Goal: Task Accomplishment & Management: Use online tool/utility

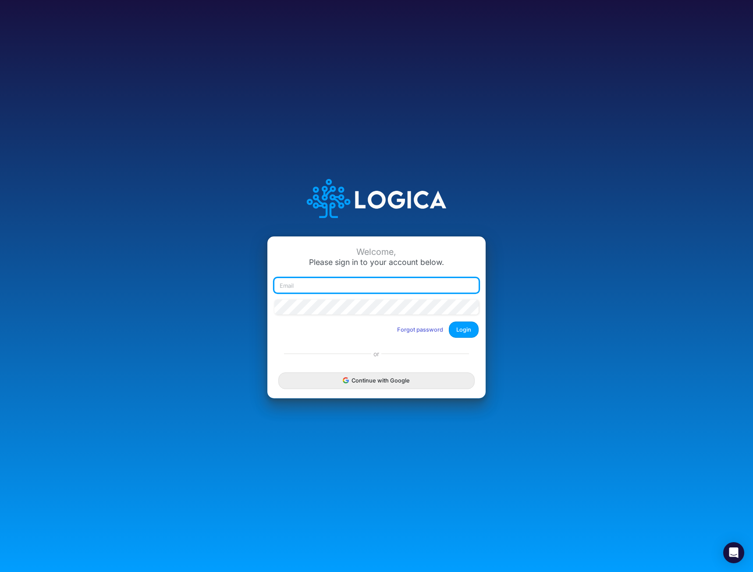
type input "[EMAIL_ADDRESS][DOMAIN_NAME]"
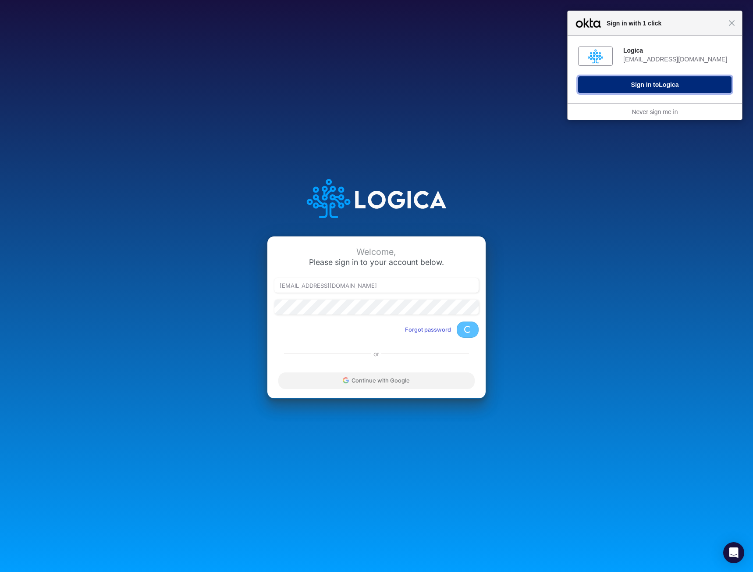
click at [663, 87] on span "Logica" at bounding box center [669, 84] width 20 height 7
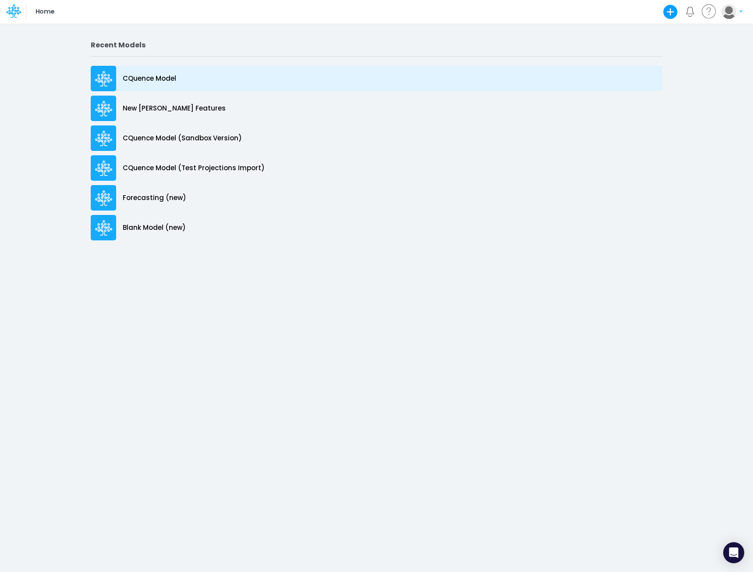
click at [149, 79] on p "CQuence Model" at bounding box center [149, 79] width 53 height 10
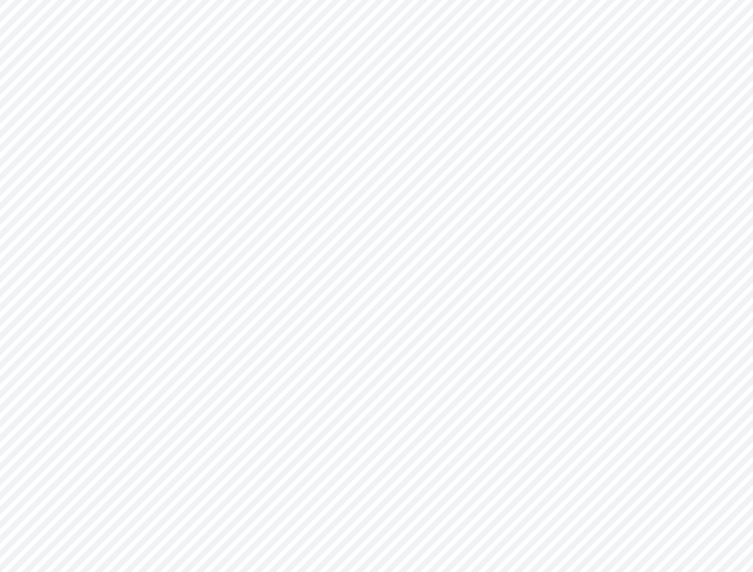
type input "Consolidated All by Month"
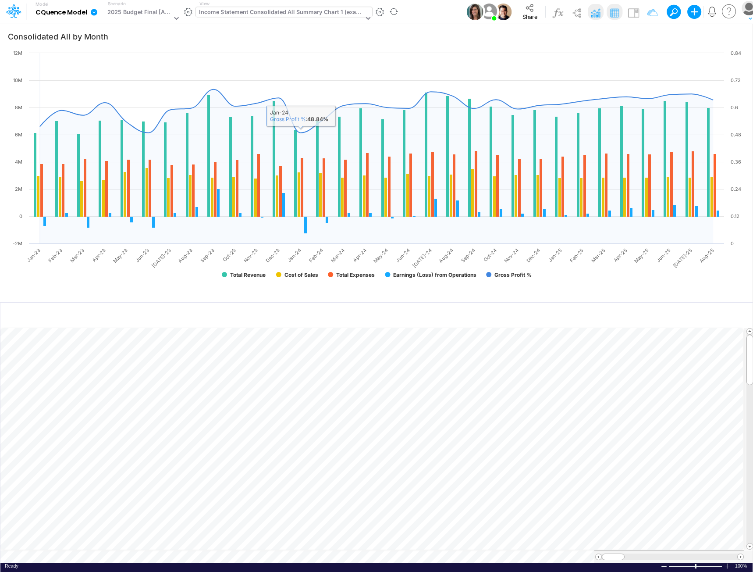
click at [289, 12] on div "Income Statement Consolidated All Summary Chart 1 (example)" at bounding box center [281, 13] width 164 height 10
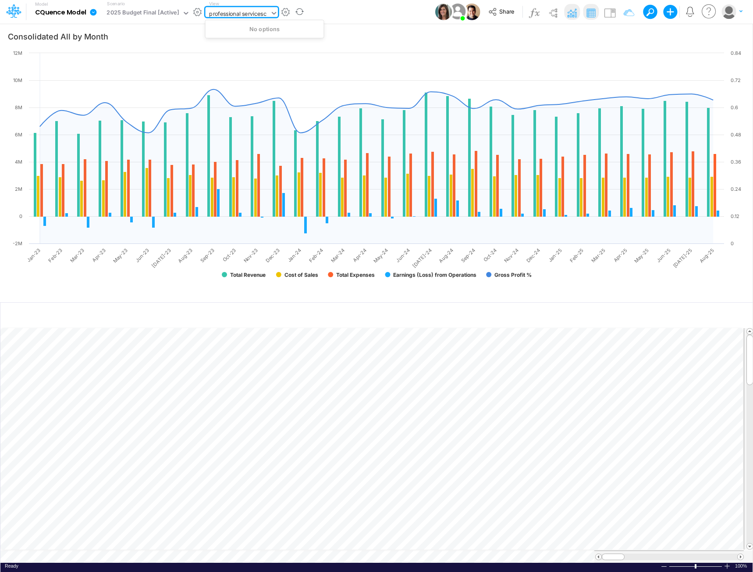
type input "professional servicescq"
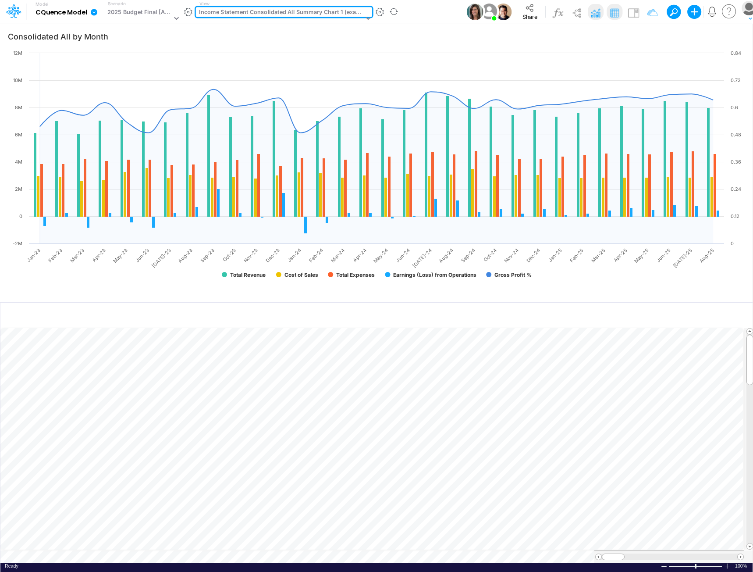
drag, startPoint x: 272, startPoint y: 13, endPoint x: 188, endPoint y: 5, distance: 84.5
click at [179, 5] on div "Model CQuence Model Edit model settings Duplicate Import QuickBooks QuickBooks …" at bounding box center [207, 11] width 391 height 23
click at [292, 11] on div "Income Statement Consolidated All Summary Chart 1 (example)" at bounding box center [281, 13] width 164 height 10
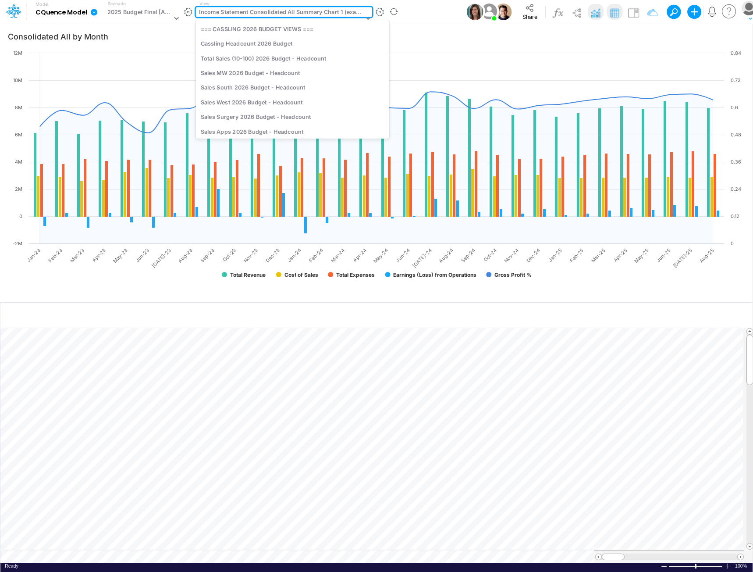
scroll to position [1421, 0]
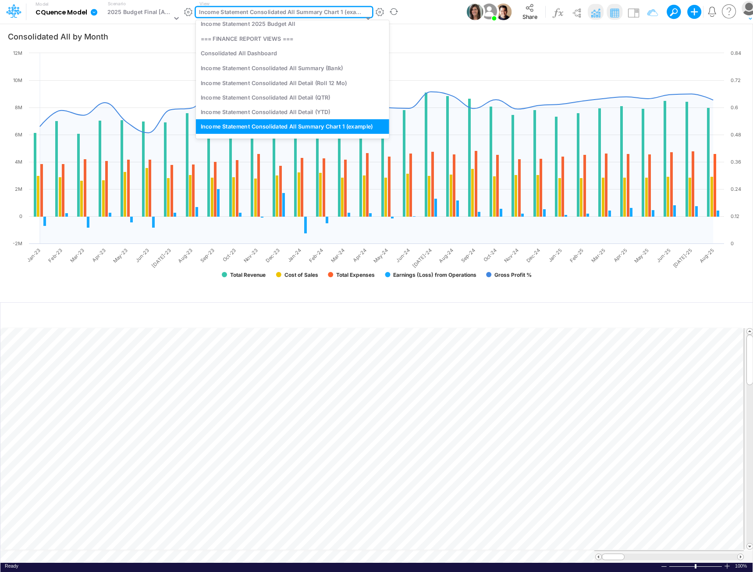
type input "cq"
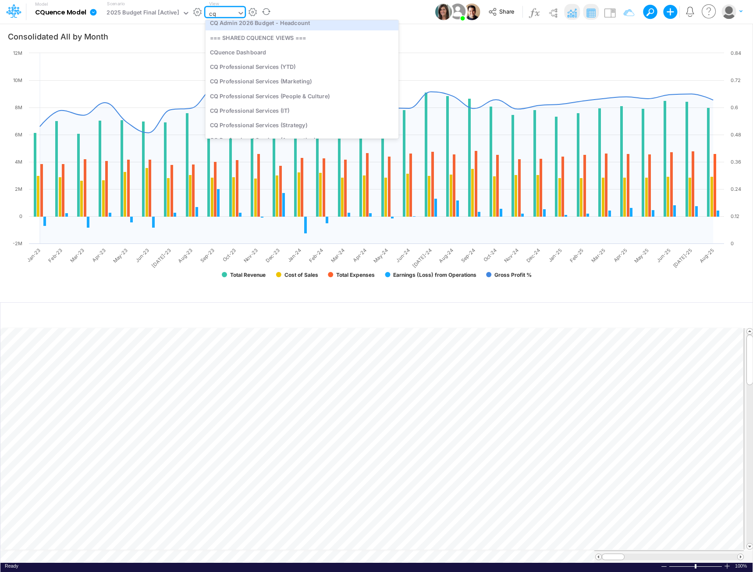
scroll to position [132, 0]
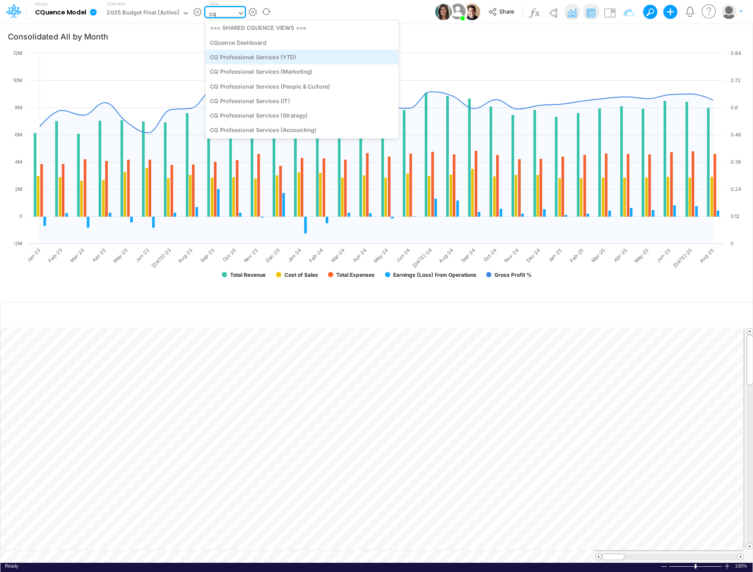
click at [287, 56] on div "CQ Professional Services (YTD)" at bounding box center [301, 57] width 193 height 14
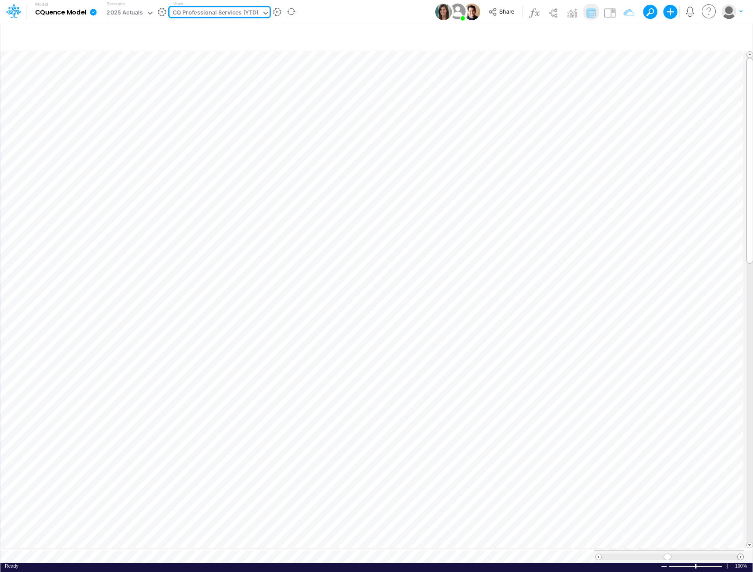
click at [742, 554] on span at bounding box center [741, 557] width 6 height 6
click at [741, 554] on span at bounding box center [741, 557] width 6 height 6
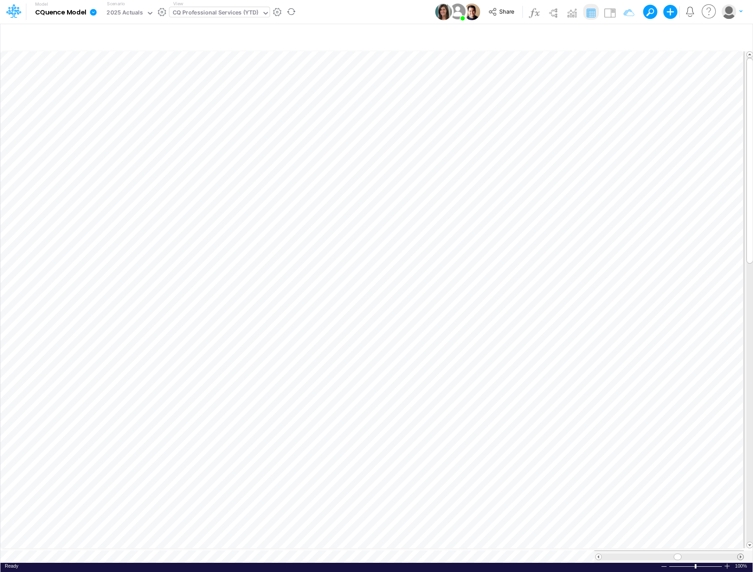
click at [740, 554] on span at bounding box center [741, 557] width 6 height 6
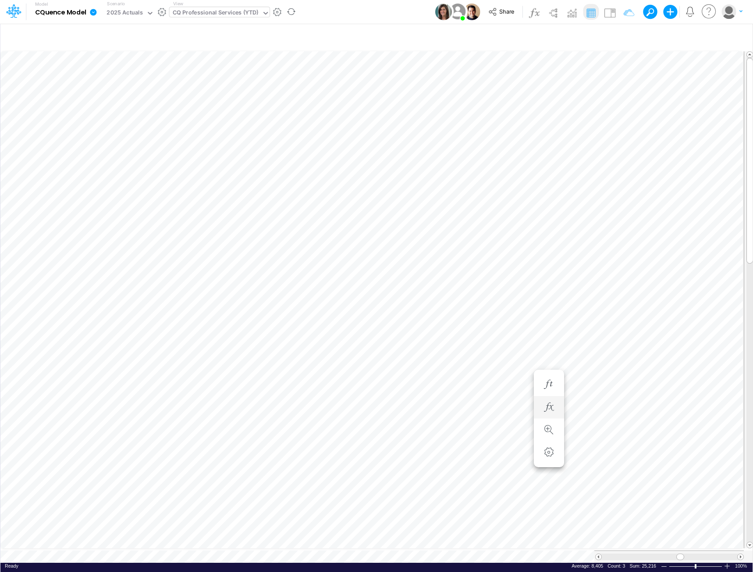
scroll to position [4, 0]
click at [222, 14] on div "CQ Professional Services (YTD)" at bounding box center [216, 13] width 86 height 10
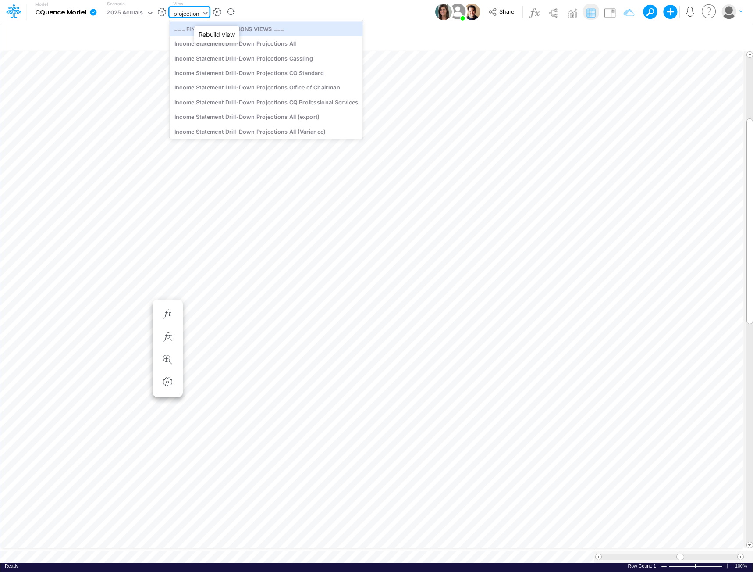
type input "projections"
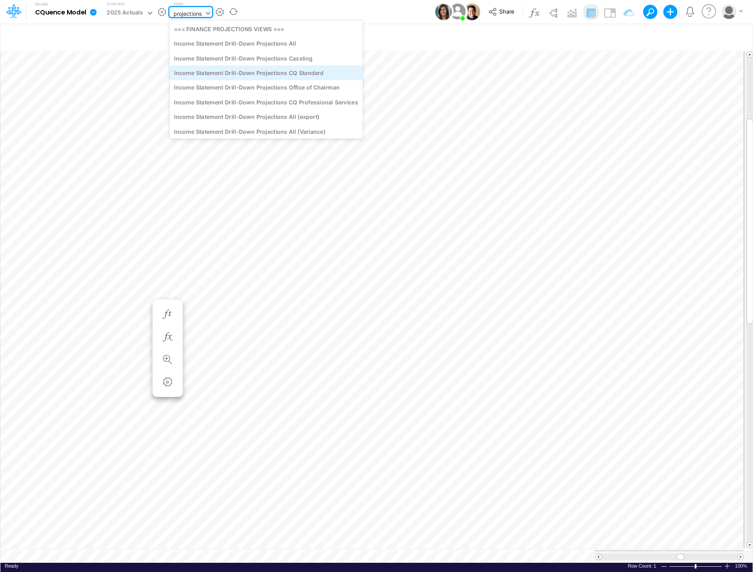
click at [273, 69] on div "Income Statement Drill-Down Projections CQ Standard" at bounding box center [266, 72] width 193 height 14
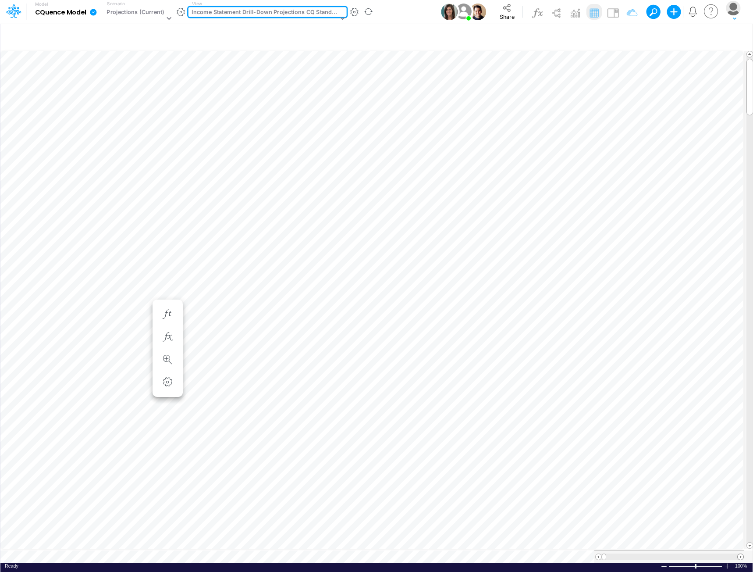
click at [741, 554] on span at bounding box center [741, 557] width 6 height 6
click at [740, 554] on span at bounding box center [741, 557] width 6 height 6
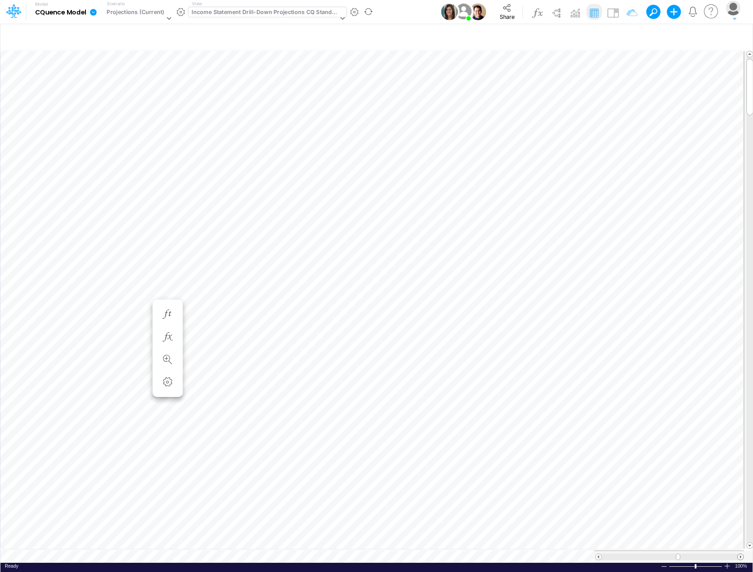
click at [740, 554] on span at bounding box center [741, 557] width 6 height 6
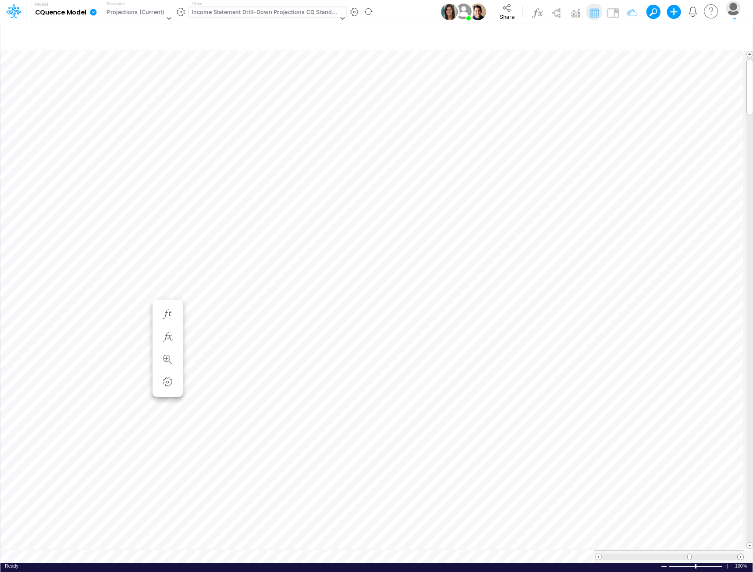
click at [740, 554] on span at bounding box center [741, 557] width 6 height 6
click at [601, 554] on span at bounding box center [599, 557] width 6 height 6
click at [597, 554] on span at bounding box center [599, 557] width 6 height 6
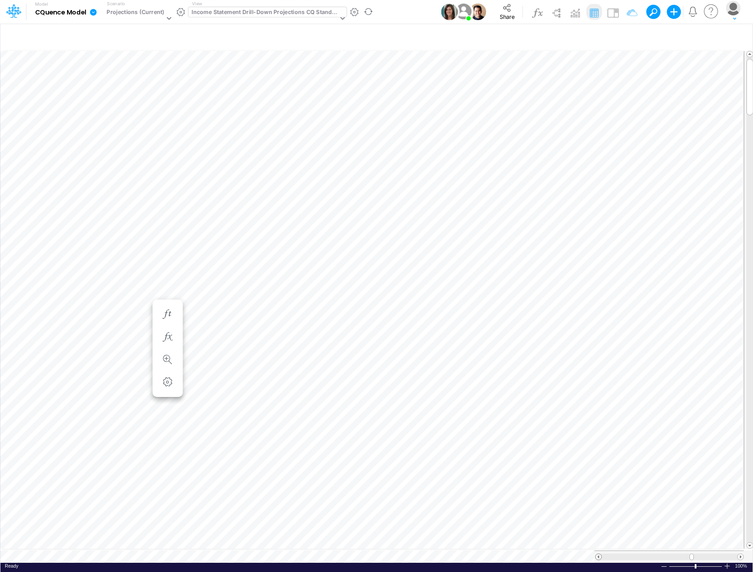
click at [597, 554] on span at bounding box center [599, 557] width 6 height 6
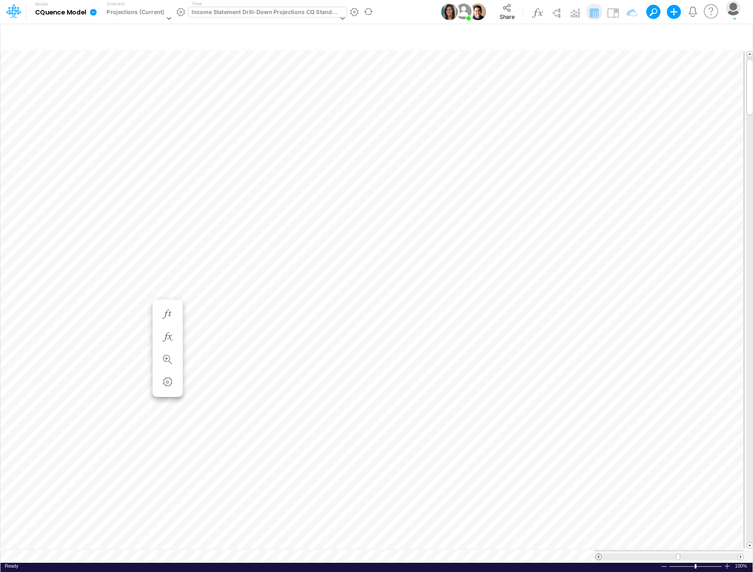
click at [598, 554] on span at bounding box center [599, 557] width 6 height 6
click at [738, 554] on span at bounding box center [741, 557] width 6 height 6
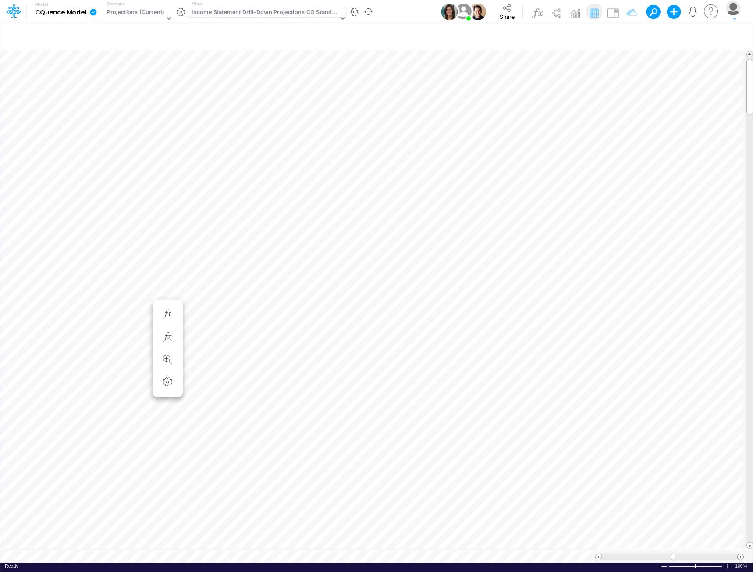
click at [738, 554] on span at bounding box center [741, 557] width 6 height 6
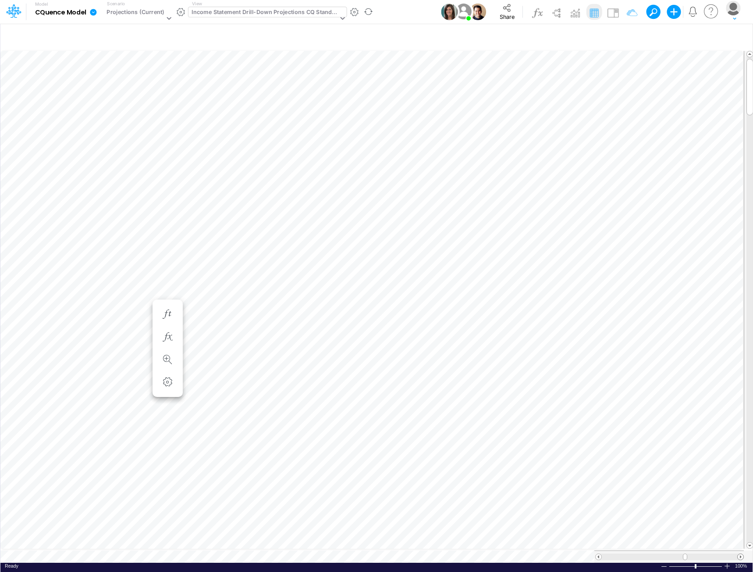
click at [738, 554] on span at bounding box center [741, 557] width 6 height 6
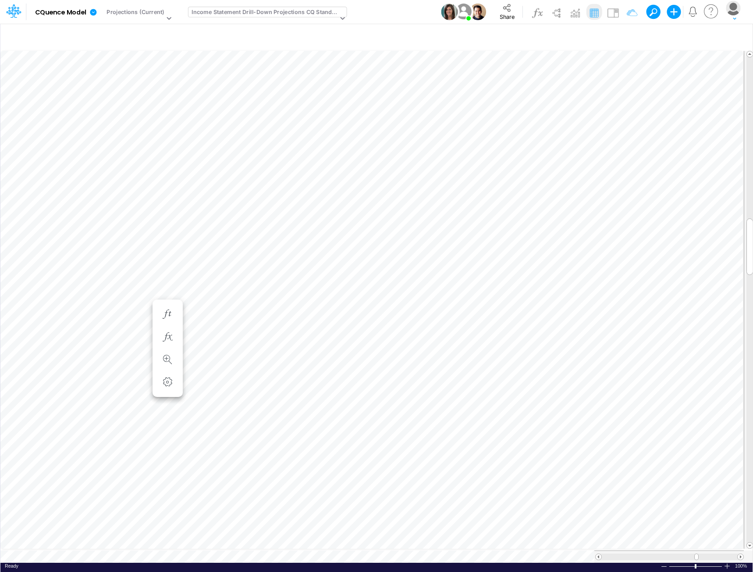
scroll to position [4, 0]
click at [741, 554] on span at bounding box center [741, 557] width 6 height 6
click at [740, 554] on span at bounding box center [741, 557] width 6 height 6
click at [600, 554] on span at bounding box center [599, 557] width 6 height 6
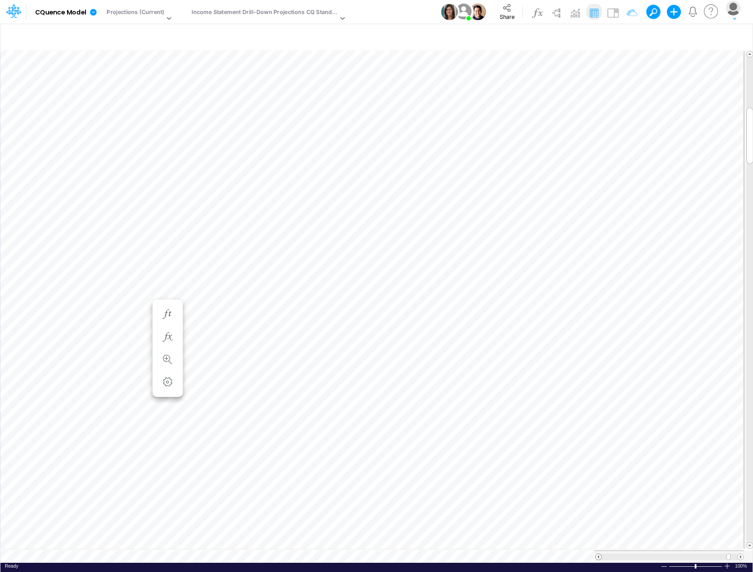
click at [600, 554] on span at bounding box center [599, 557] width 6 height 6
click at [598, 554] on span at bounding box center [599, 557] width 6 height 6
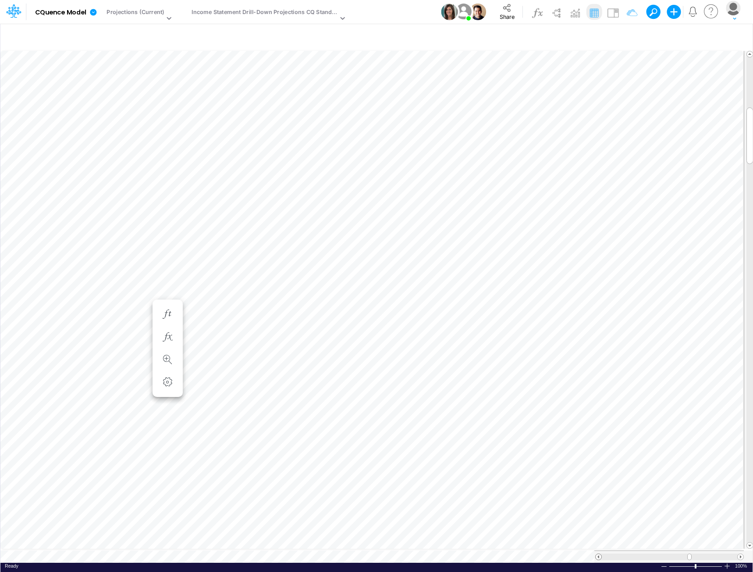
click at [598, 554] on span at bounding box center [599, 557] width 6 height 6
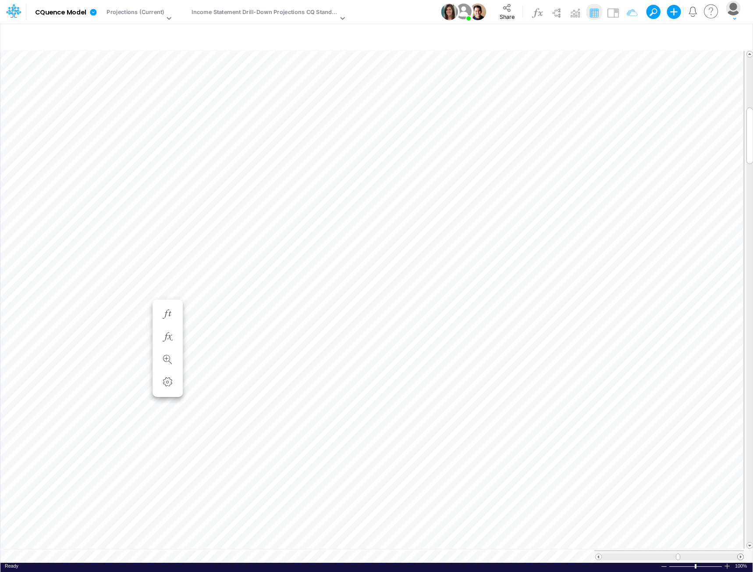
click at [741, 554] on span at bounding box center [741, 557] width 6 height 6
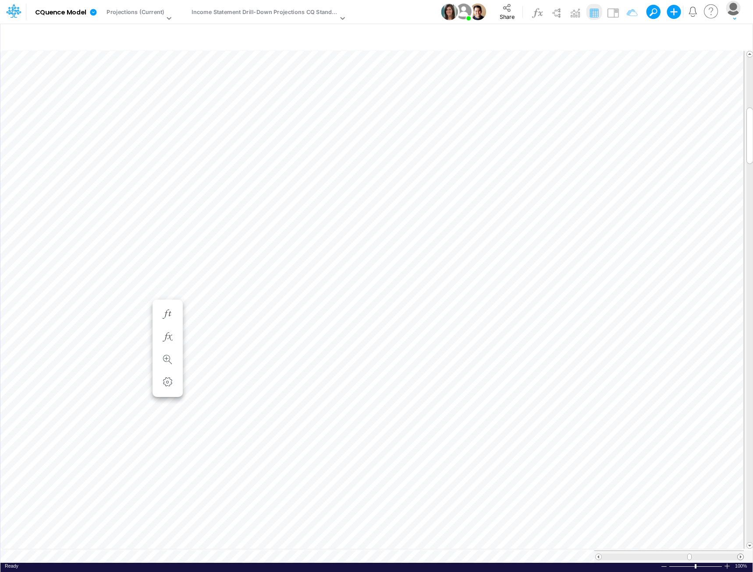
click at [741, 554] on span at bounding box center [741, 557] width 6 height 6
click at [598, 554] on span at bounding box center [599, 557] width 6 height 6
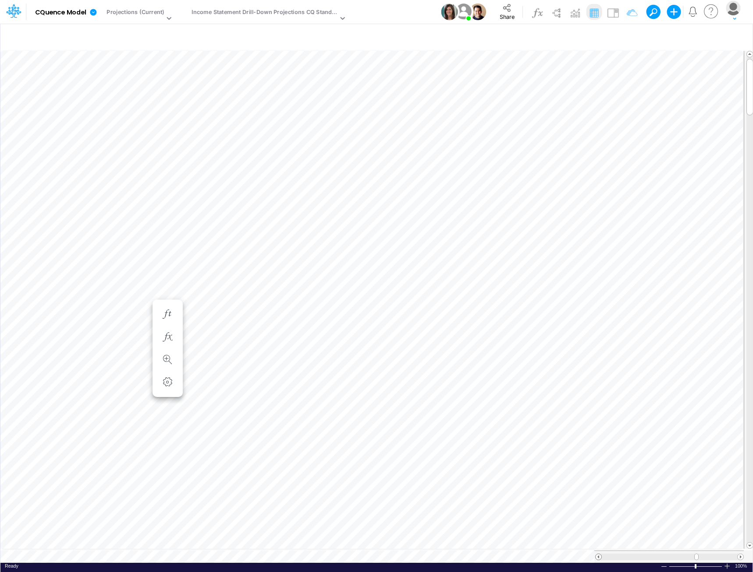
click at [599, 554] on span at bounding box center [599, 557] width 6 height 6
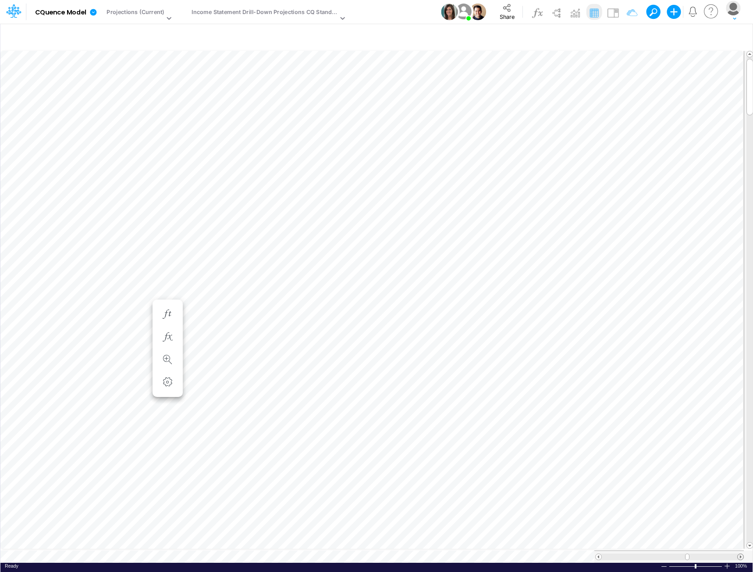
click at [740, 554] on span at bounding box center [741, 557] width 6 height 6
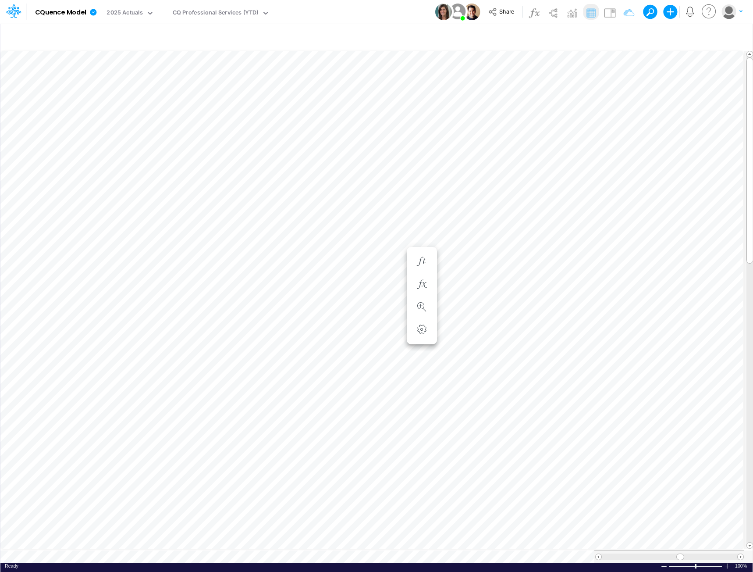
scroll to position [4, 0]
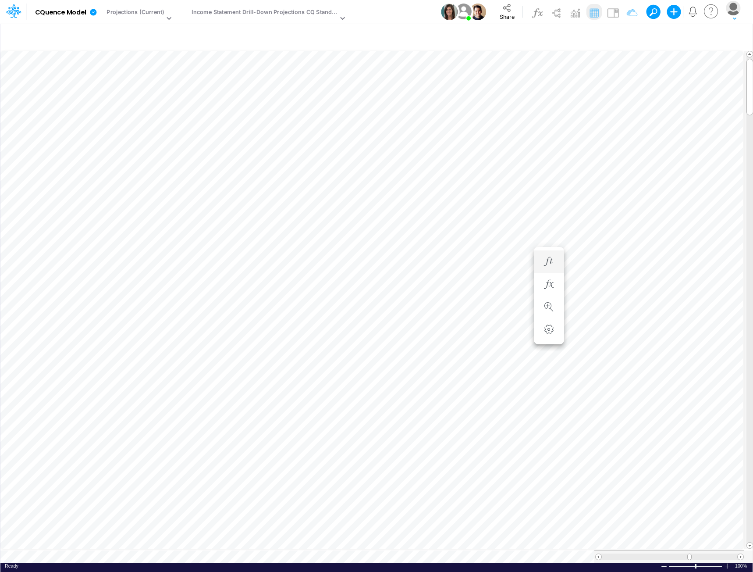
scroll to position [4, 0]
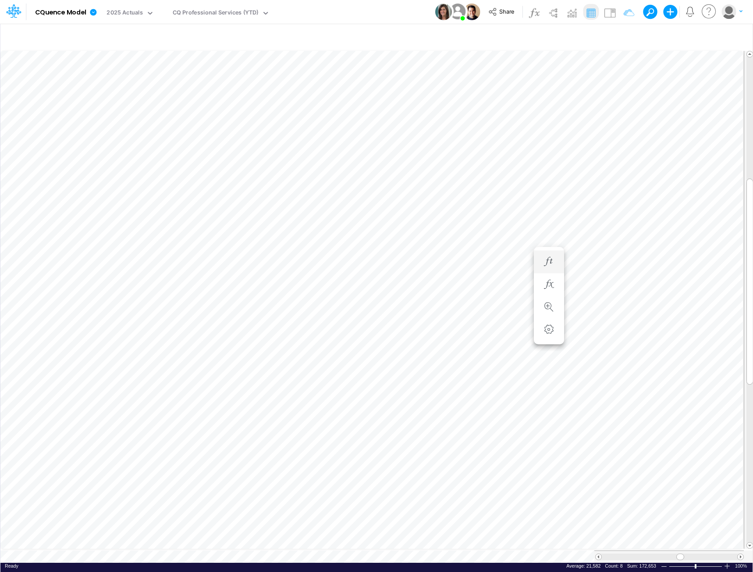
scroll to position [4, 0]
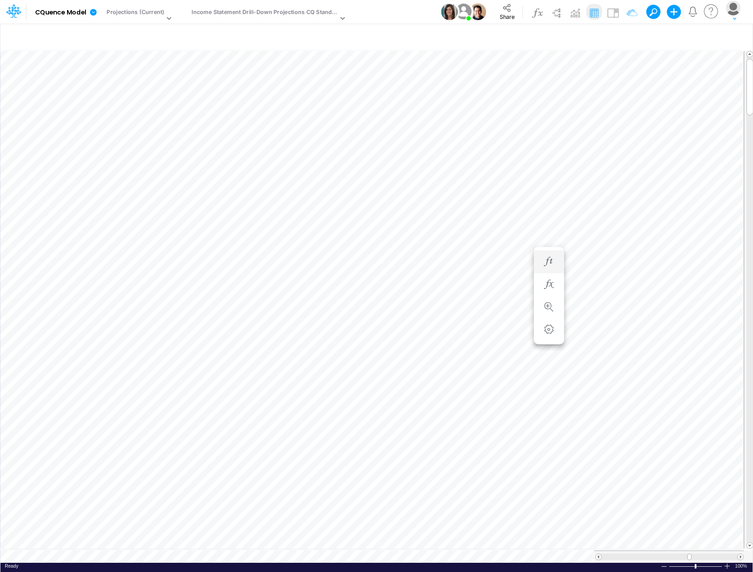
scroll to position [4, 0]
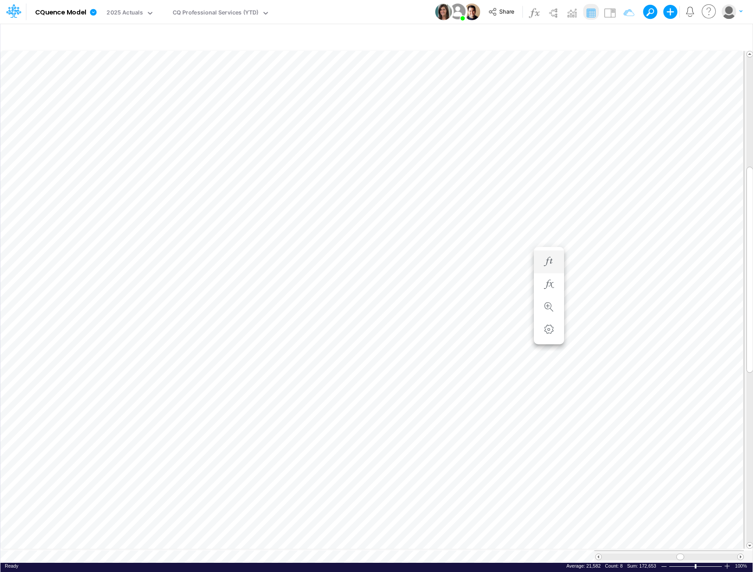
scroll to position [4, 0]
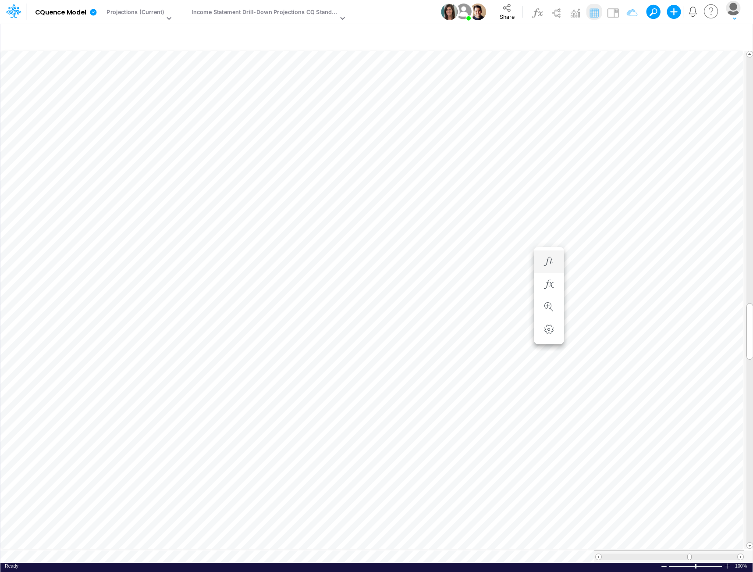
scroll to position [4, 0]
click at [597, 554] on span at bounding box center [599, 557] width 6 height 6
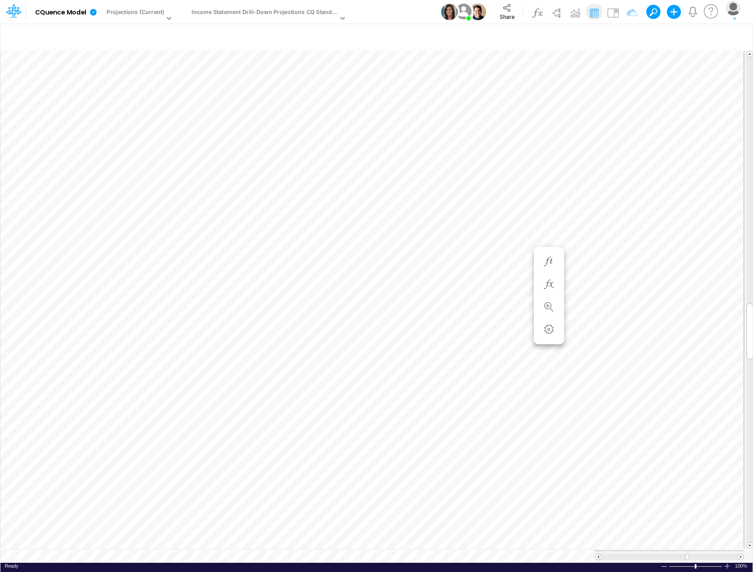
scroll to position [4, 0]
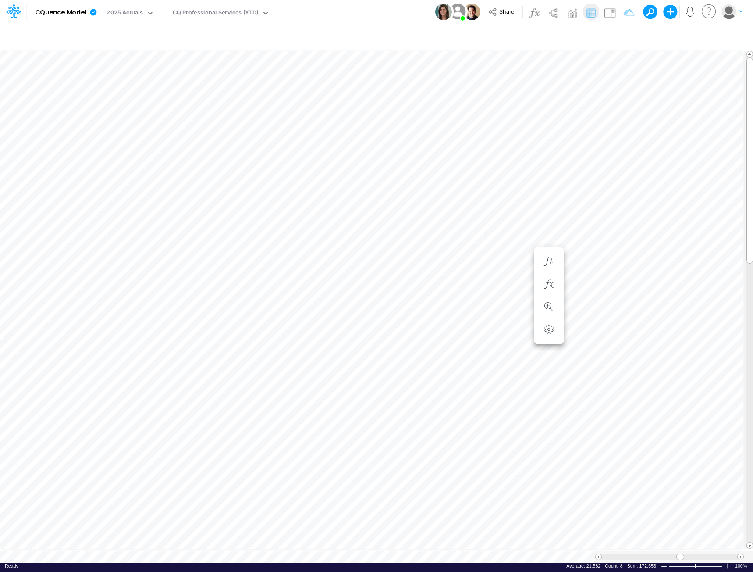
scroll to position [4, 0]
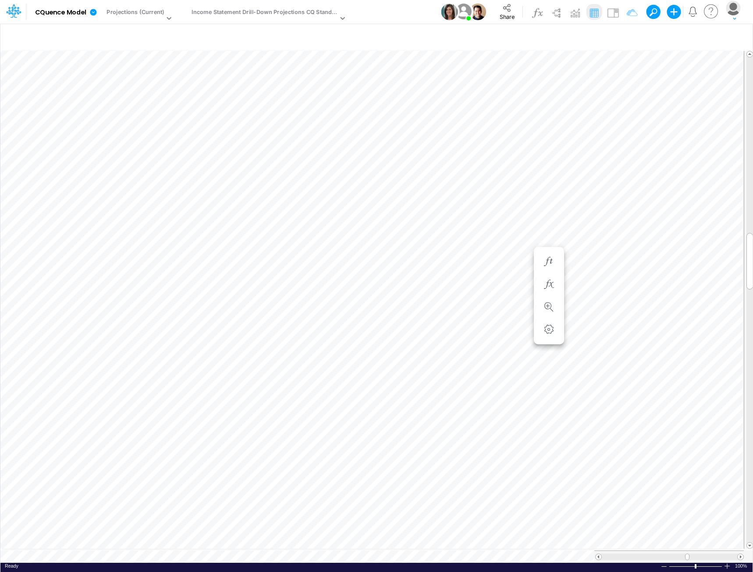
scroll to position [4, 0]
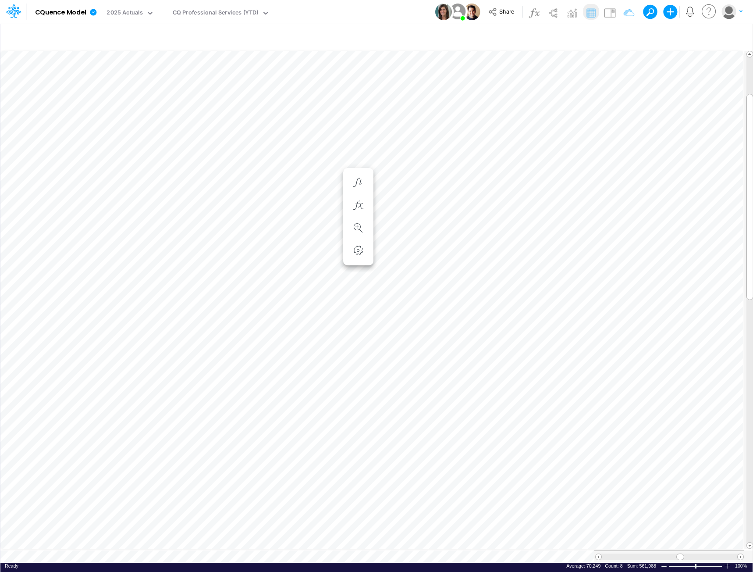
scroll to position [4, 0]
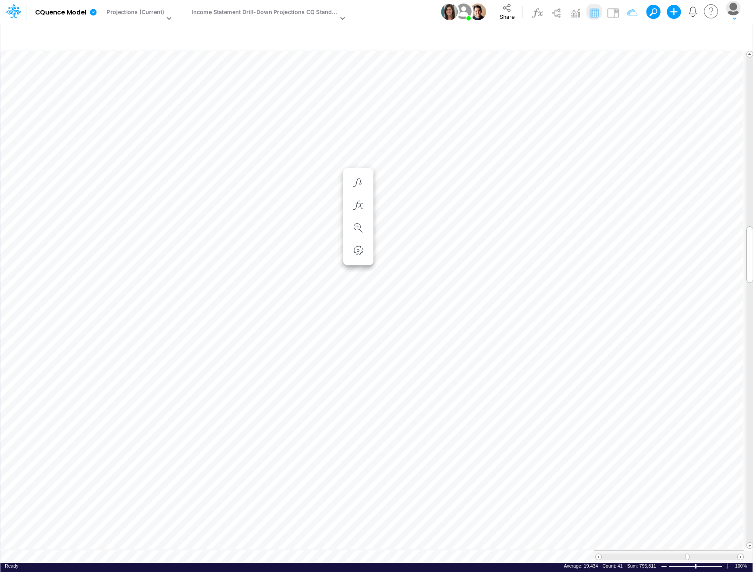
scroll to position [4, 0]
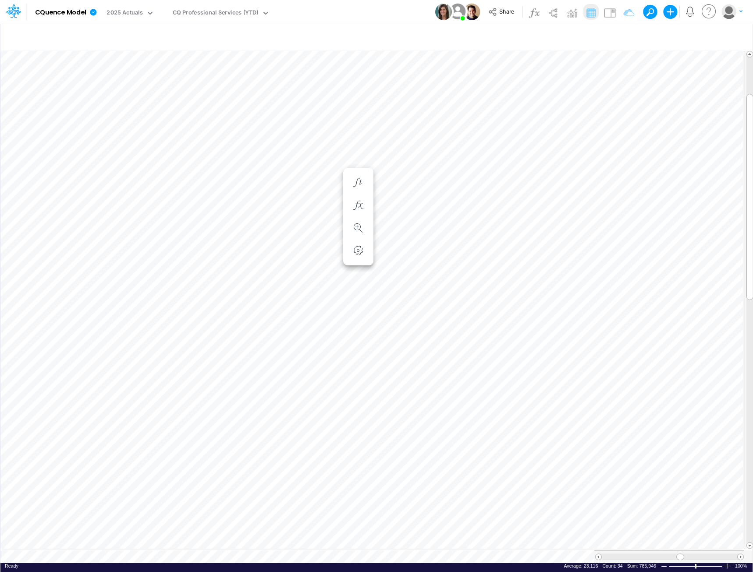
scroll to position [4, 0]
click at [740, 554] on span at bounding box center [741, 557] width 6 height 6
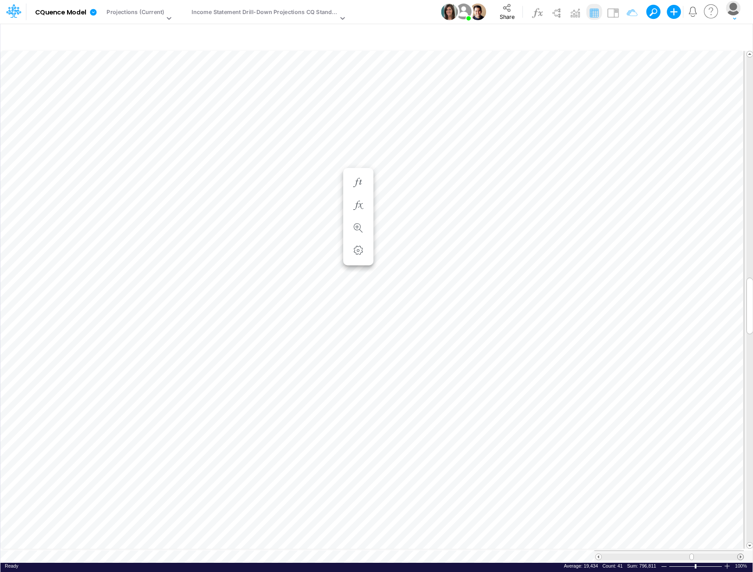
click at [739, 554] on span at bounding box center [741, 557] width 6 height 6
click at [600, 554] on span at bounding box center [599, 557] width 6 height 6
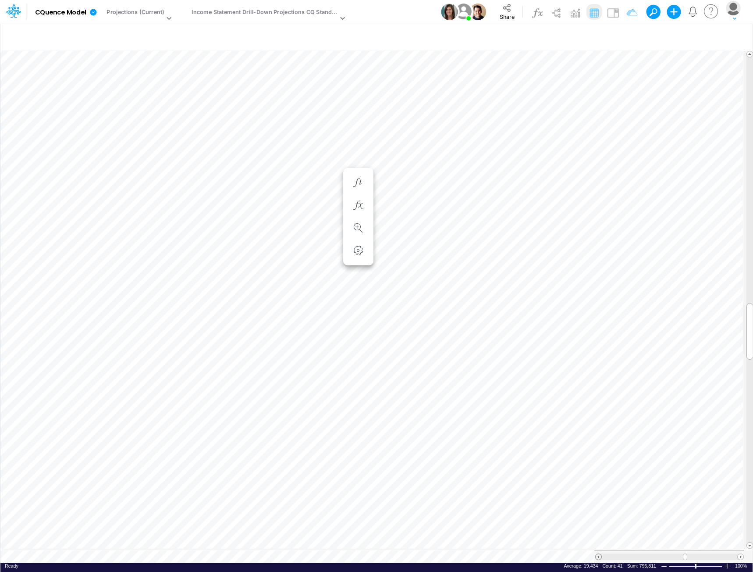
click at [600, 554] on span at bounding box center [599, 557] width 6 height 6
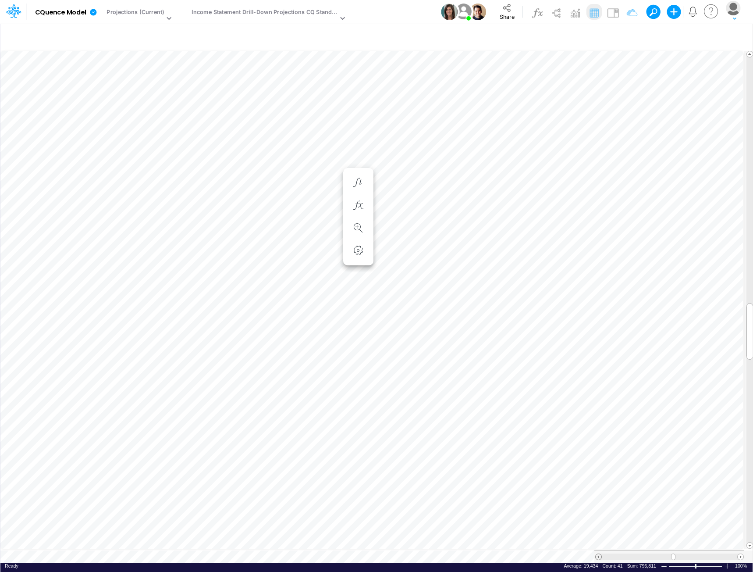
click at [600, 554] on span at bounding box center [599, 557] width 6 height 6
click at [587, 550] on tr at bounding box center [372, 556] width 744 height 12
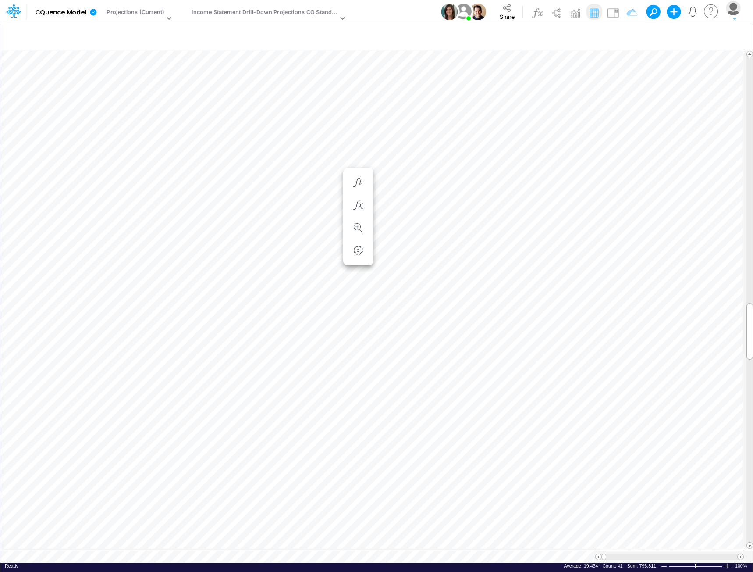
scroll to position [4, 0]
click at [263, 14] on div "Income Statement Drill-Down Projections CQ Standard" at bounding box center [265, 13] width 146 height 10
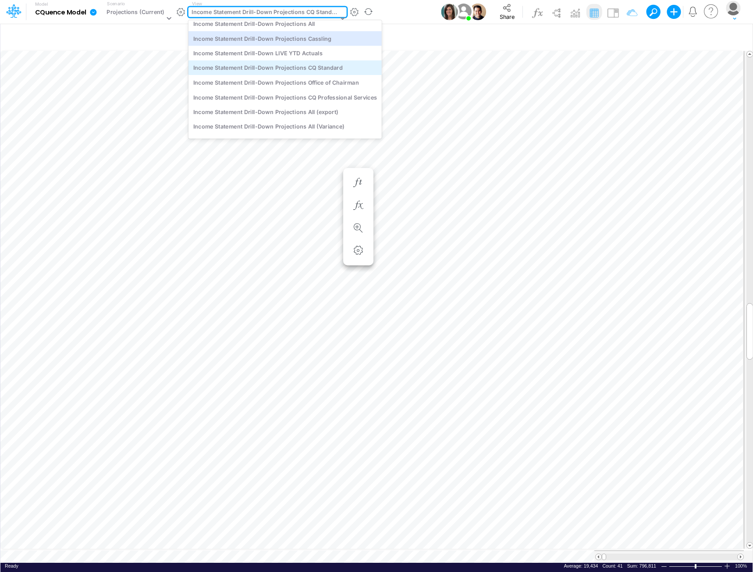
scroll to position [1102, 0]
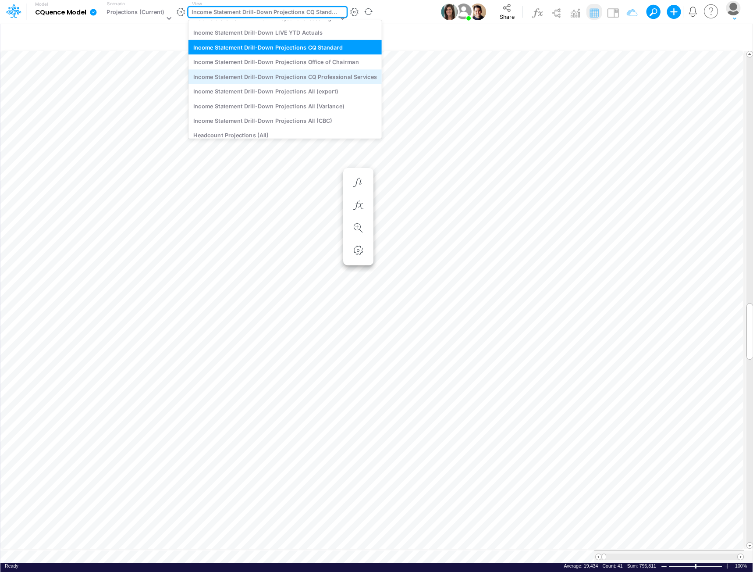
click at [274, 75] on div "Income Statement Drill-Down Projections CQ Professional Services" at bounding box center [285, 76] width 193 height 14
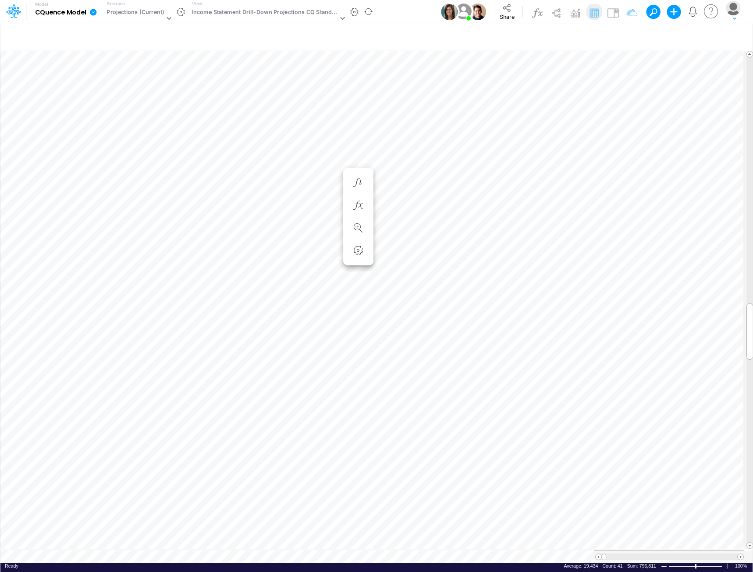
scroll to position [4, 0]
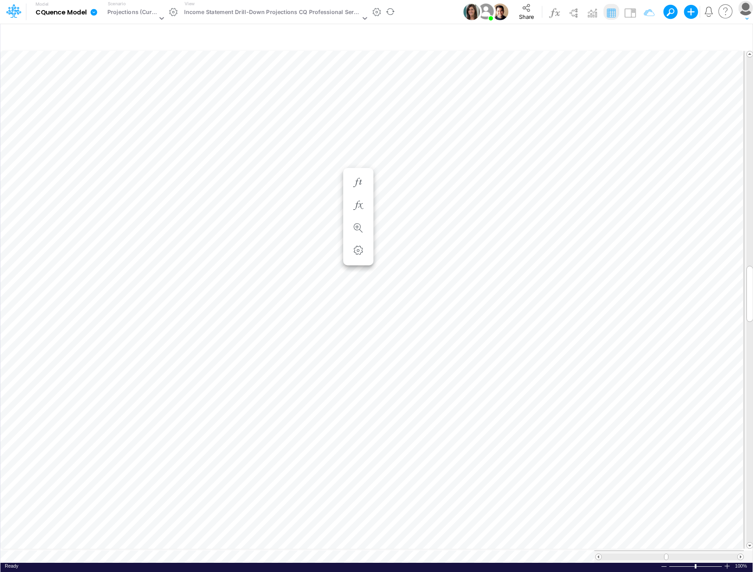
scroll to position [4, 0]
click at [742, 554] on span at bounding box center [741, 557] width 6 height 6
click at [741, 554] on span at bounding box center [741, 557] width 6 height 6
click at [740, 554] on span at bounding box center [741, 557] width 6 height 6
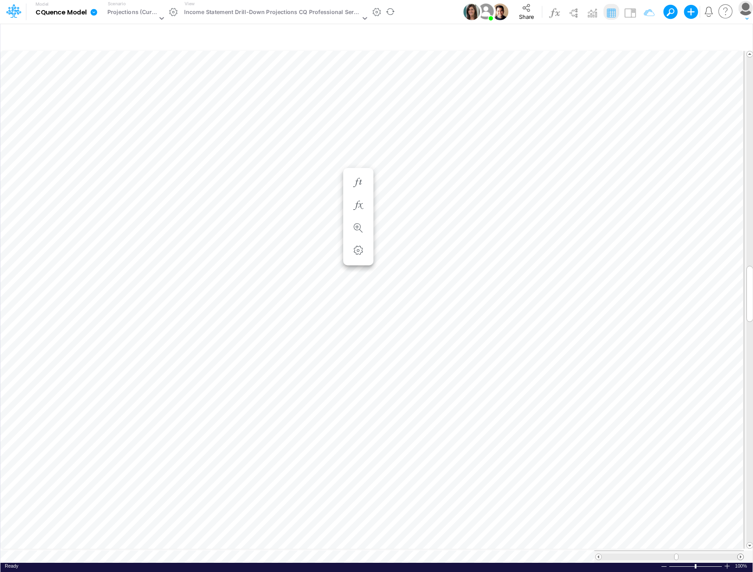
click at [740, 554] on span at bounding box center [741, 557] width 6 height 6
click at [739, 554] on span at bounding box center [741, 557] width 6 height 6
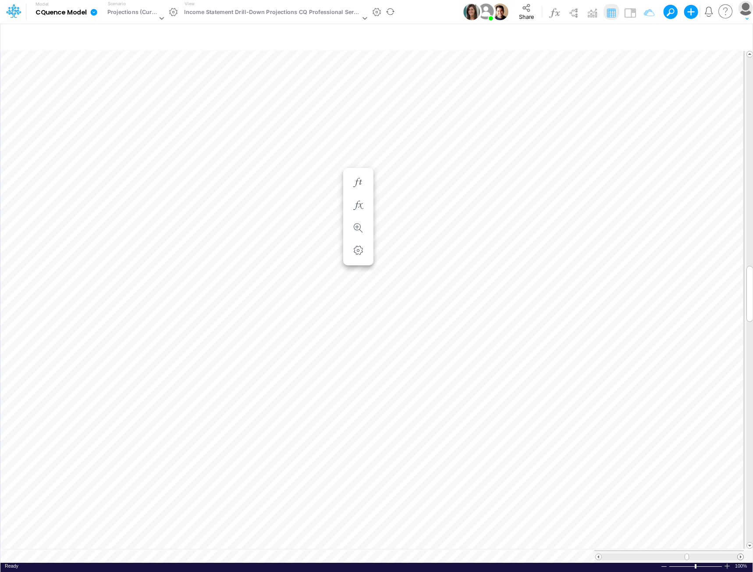
click at [739, 554] on span at bounding box center [741, 557] width 6 height 6
click at [599, 554] on span at bounding box center [599, 557] width 6 height 6
click at [598, 554] on span at bounding box center [599, 557] width 6 height 6
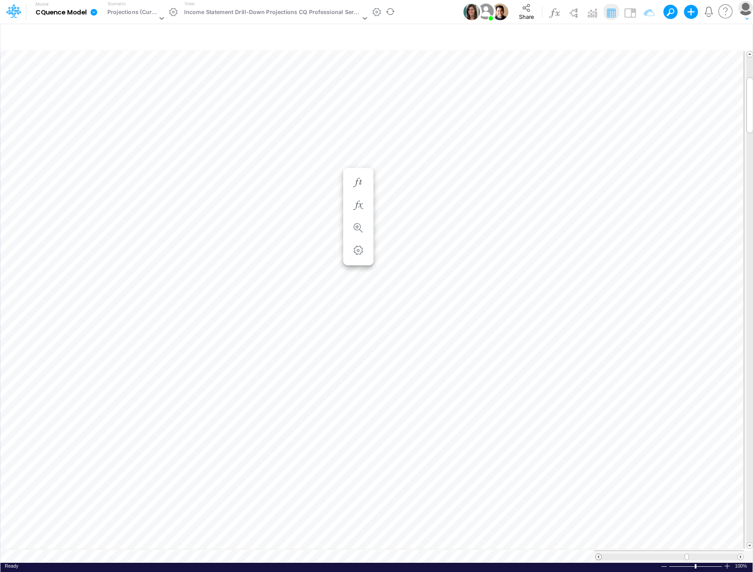
click at [598, 554] on span at bounding box center [599, 557] width 6 height 6
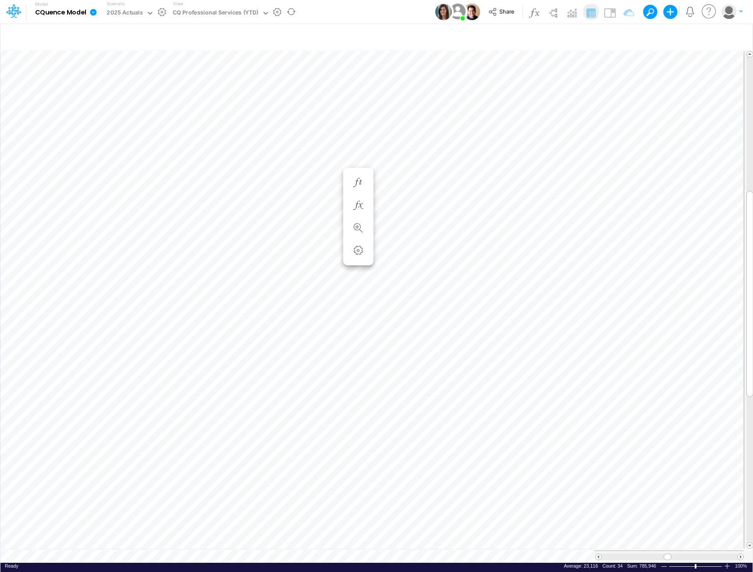
scroll to position [4, 0]
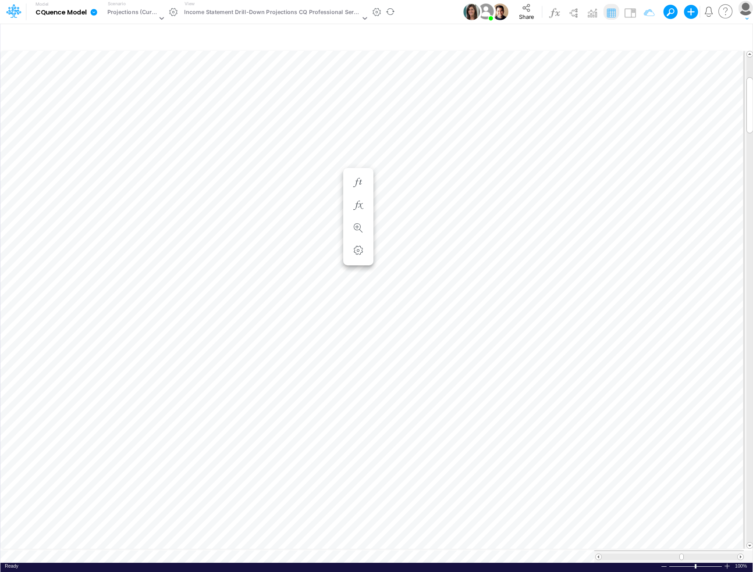
scroll to position [4, 0]
click at [598, 554] on span at bounding box center [599, 557] width 6 height 6
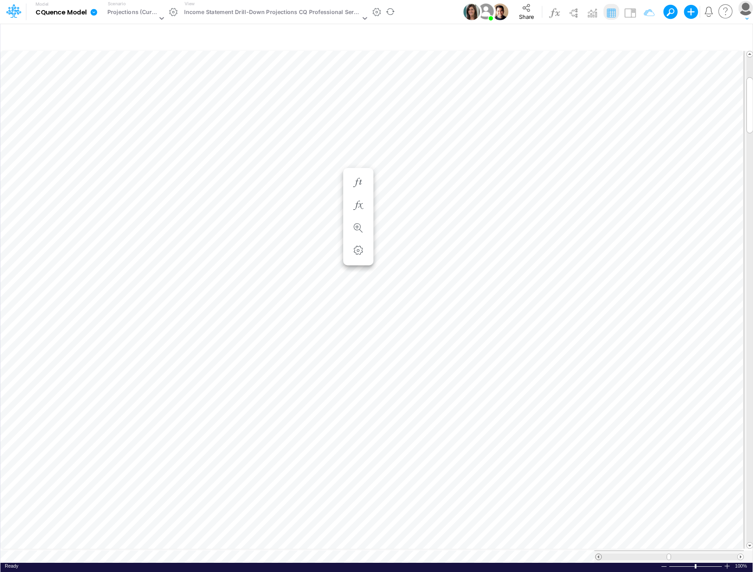
click at [598, 554] on span at bounding box center [599, 557] width 6 height 6
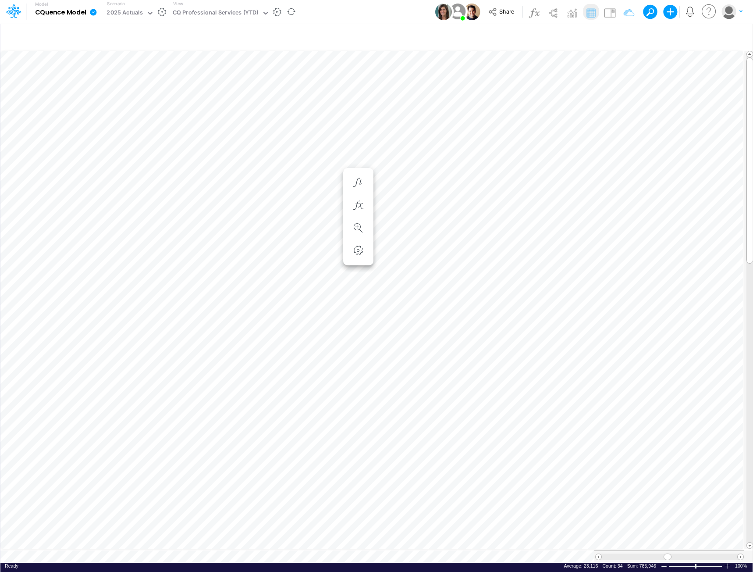
scroll to position [4, 0]
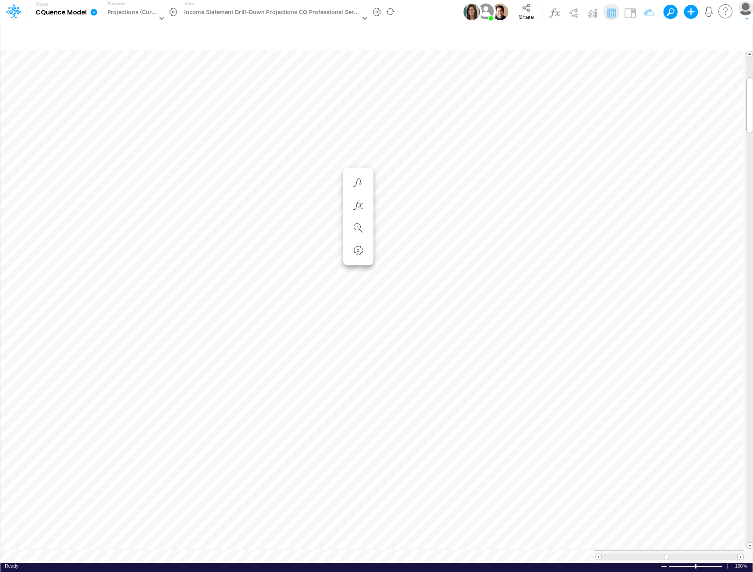
scroll to position [4, 0]
click at [740, 554] on span at bounding box center [741, 557] width 6 height 6
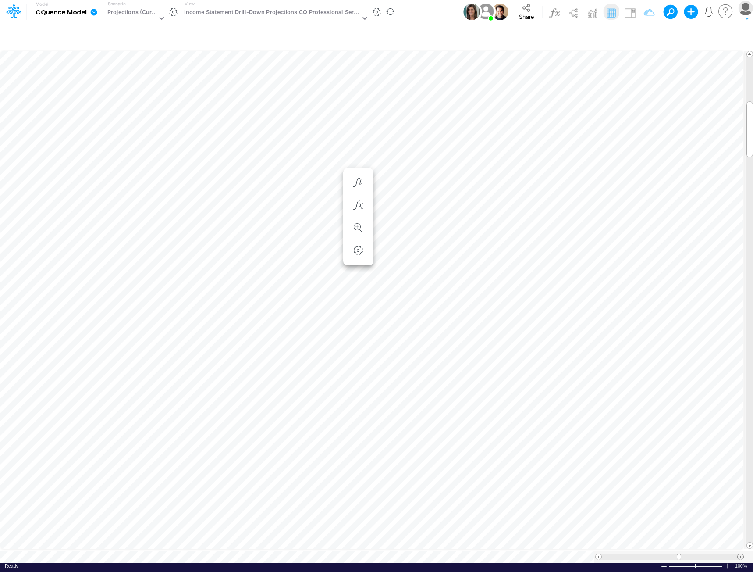
click at [740, 554] on span at bounding box center [741, 557] width 6 height 6
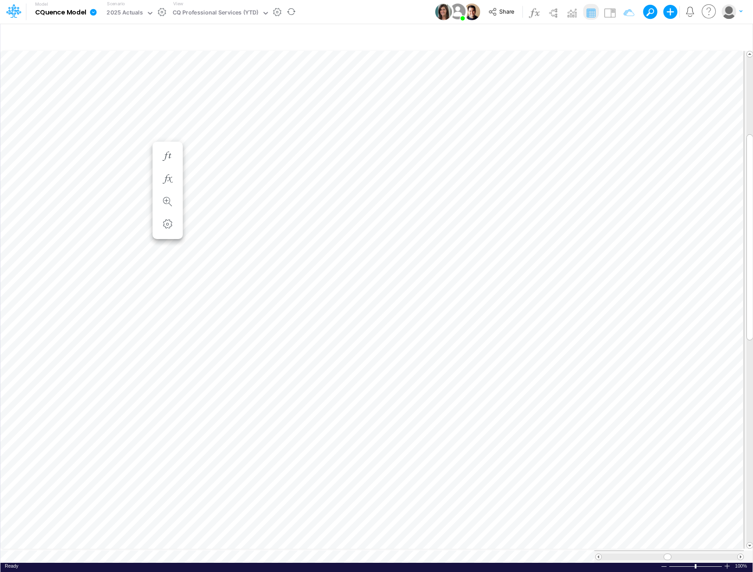
scroll to position [4, 0]
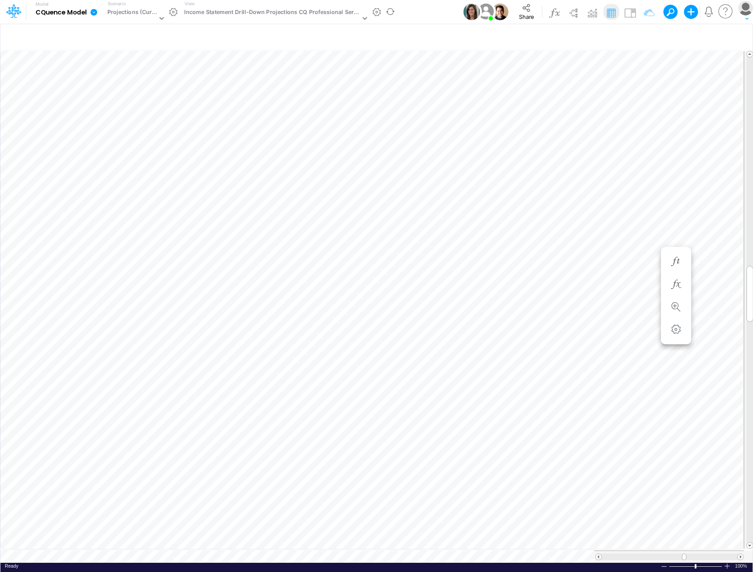
scroll to position [4, 0]
click at [742, 554] on span at bounding box center [741, 557] width 6 height 6
click at [601, 554] on span at bounding box center [599, 557] width 6 height 6
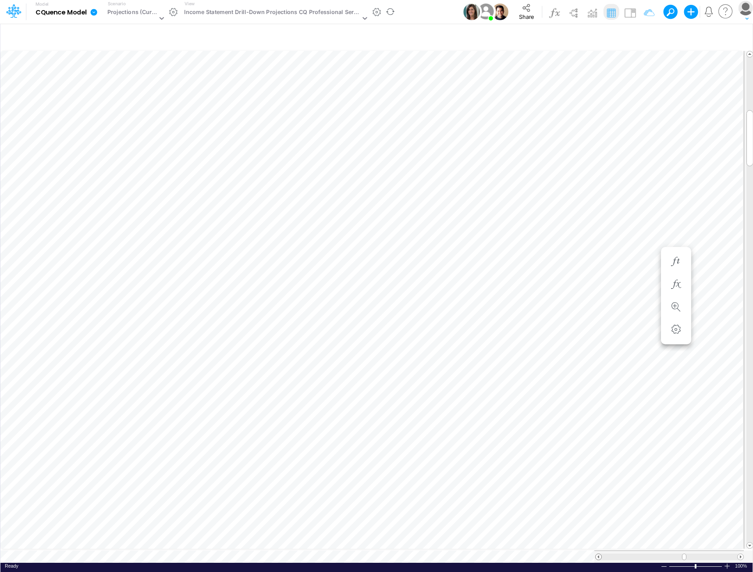
click at [601, 554] on span at bounding box center [599, 557] width 6 height 6
click at [627, 553] on div at bounding box center [669, 556] width 135 height 7
click at [742, 554] on span at bounding box center [741, 557] width 6 height 6
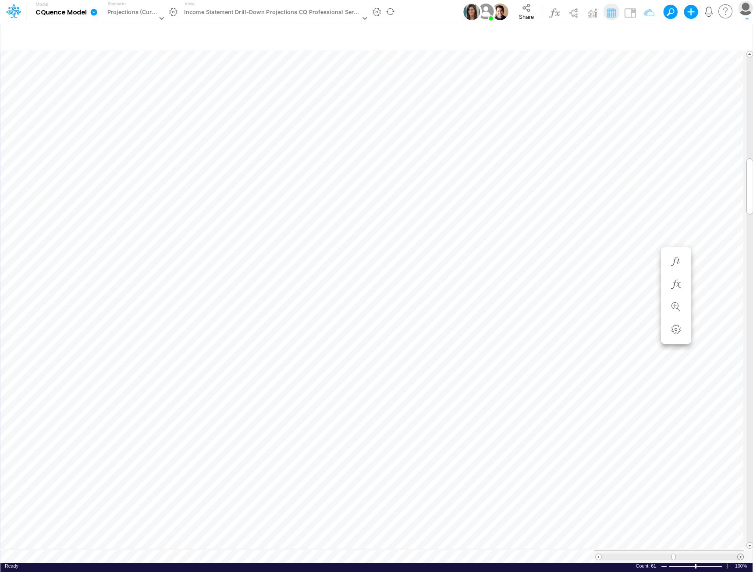
click at [742, 554] on span at bounding box center [741, 557] width 6 height 6
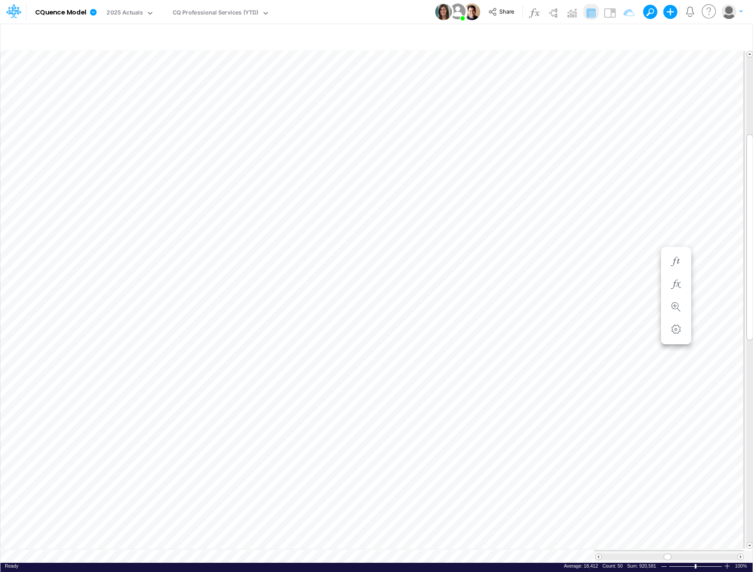
scroll to position [4, 0]
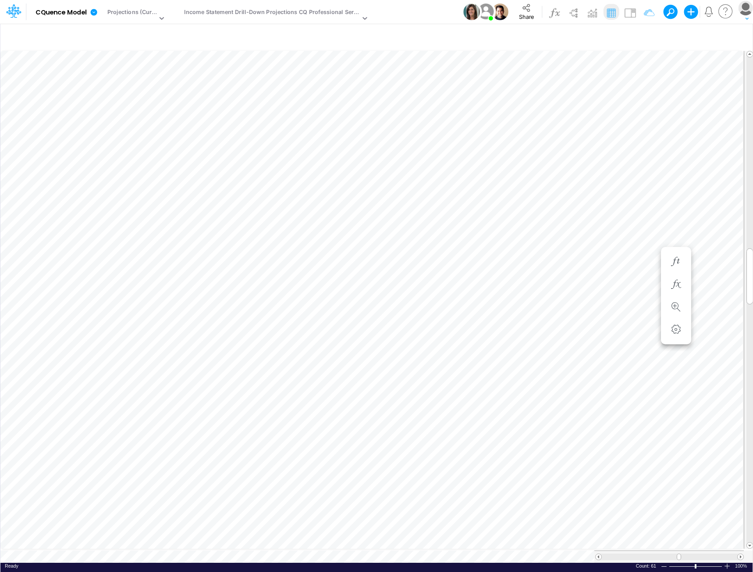
scroll to position [4, 0]
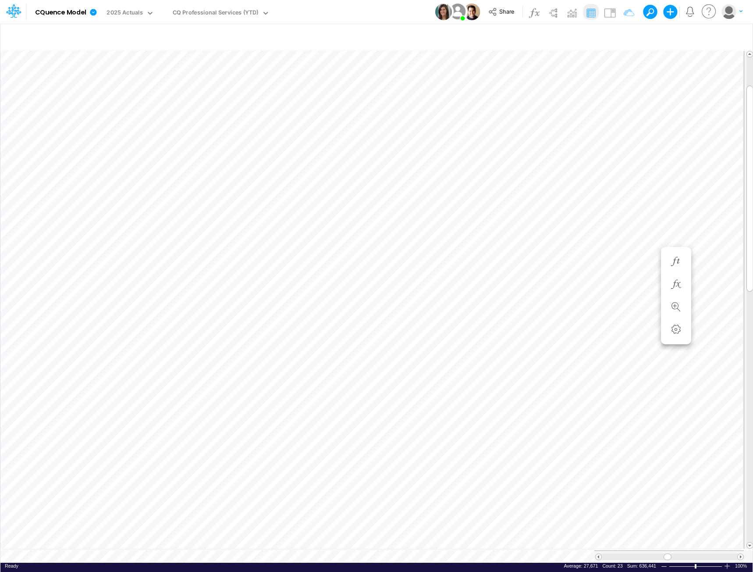
scroll to position [4, 0]
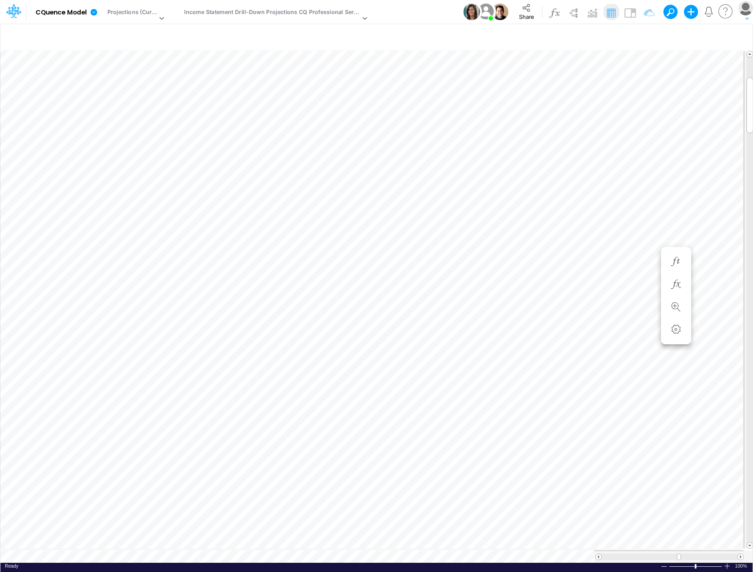
scroll to position [4, 0]
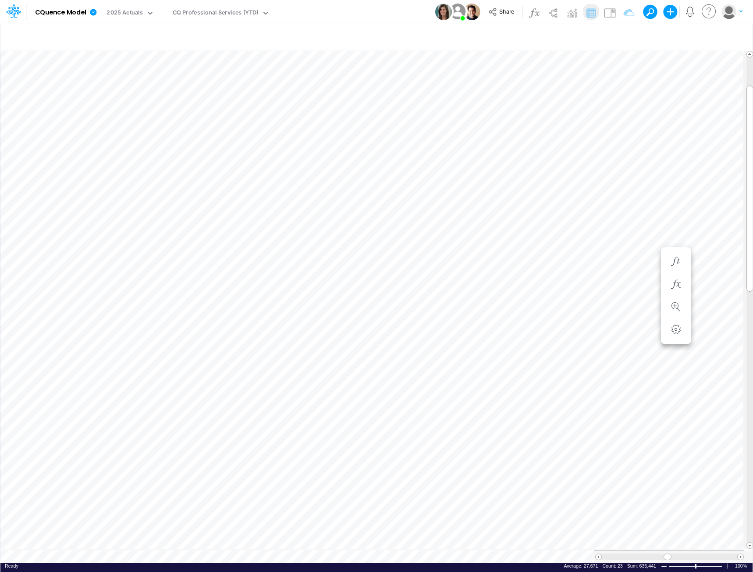
scroll to position [4, 0]
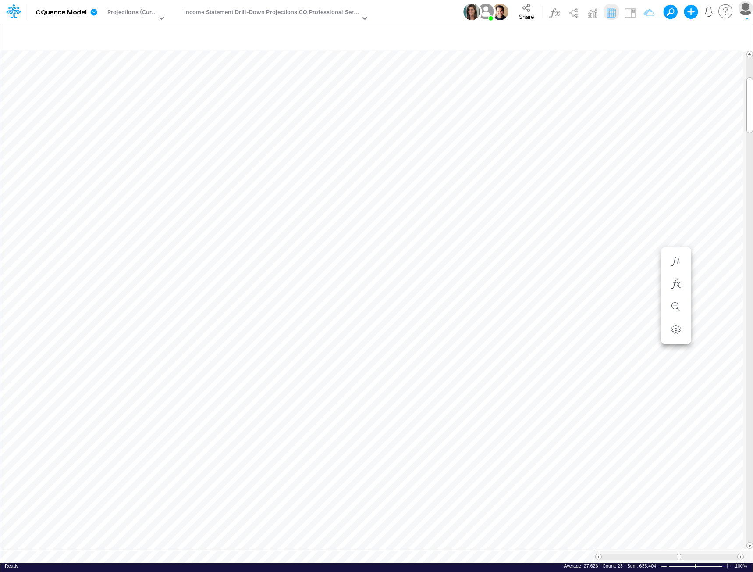
scroll to position [4, 0]
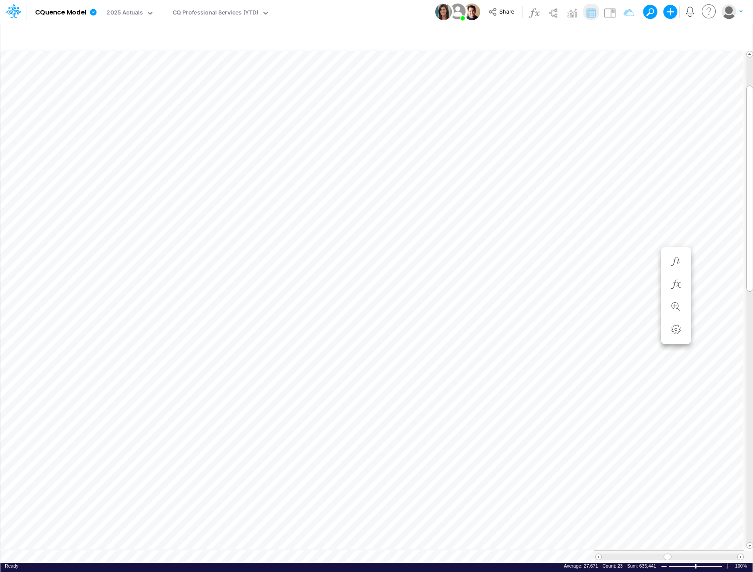
scroll to position [4, 0]
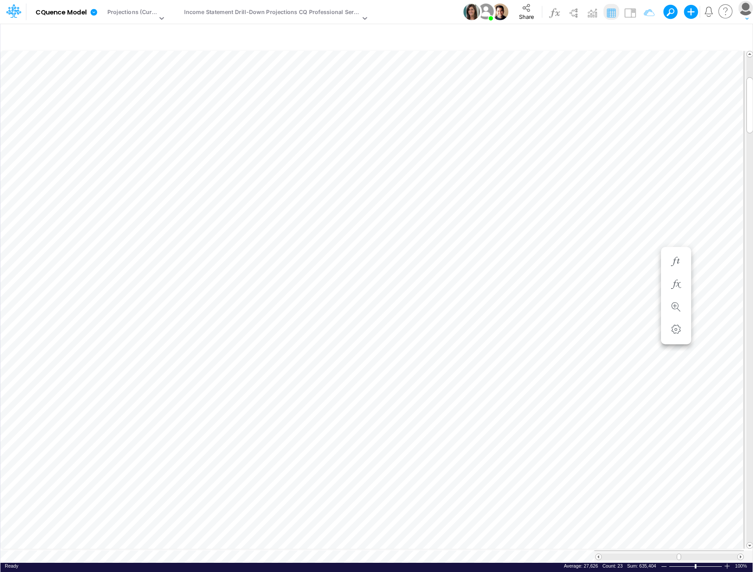
scroll to position [4, 0]
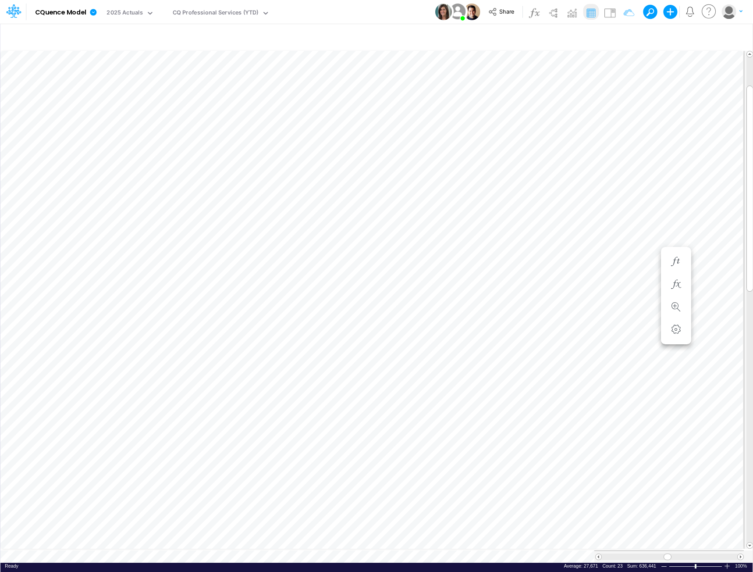
scroll to position [4, 0]
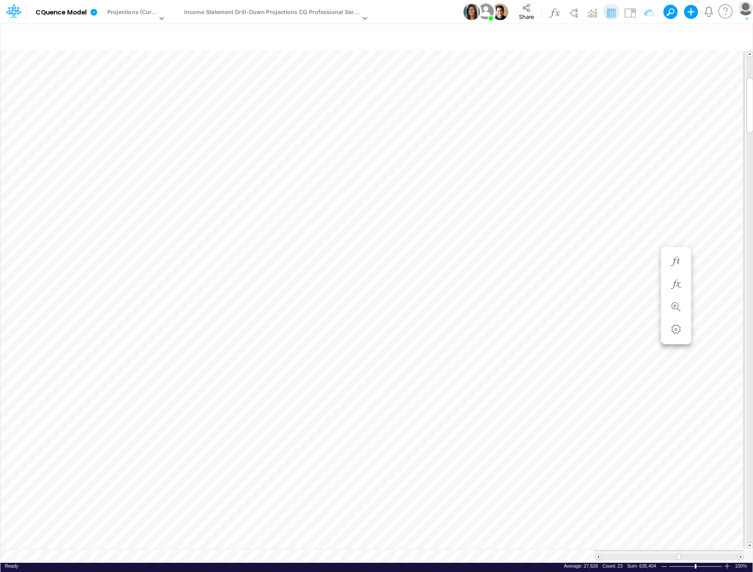
scroll to position [4, 0]
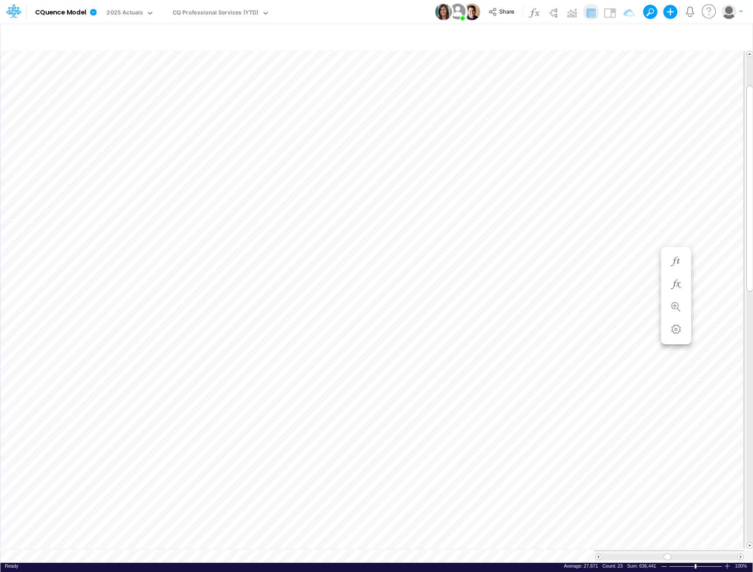
scroll to position [4, 0]
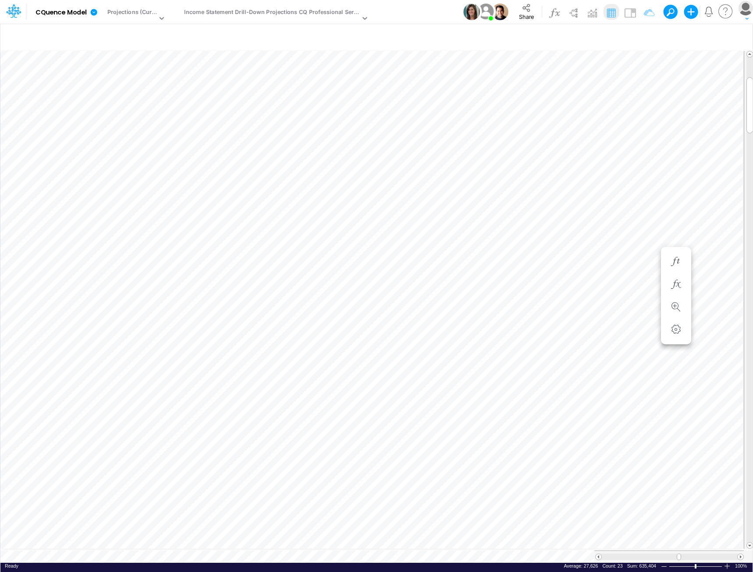
scroll to position [4, 0]
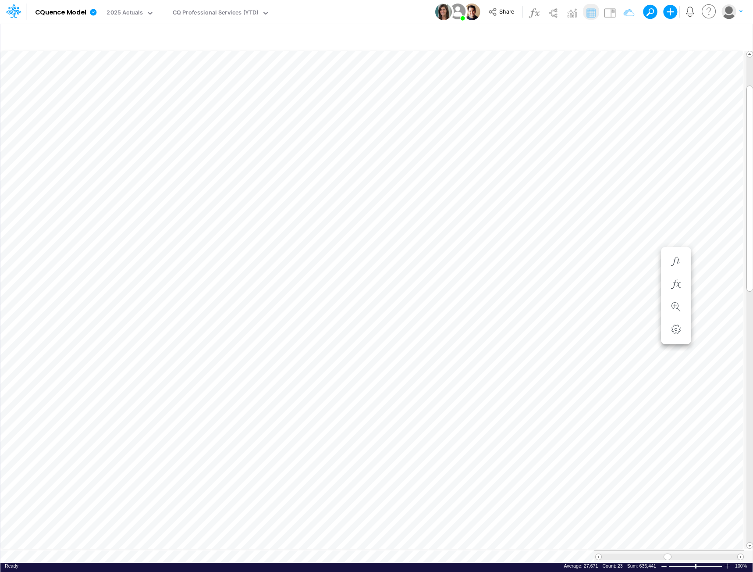
scroll to position [4, 0]
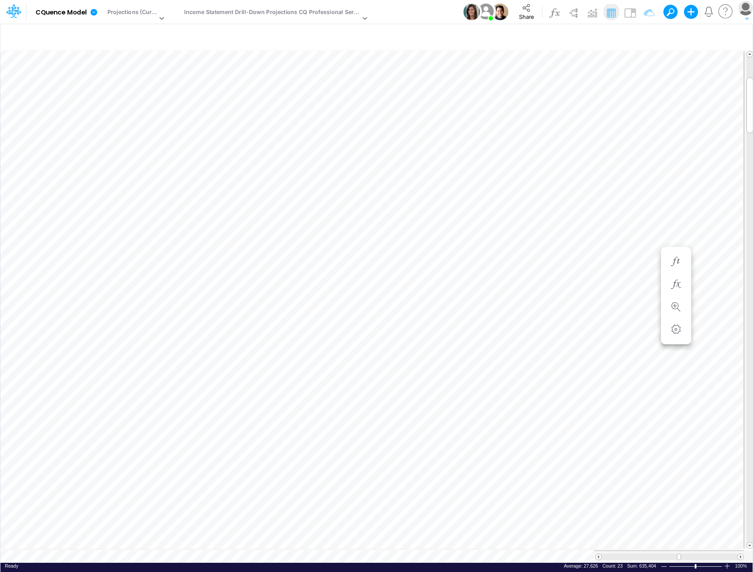
scroll to position [4, 0]
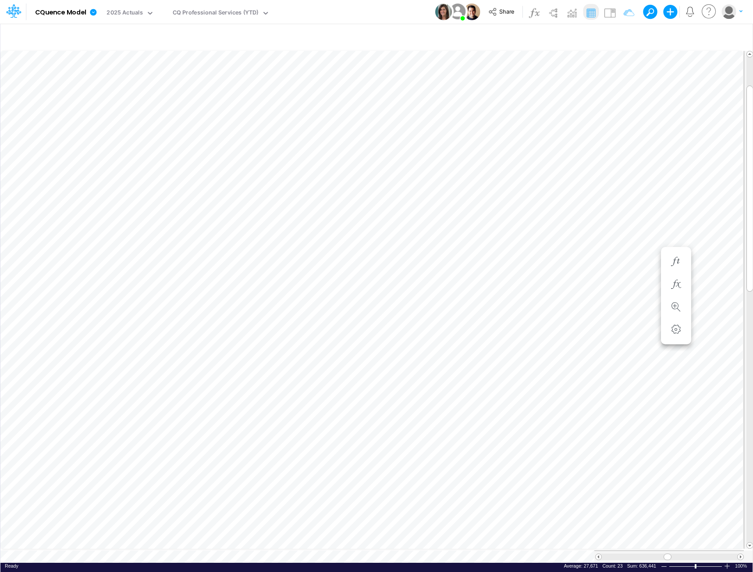
scroll to position [4, 0]
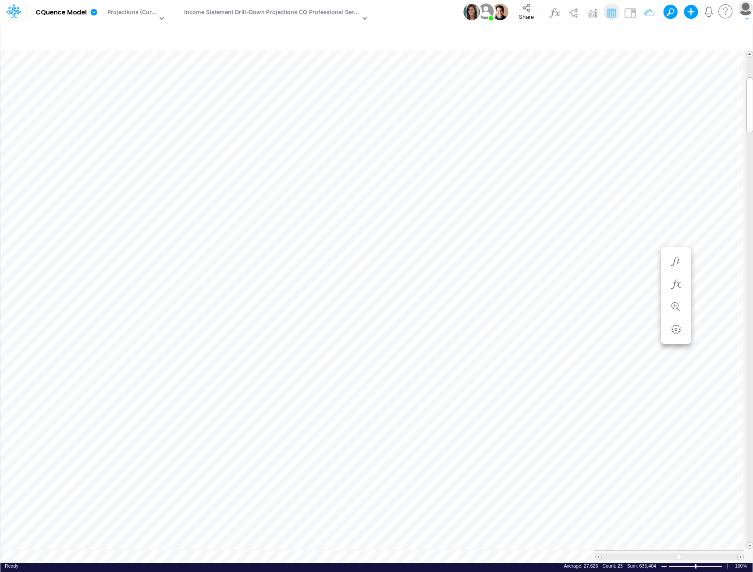
scroll to position [4, 0]
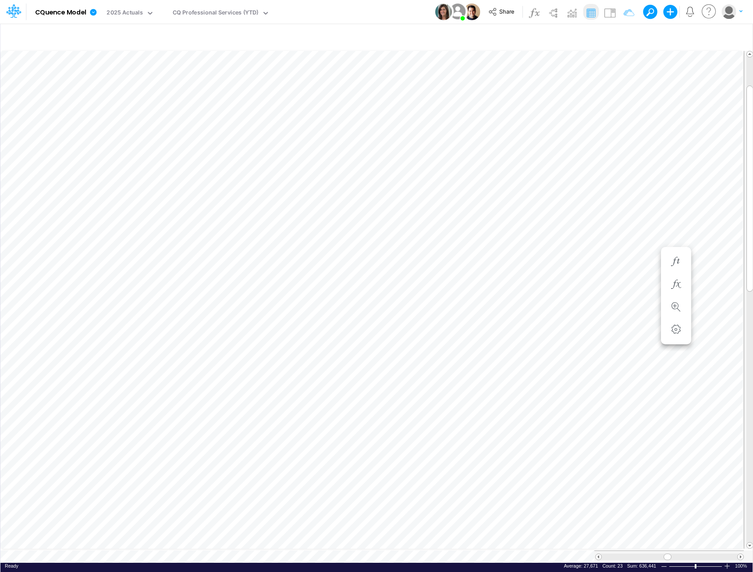
scroll to position [4, 0]
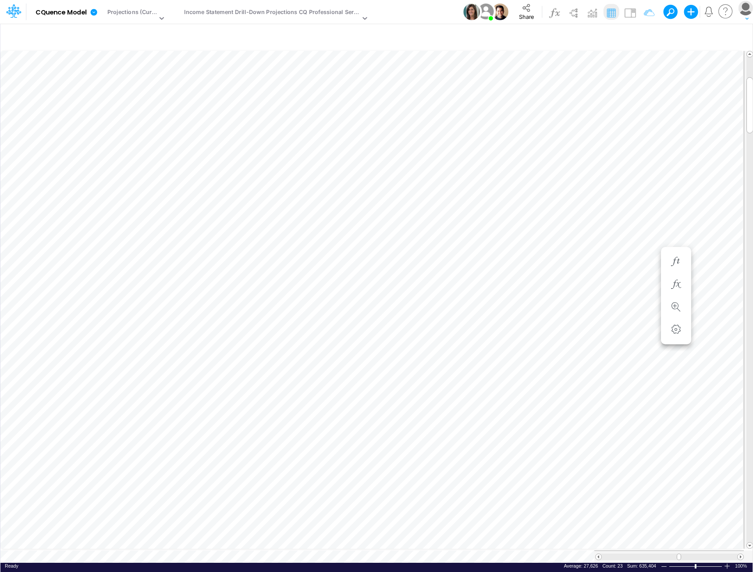
scroll to position [4, 0]
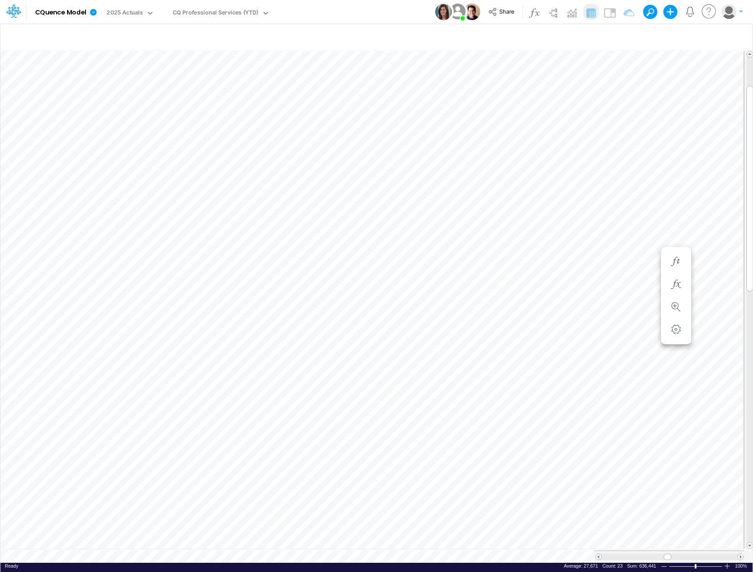
scroll to position [4, 0]
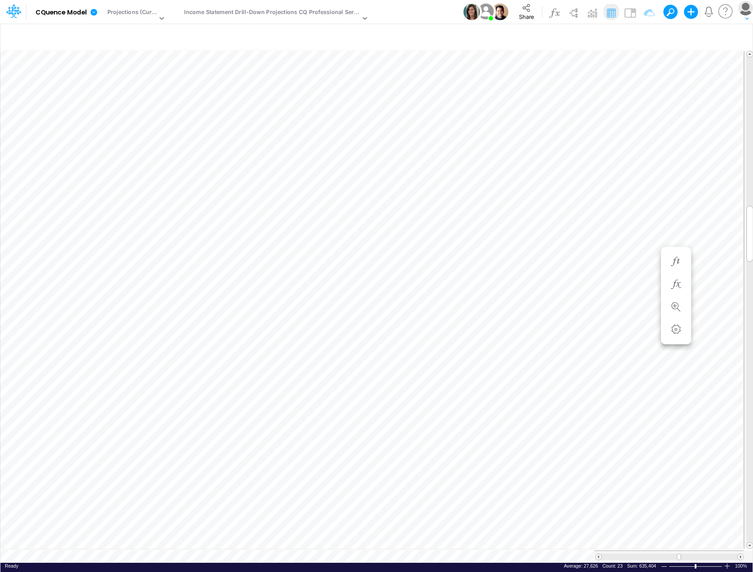
scroll to position [4, 0]
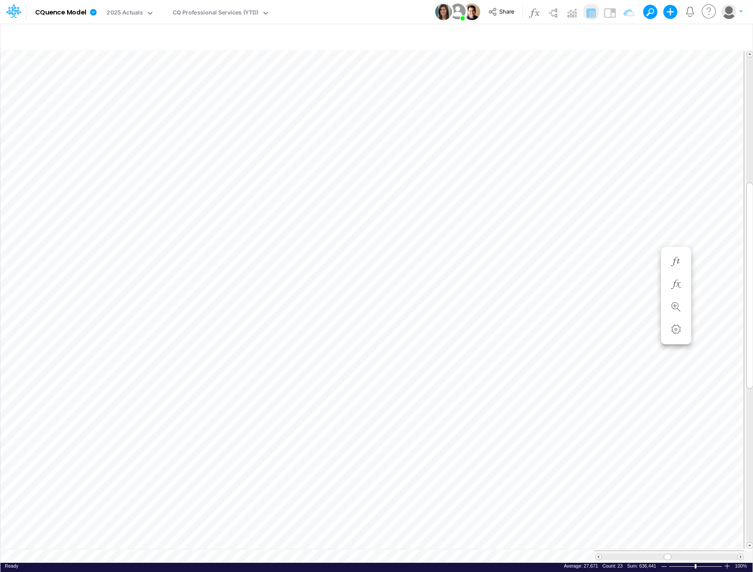
scroll to position [4, 0]
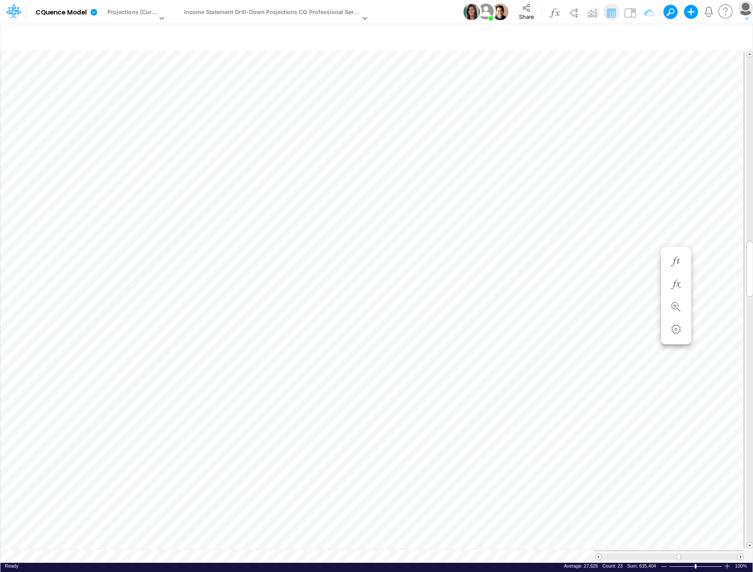
scroll to position [4, 0]
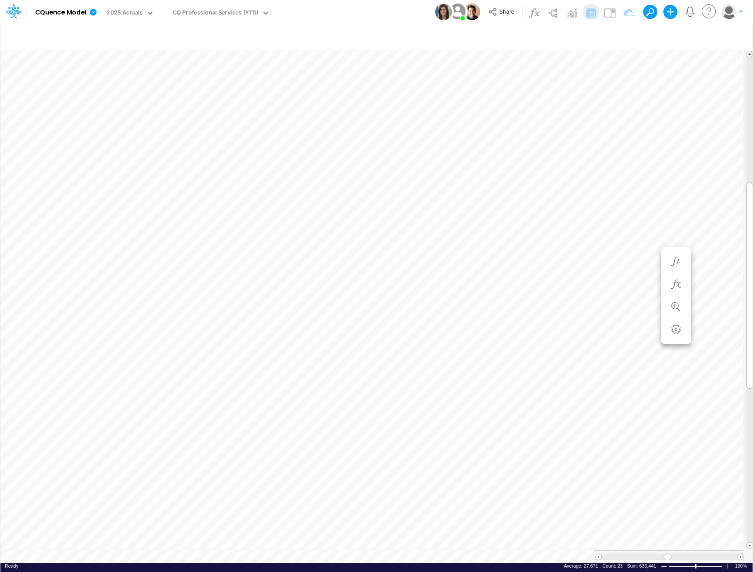
scroll to position [4, 0]
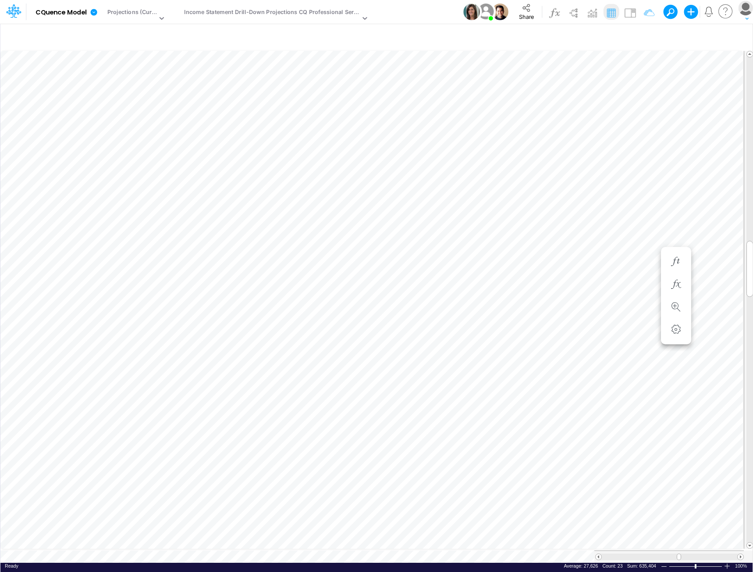
scroll to position [4, 0]
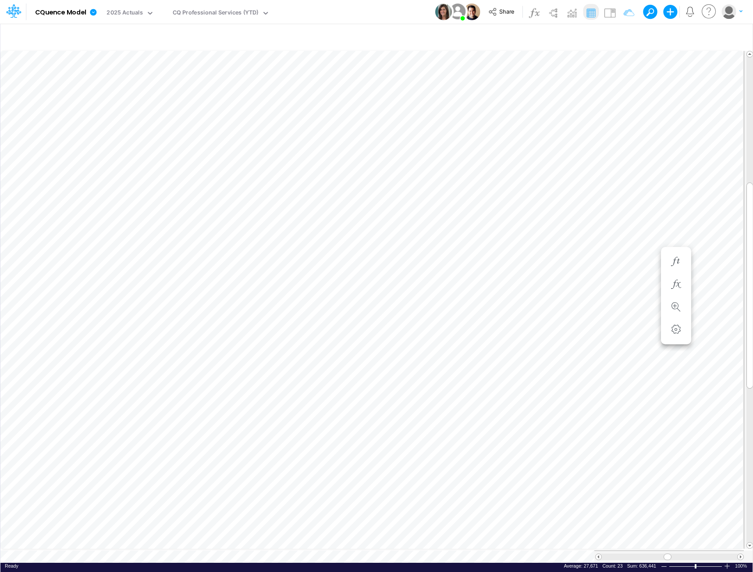
scroll to position [4, 0]
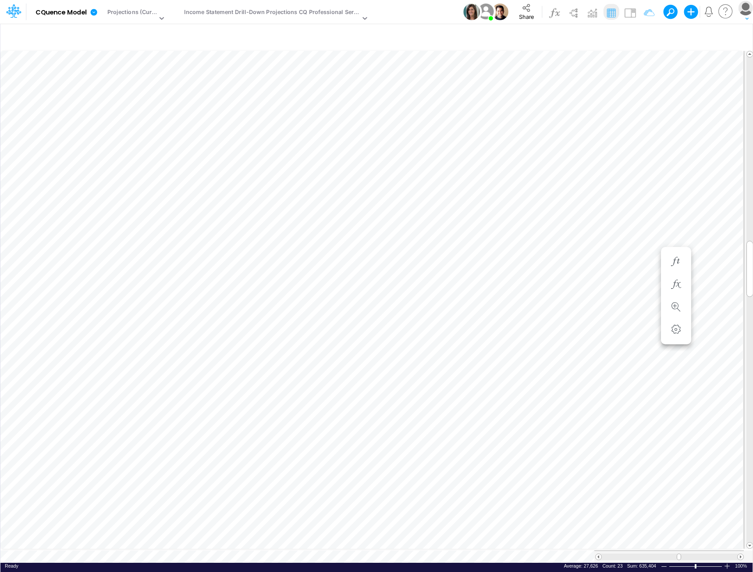
scroll to position [4, 0]
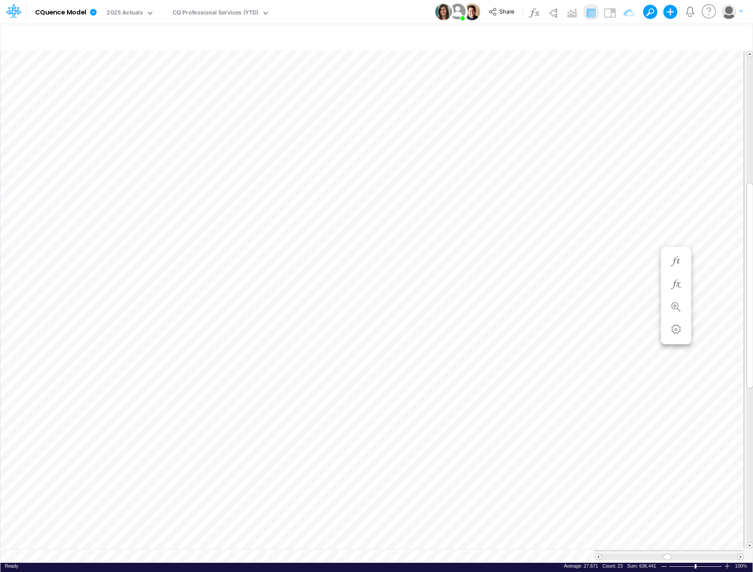
scroll to position [4, 0]
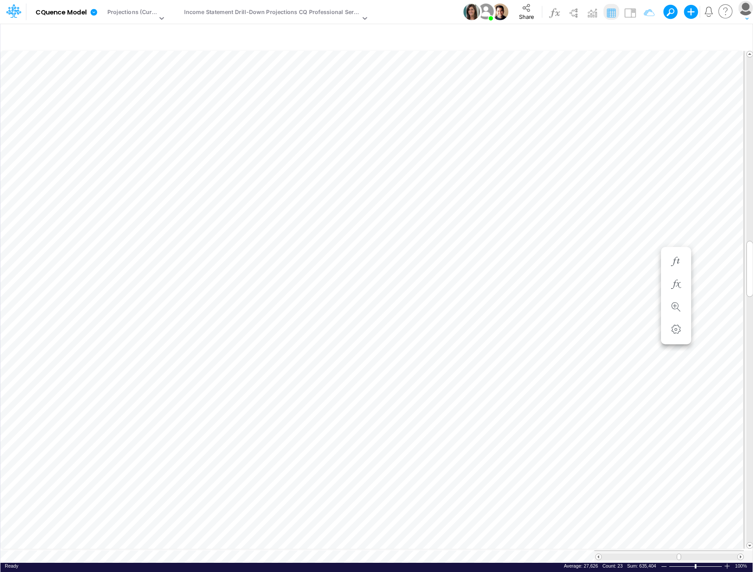
scroll to position [4, 0]
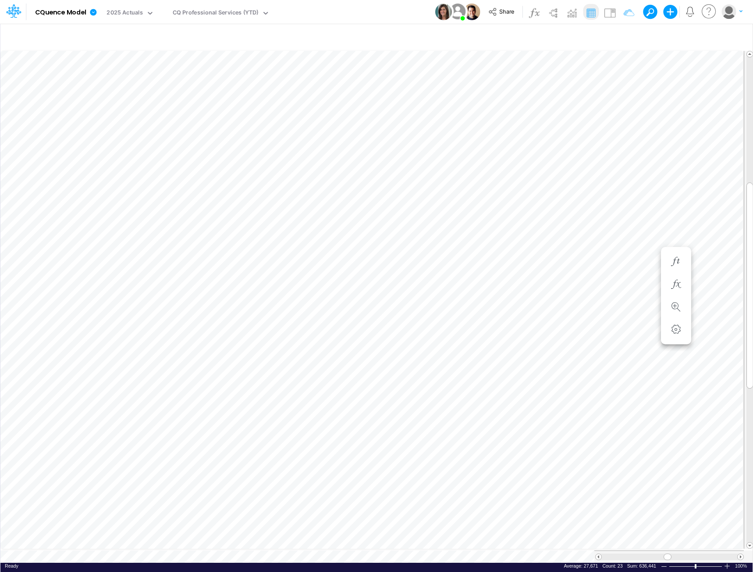
scroll to position [4, 0]
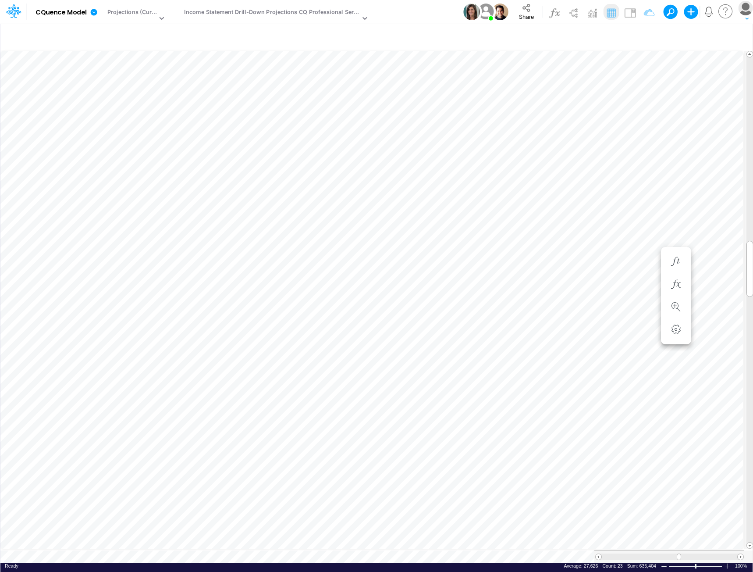
scroll to position [4, 0]
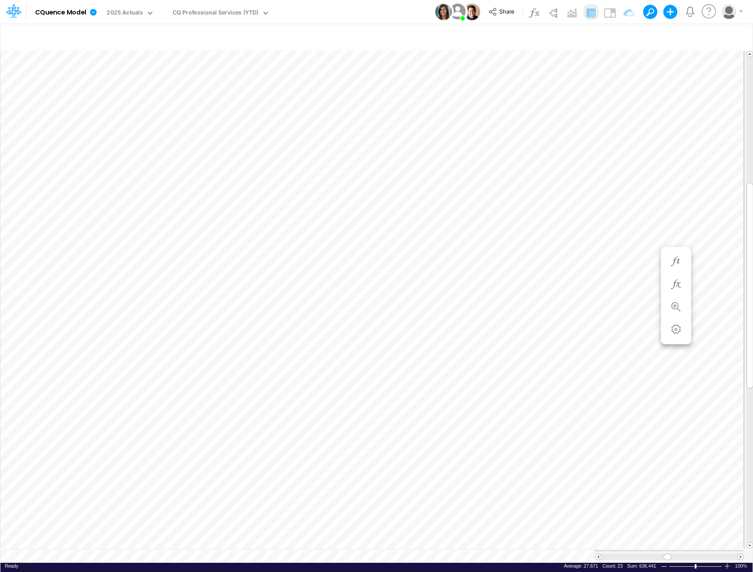
scroll to position [4, 0]
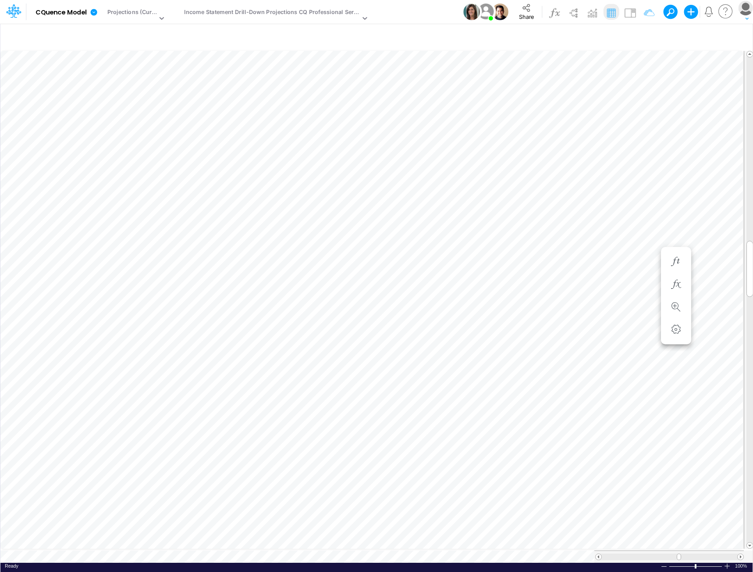
scroll to position [4, 0]
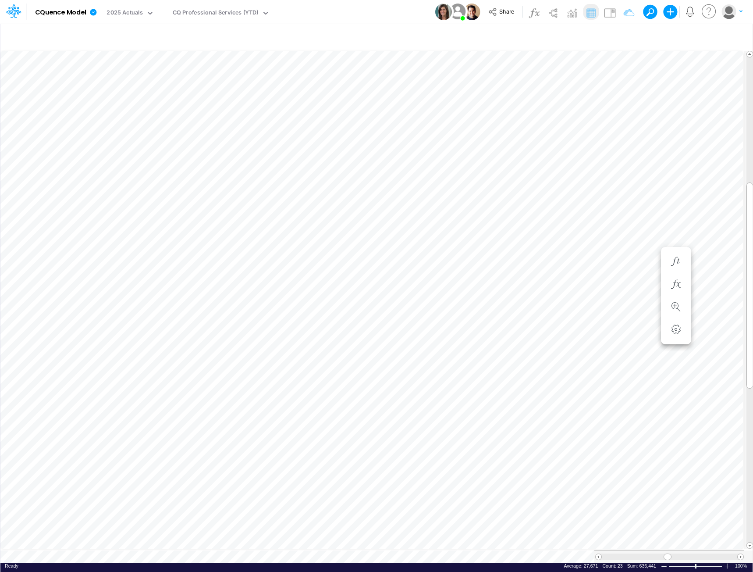
scroll to position [4, 0]
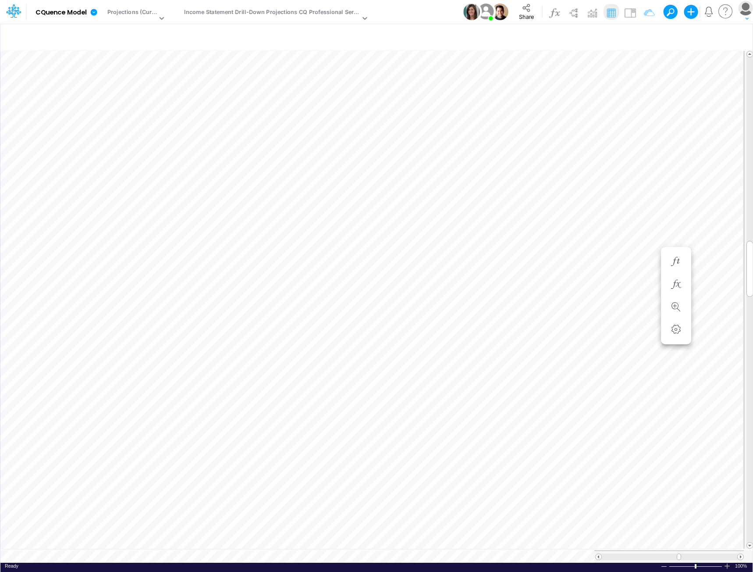
scroll to position [4, 0]
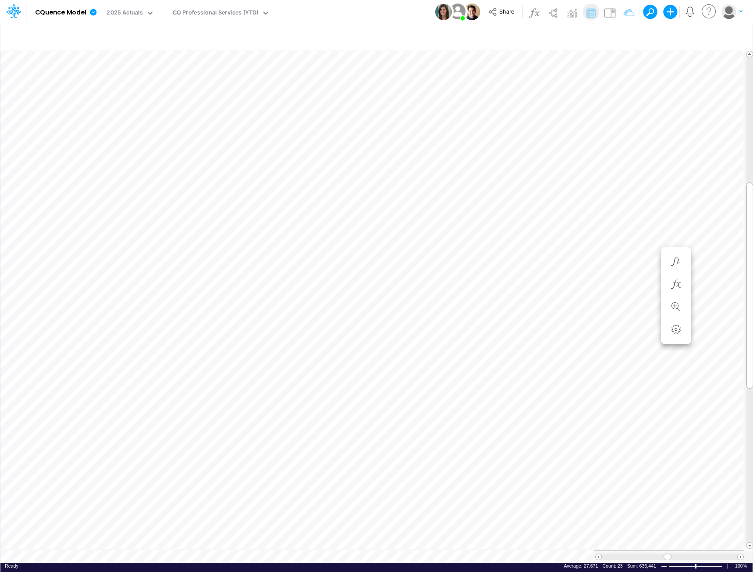
scroll to position [4, 0]
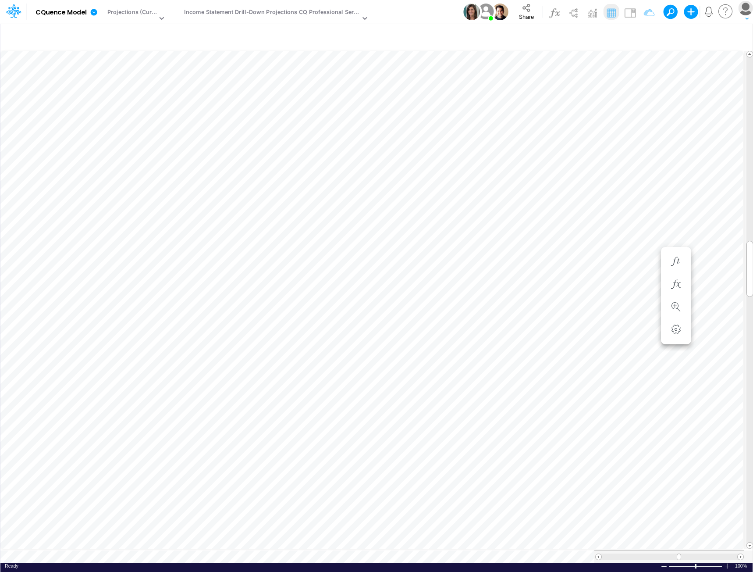
scroll to position [4, 0]
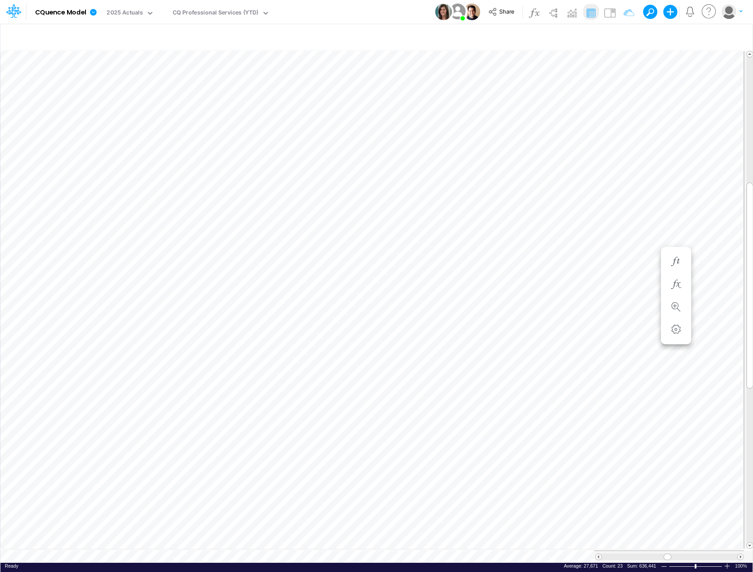
scroll to position [4, 0]
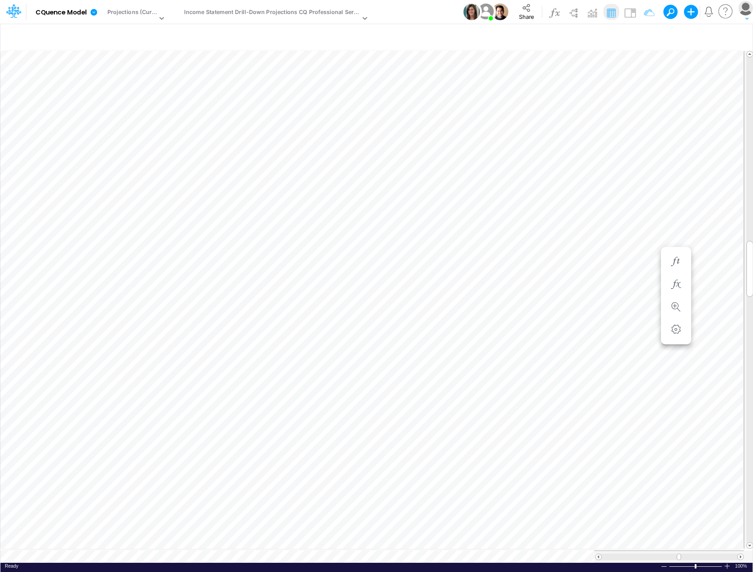
scroll to position [4, 0]
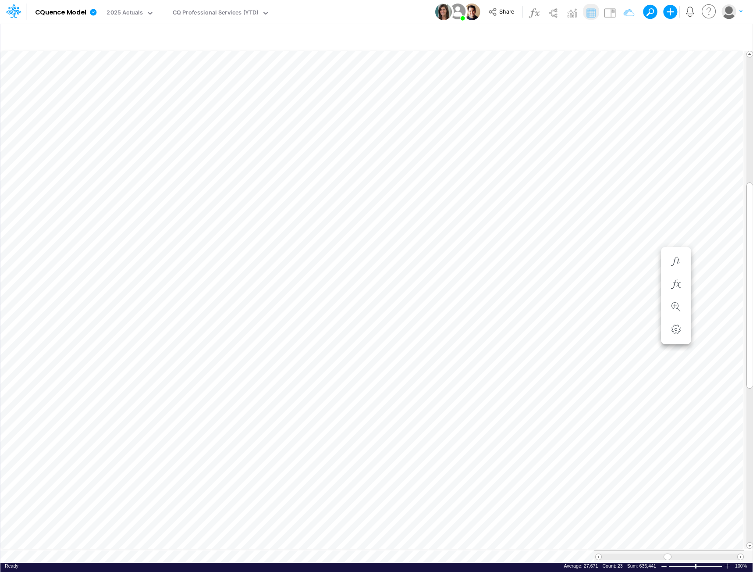
scroll to position [4, 0]
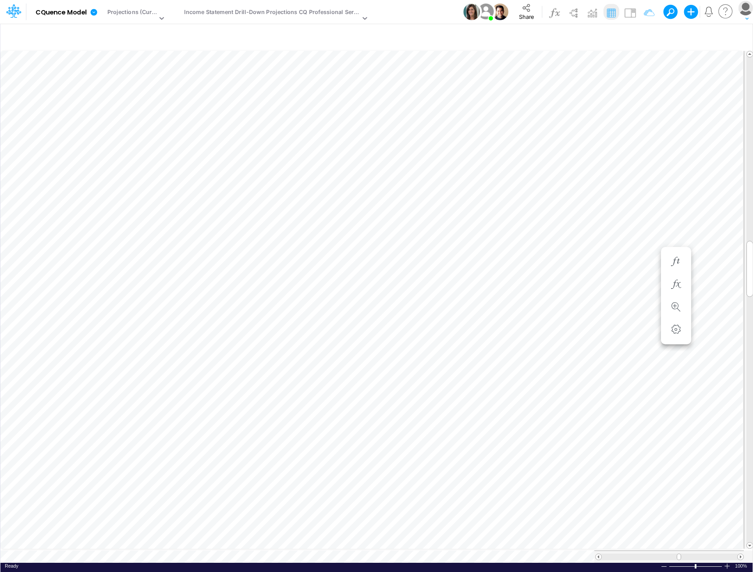
scroll to position [4, 0]
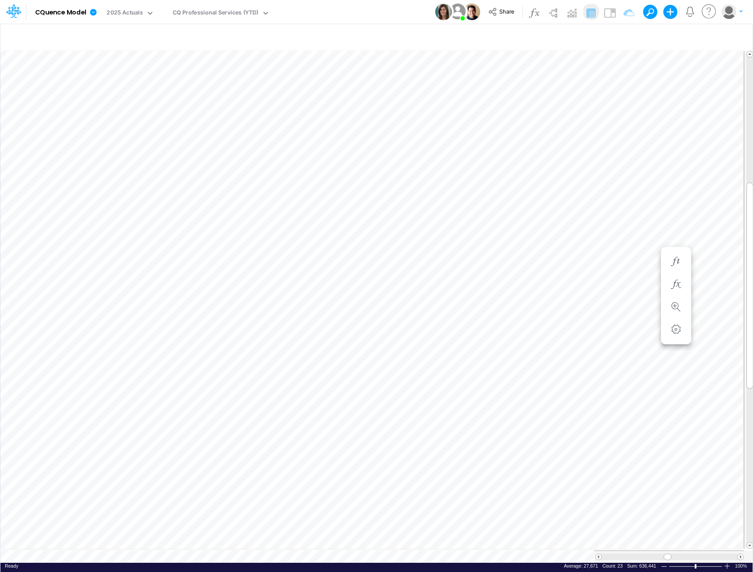
scroll to position [4, 0]
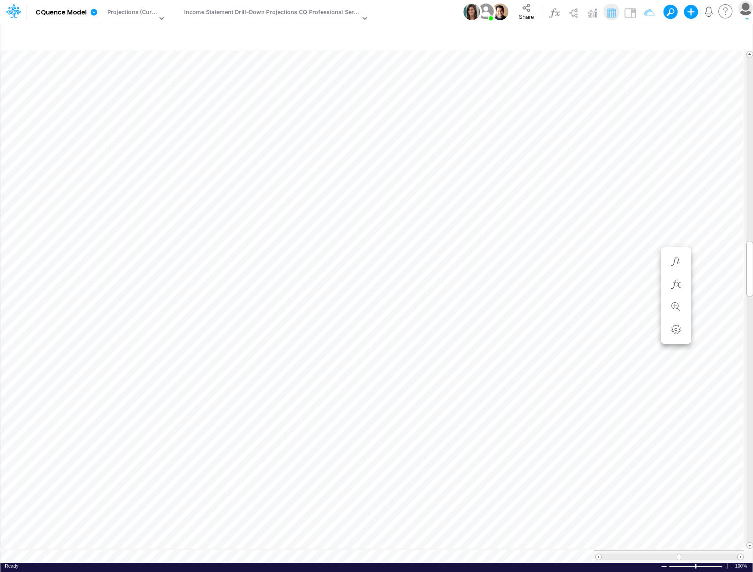
scroll to position [4, 0]
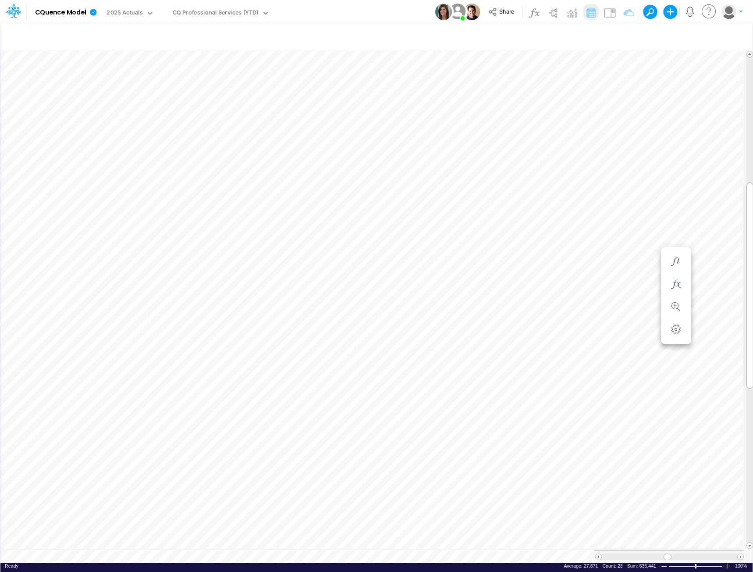
scroll to position [4, 0]
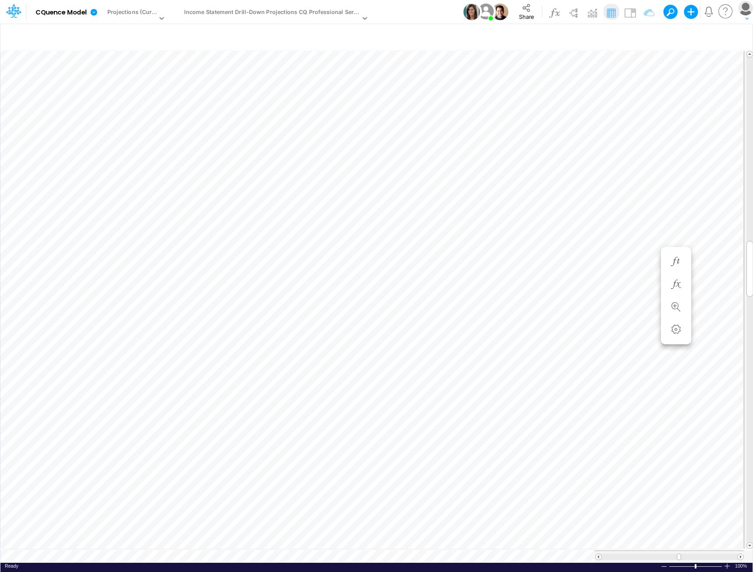
scroll to position [4, 0]
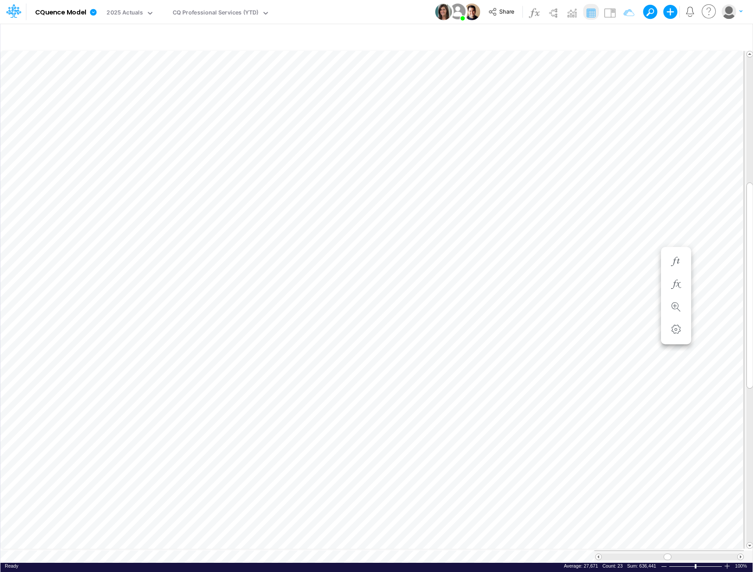
scroll to position [4, 0]
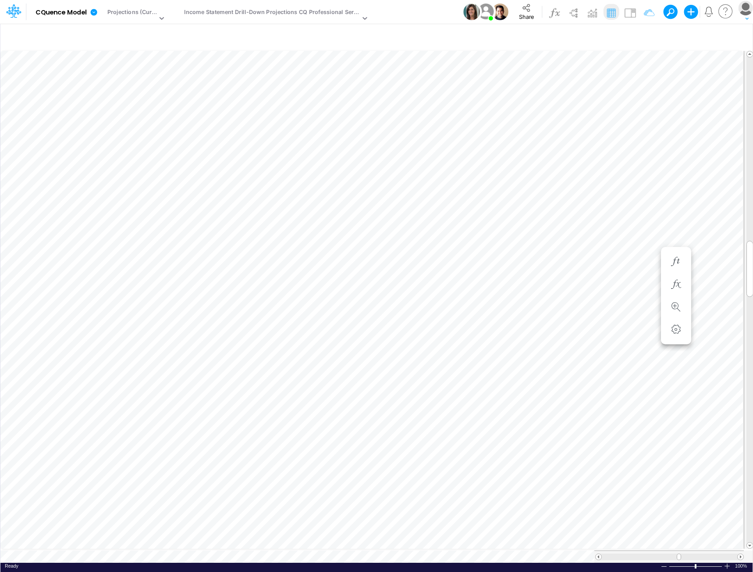
scroll to position [4, 0]
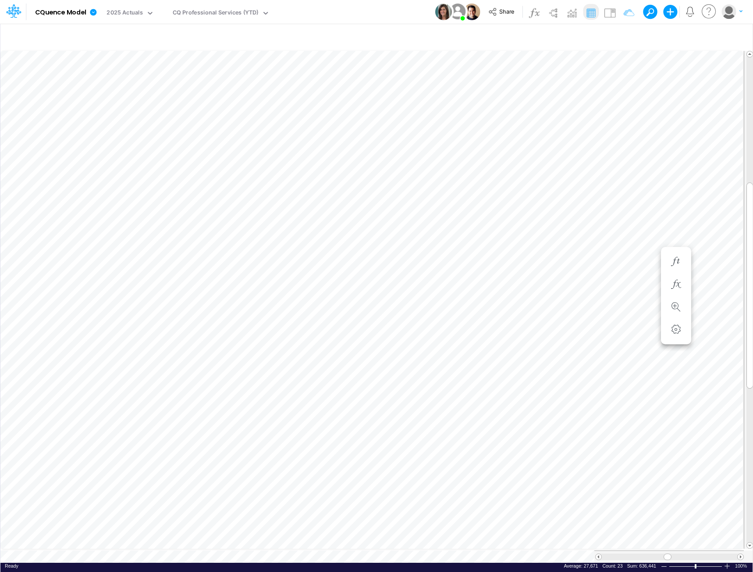
scroll to position [4, 0]
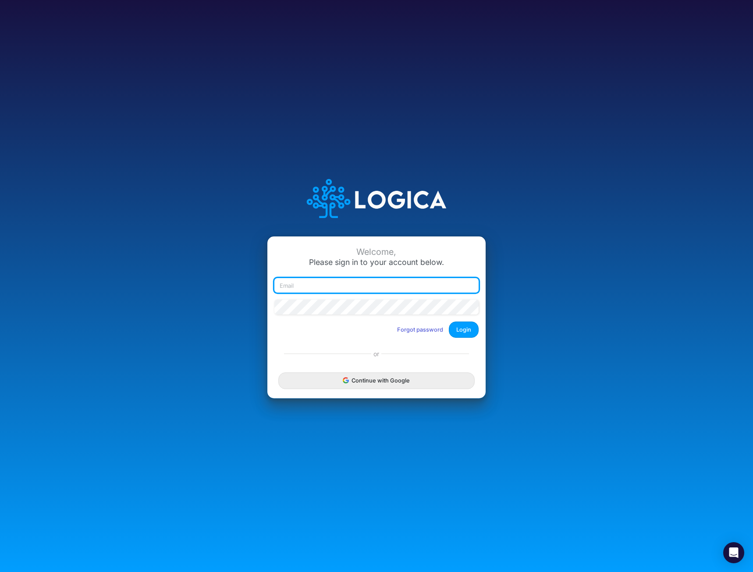
type input "mhaywood@cquencehealth.com"
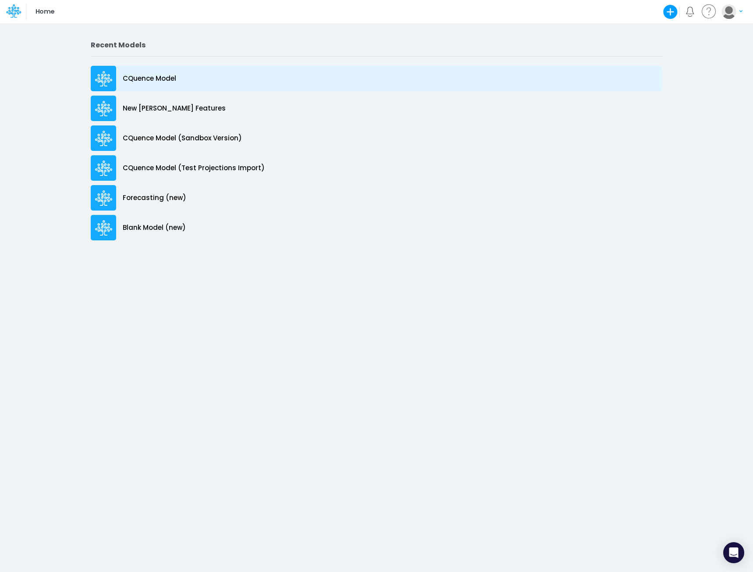
click at [150, 82] on p "CQuence Model" at bounding box center [149, 79] width 53 height 10
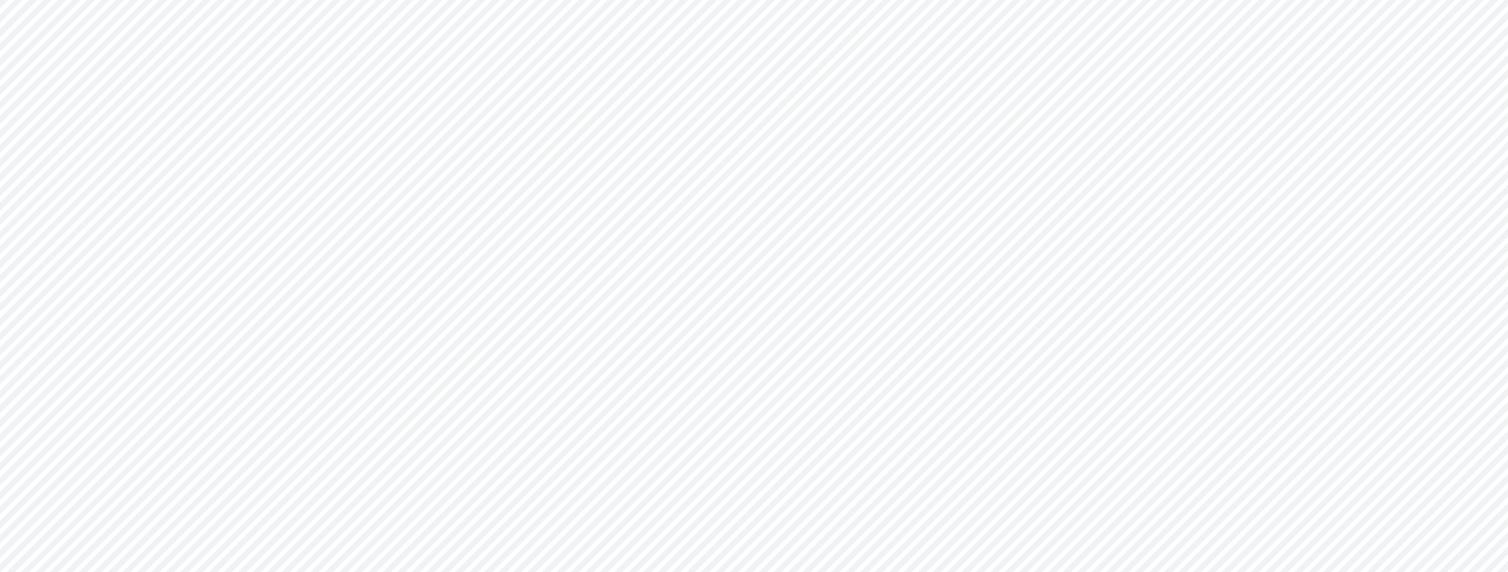
type input "Consolidated All by Month"
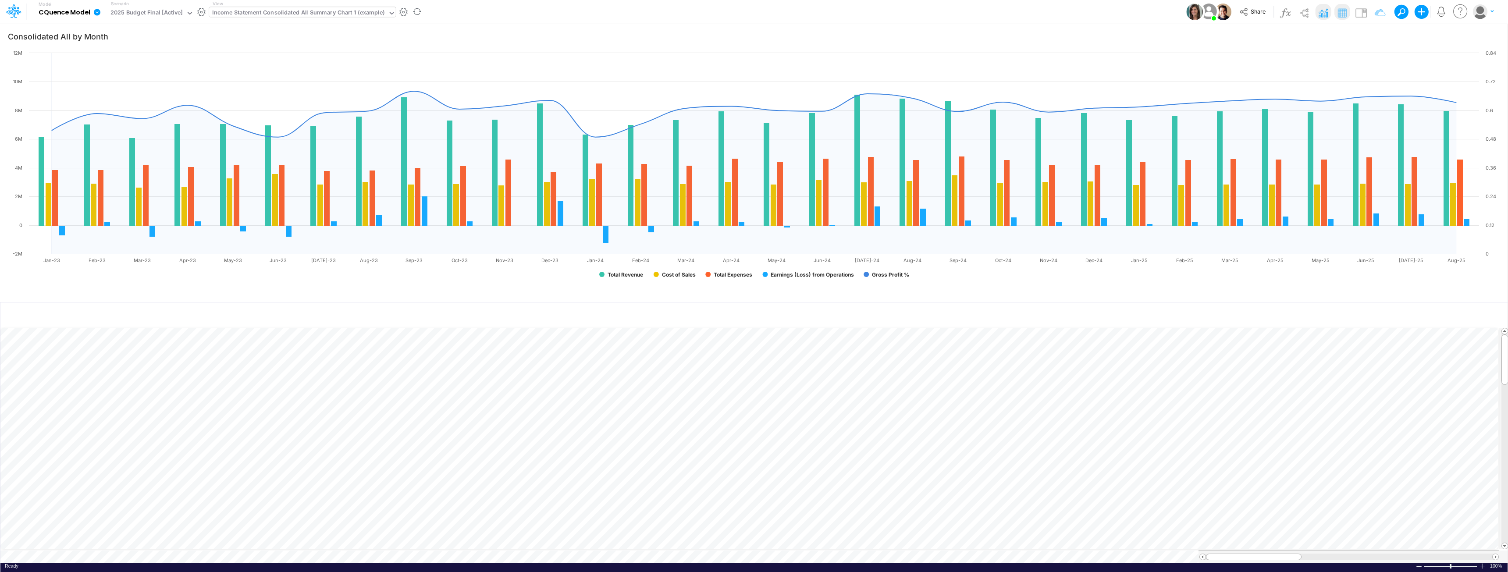
click at [296, 17] on div "Income Statement Consolidated All Summary Chart 1 (example)" at bounding box center [298, 13] width 172 height 10
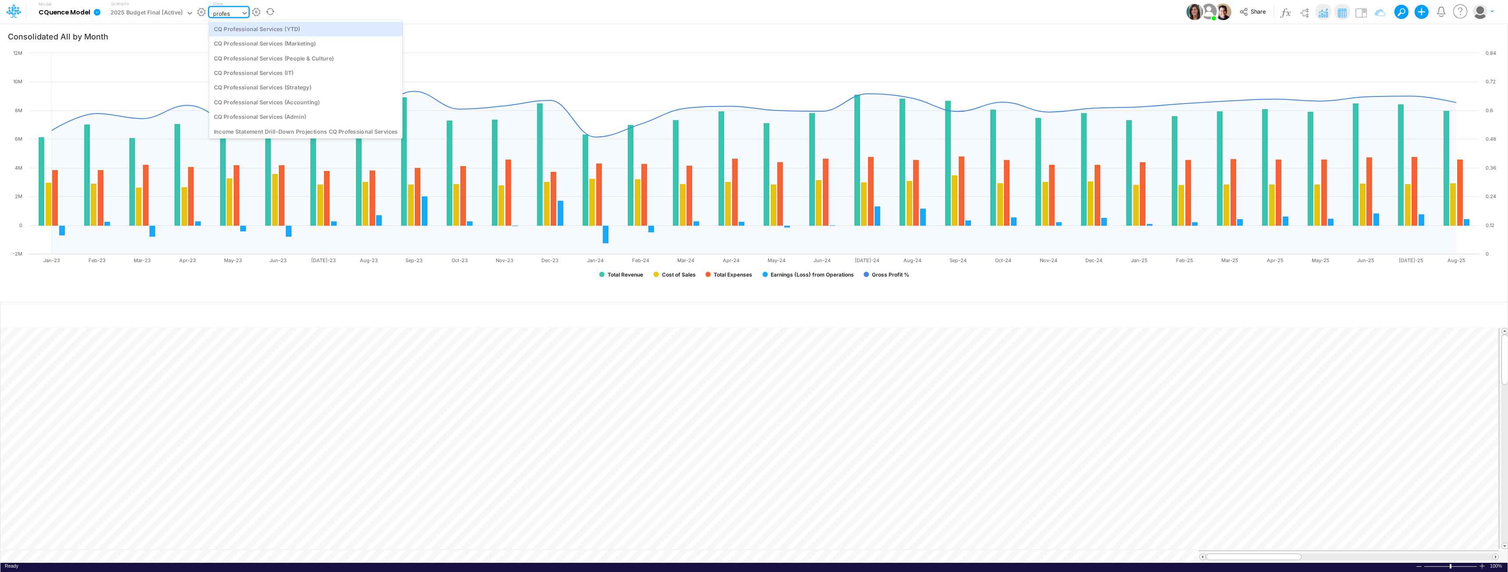
type input "profess"
click at [276, 127] on div "CQ Professional Services 2026 Budget" at bounding box center [305, 129] width 193 height 14
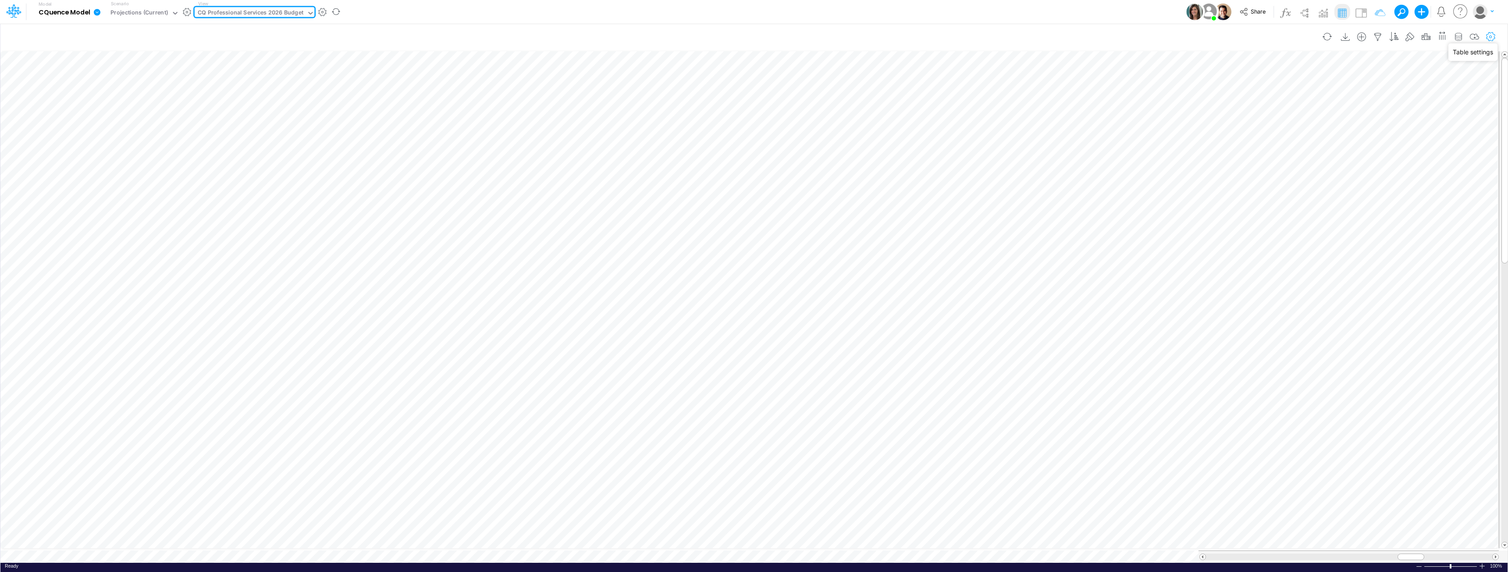
click at [753, 37] on icon "button" at bounding box center [1491, 36] width 13 height 9
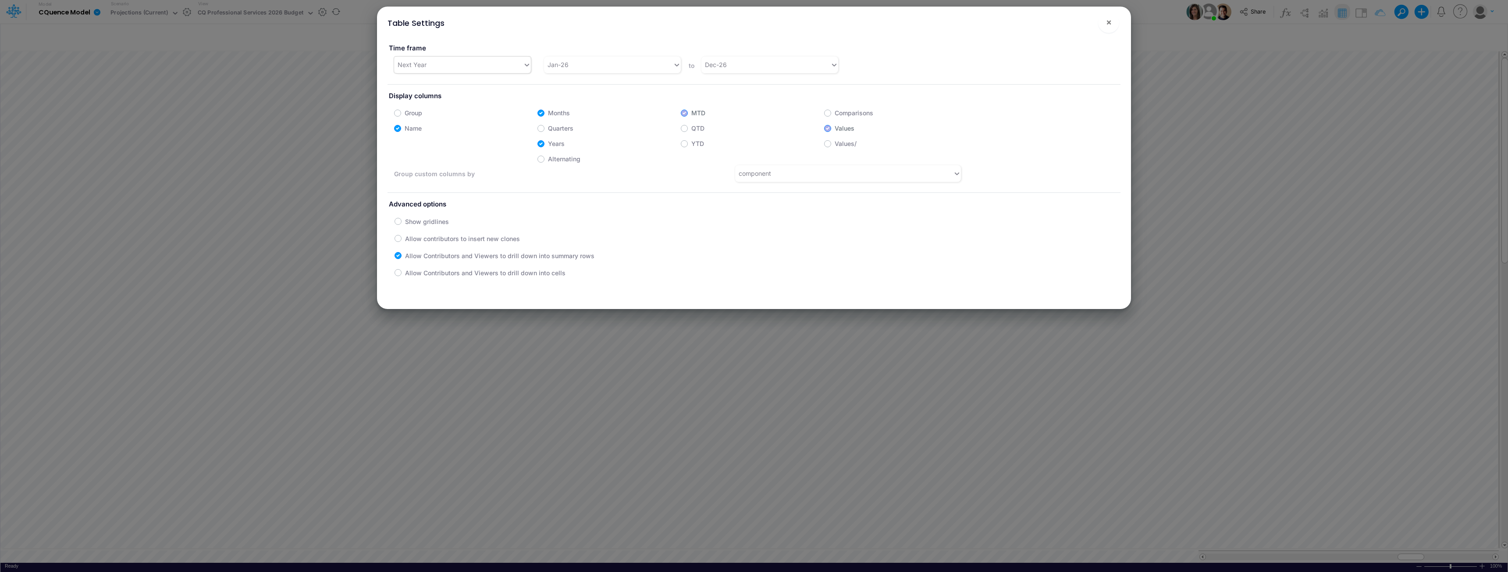
click at [459, 69] on div "Next Year" at bounding box center [458, 64] width 129 height 14
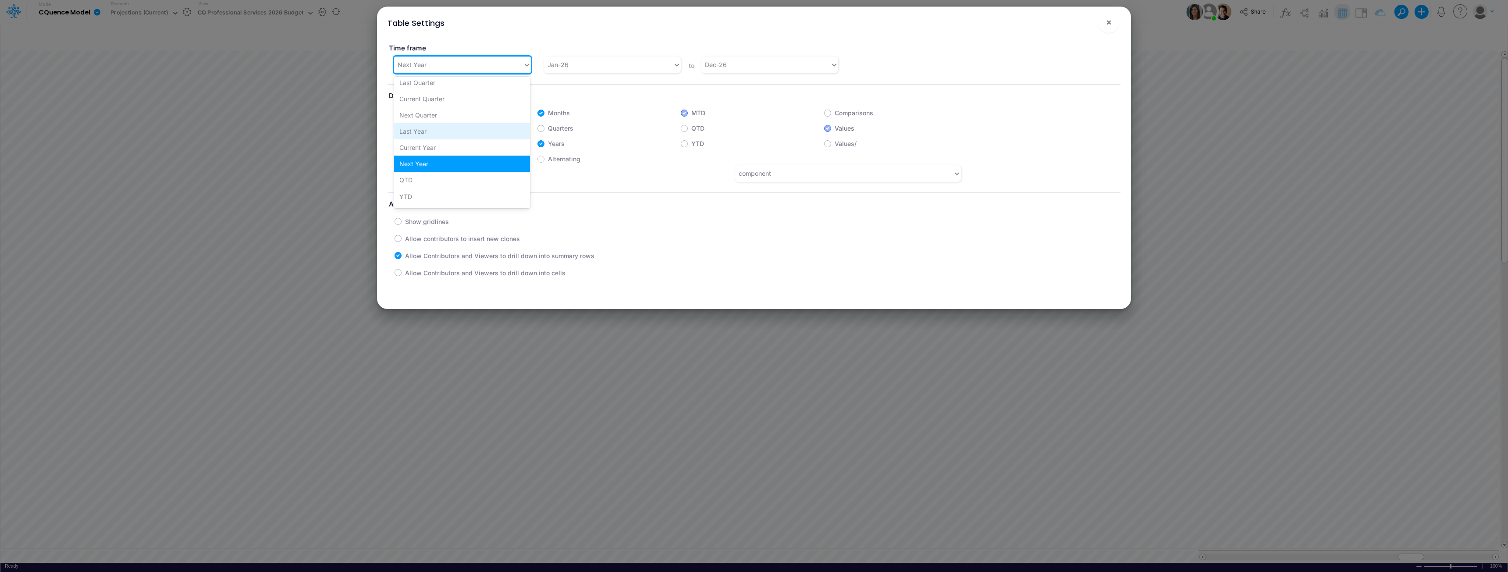
scroll to position [66, 0]
click at [439, 135] on div "Current Year" at bounding box center [462, 134] width 136 height 16
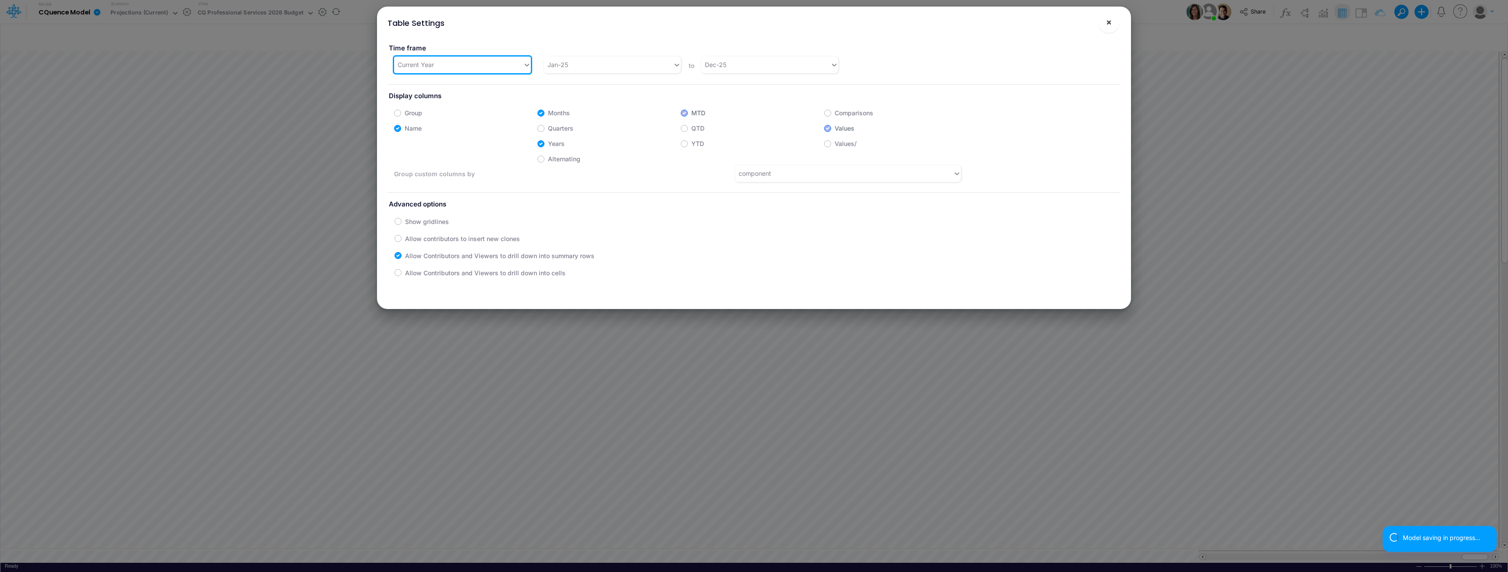
drag, startPoint x: 1110, startPoint y: 21, endPoint x: 1036, endPoint y: 23, distance: 73.3
click at [753, 21] on span "×" at bounding box center [1109, 22] width 6 height 11
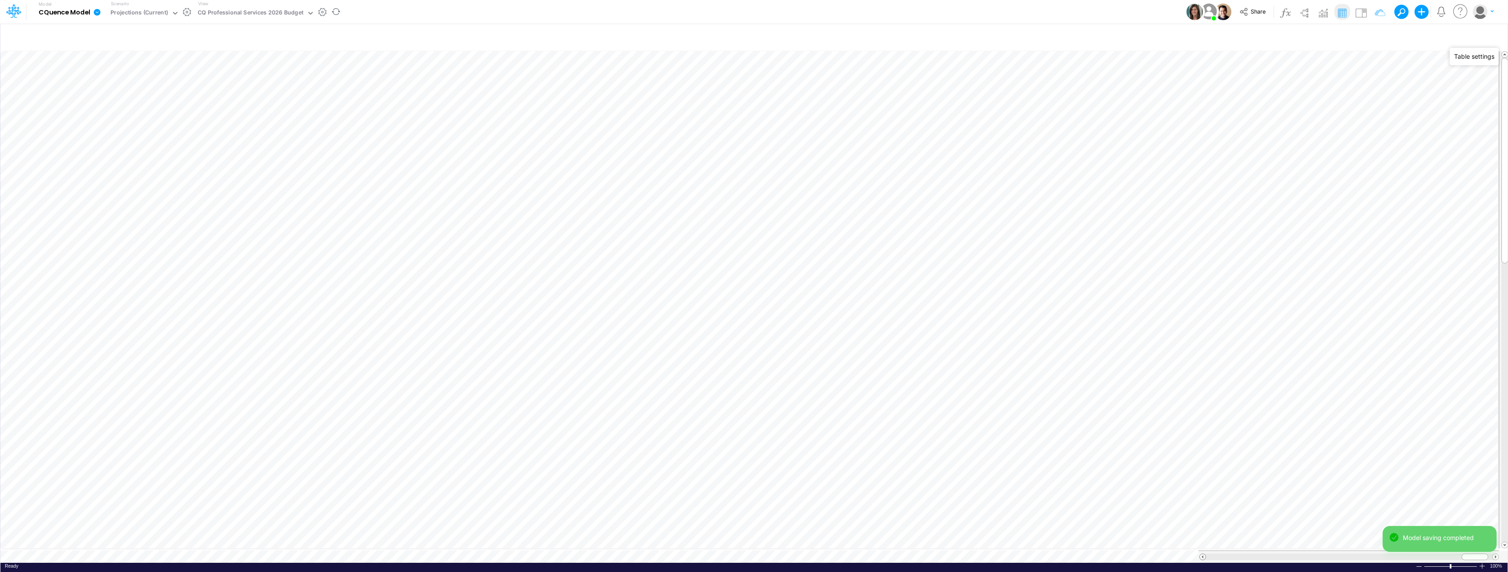
click at [753, 554] on span at bounding box center [1203, 557] width 6 height 6
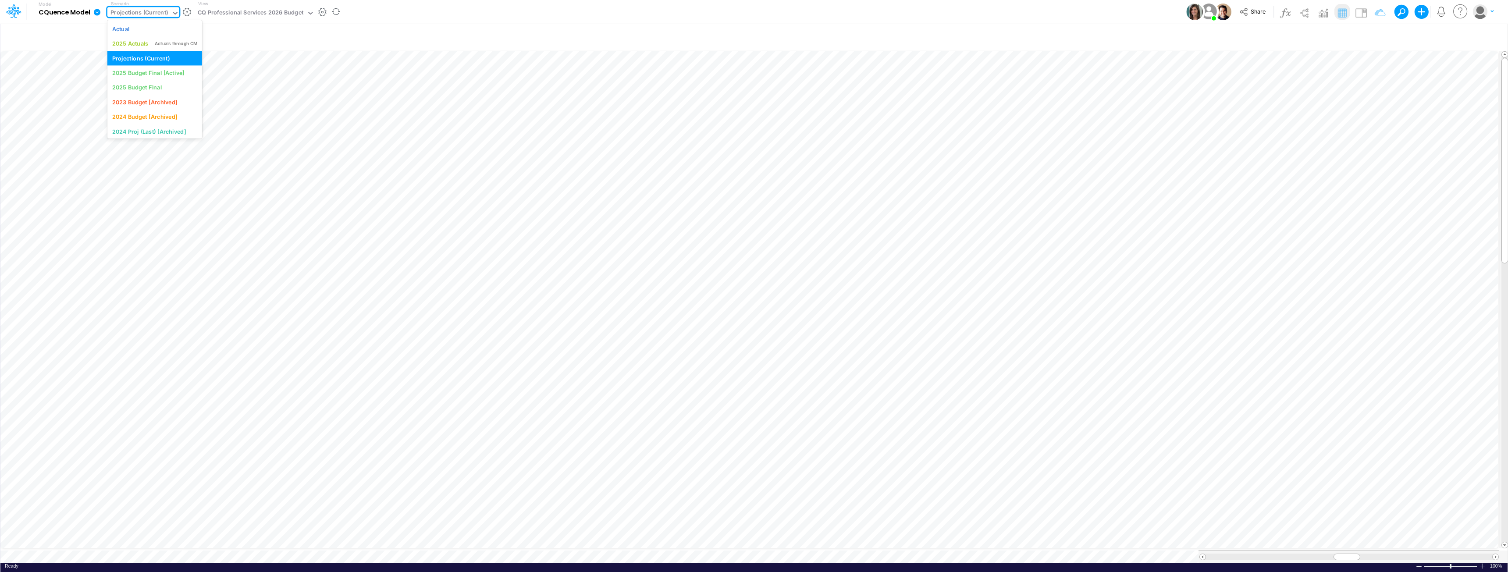
click at [170, 13] on div "Projections (Current)" at bounding box center [139, 13] width 64 height 13
click at [167, 73] on div "2025 Budget Final [Active]" at bounding box center [148, 73] width 72 height 8
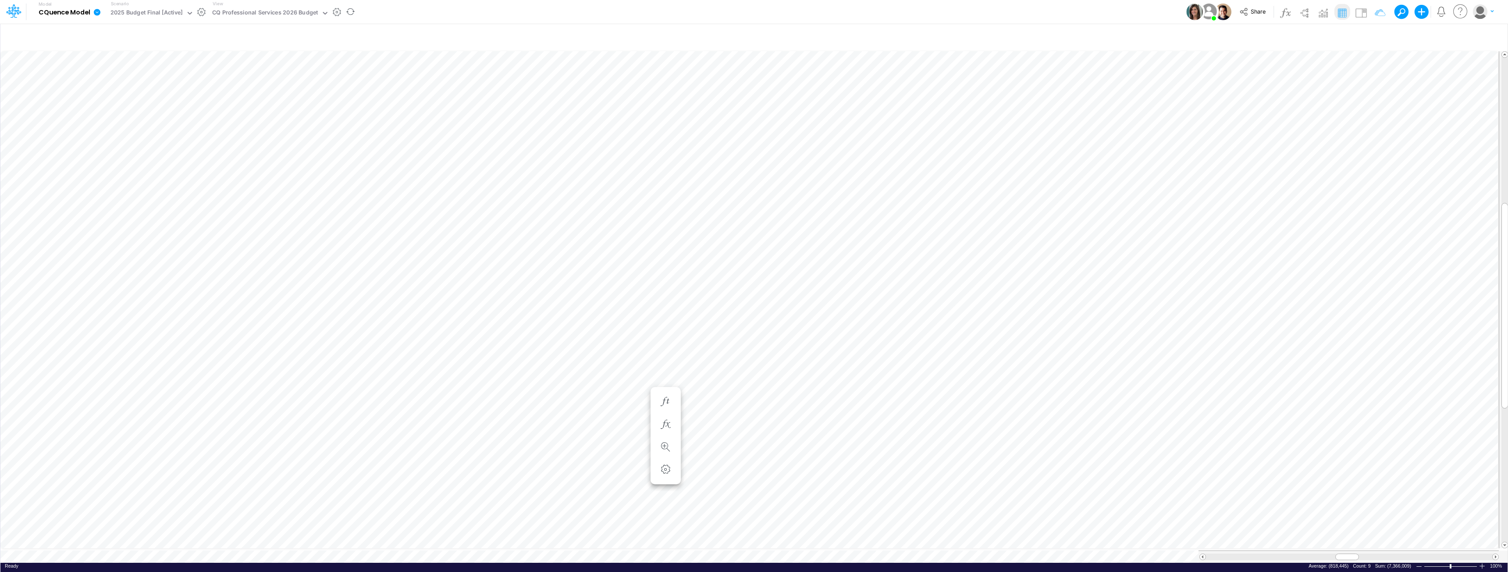
scroll to position [4, 0]
click at [753, 35] on icon "button" at bounding box center [1491, 36] width 13 height 9
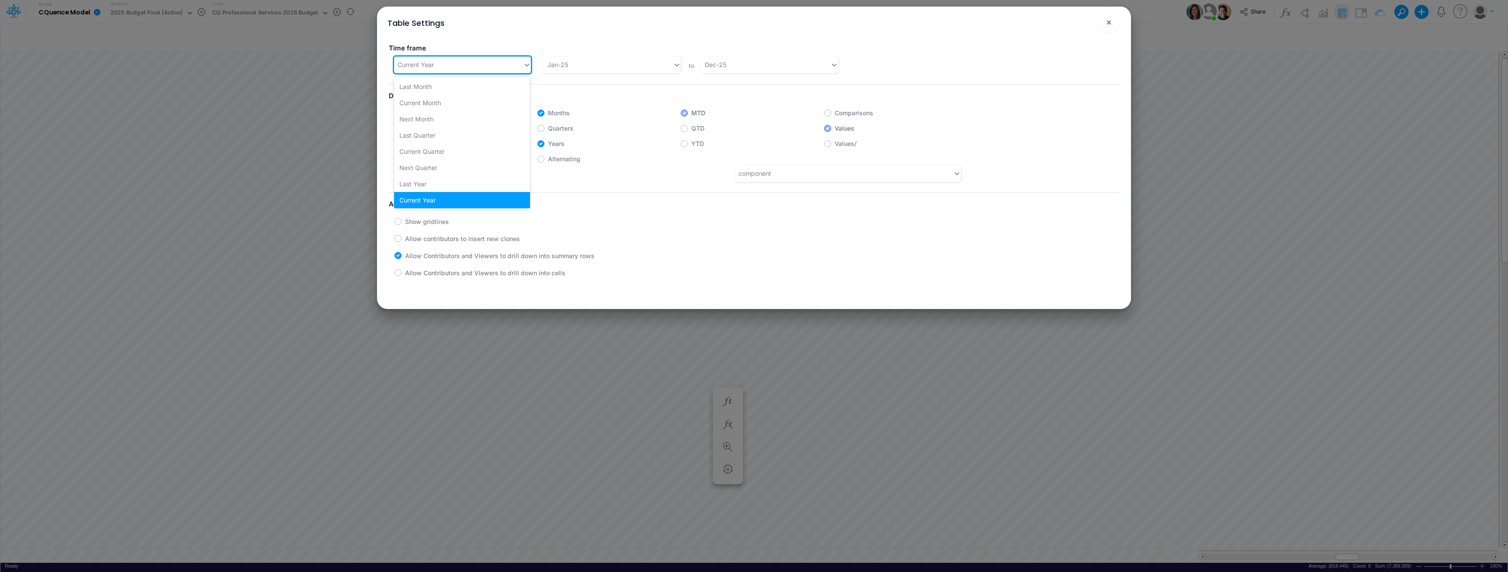
click at [454, 64] on div "Current Year" at bounding box center [458, 64] width 129 height 14
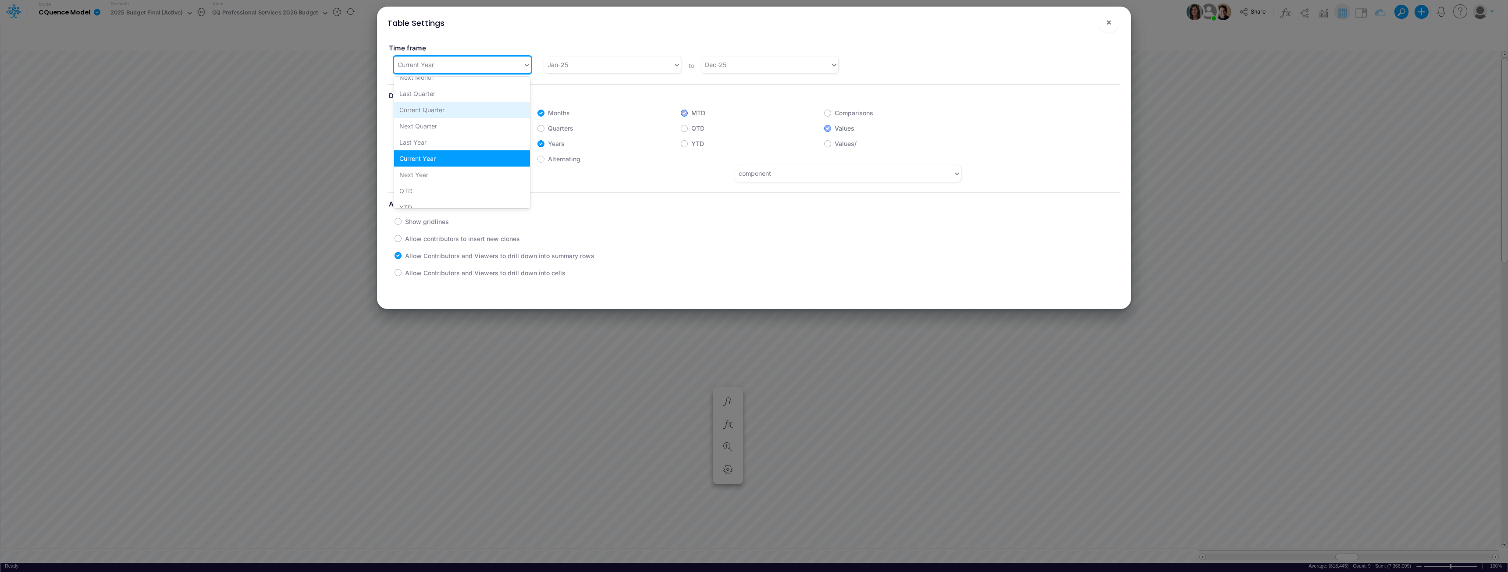
scroll to position [50, 0]
click at [421, 166] on div "Next Year" at bounding box center [462, 167] width 136 height 16
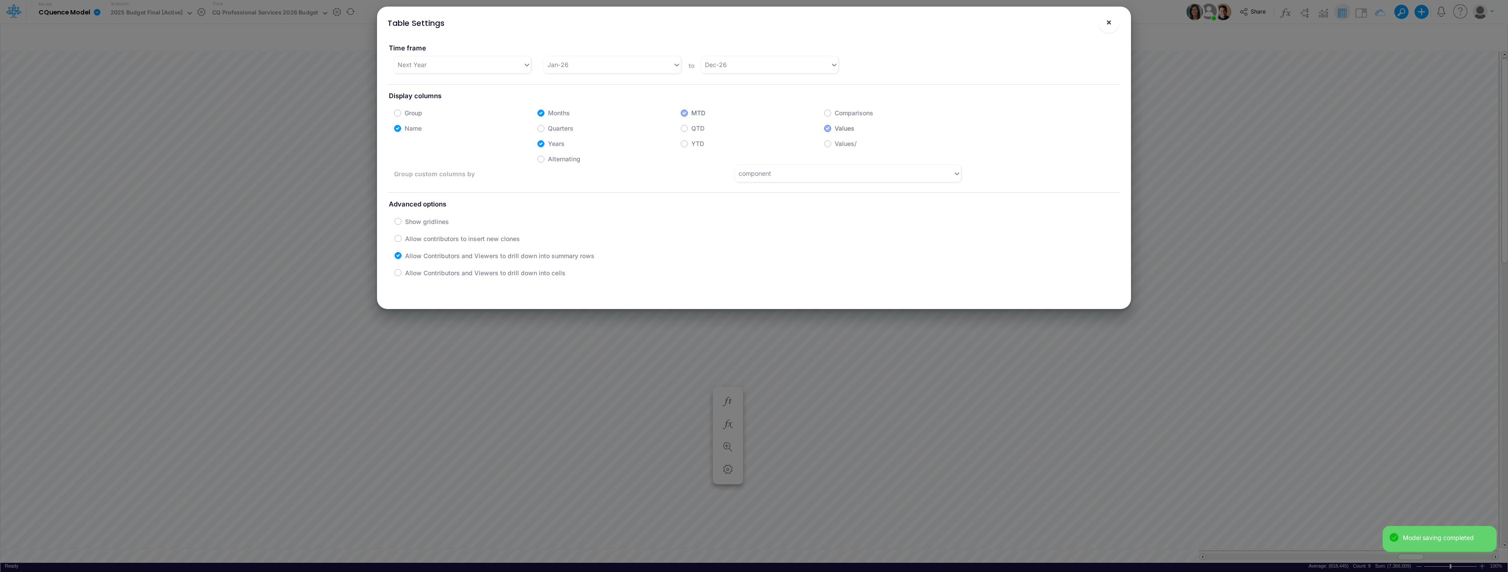
click at [753, 21] on span "×" at bounding box center [1109, 22] width 6 height 11
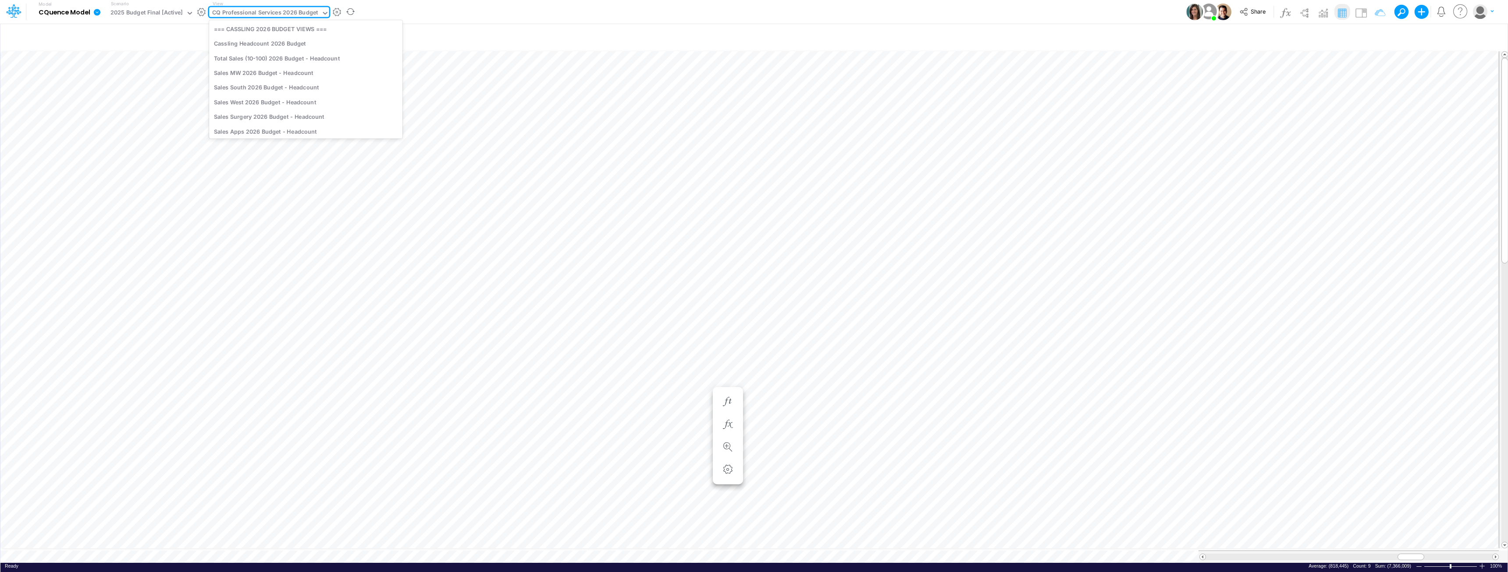
click at [252, 11] on div "CQ Professional Services 2026 Budget" at bounding box center [265, 13] width 106 height 10
type input "projectio"
click at [258, 57] on div "Income Statement Drill-Down Projections CQ Professional Services" at bounding box center [305, 56] width 193 height 14
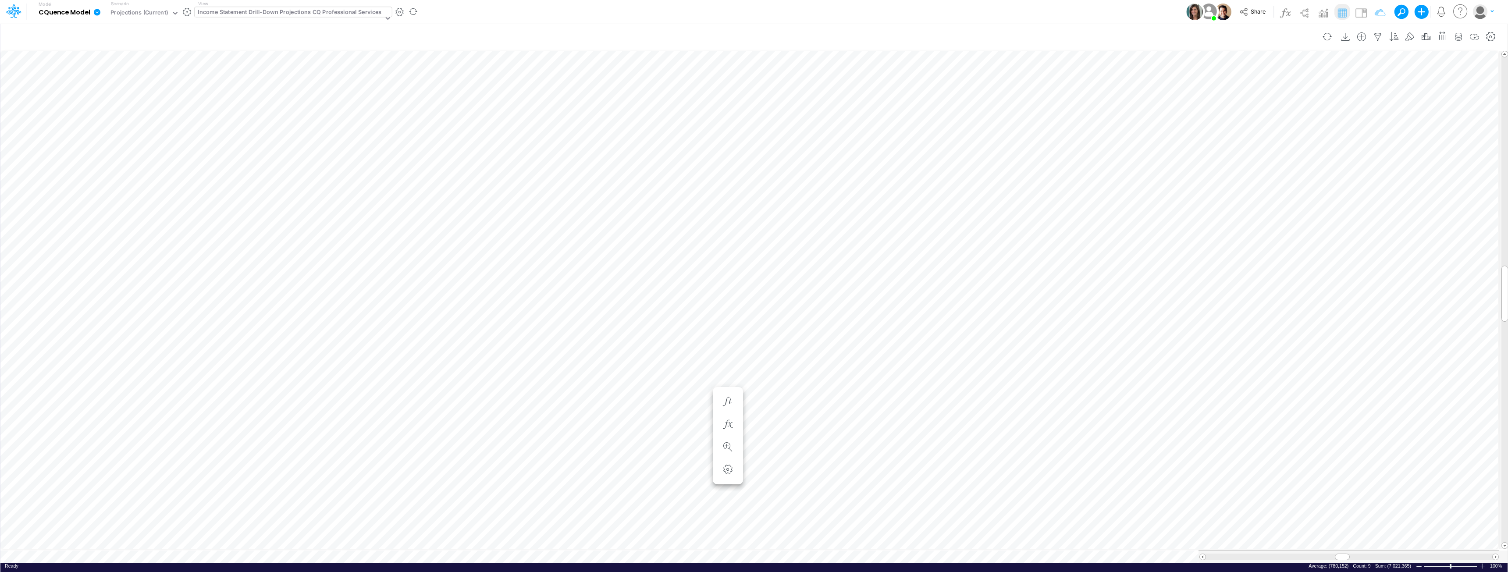
click at [303, 551] on div "Paste Cut Copy AutoFill -745596.3655174425 Ready 100% Sum: (7,021,365) Max: (73…" at bounding box center [753, 306] width 1507 height 514
click at [753, 37] on icon "button" at bounding box center [1491, 36] width 13 height 9
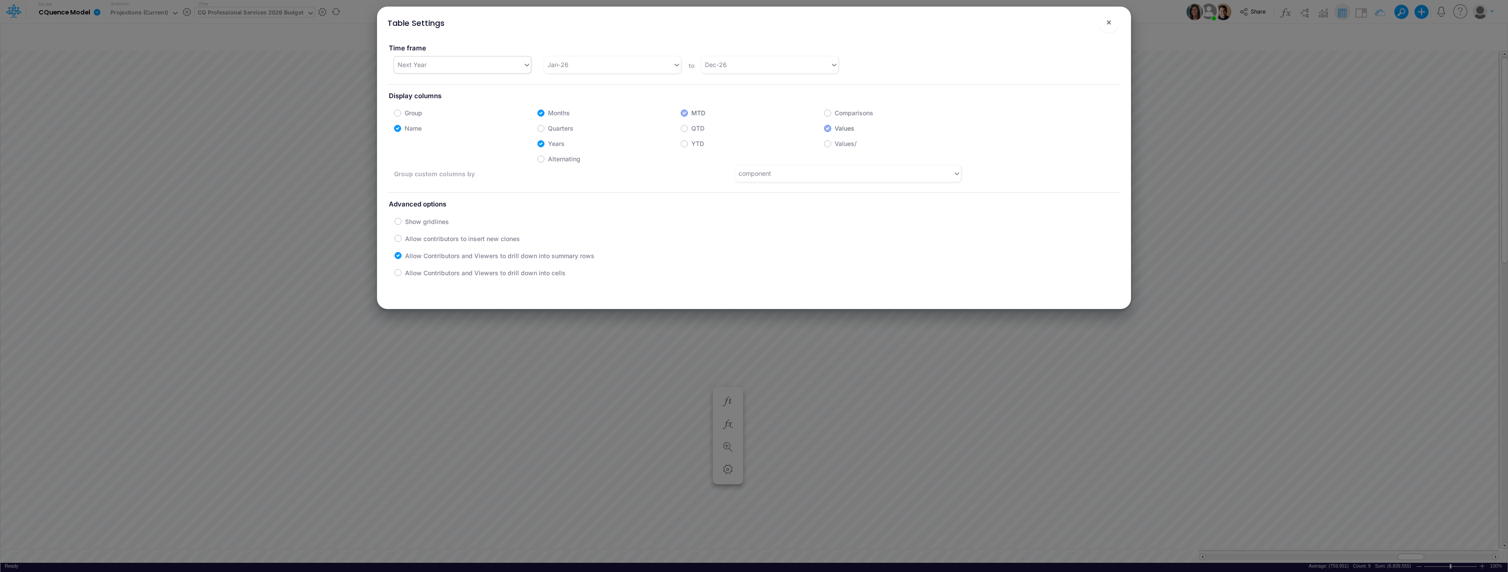
click at [458, 69] on div "Next Year" at bounding box center [458, 64] width 129 height 14
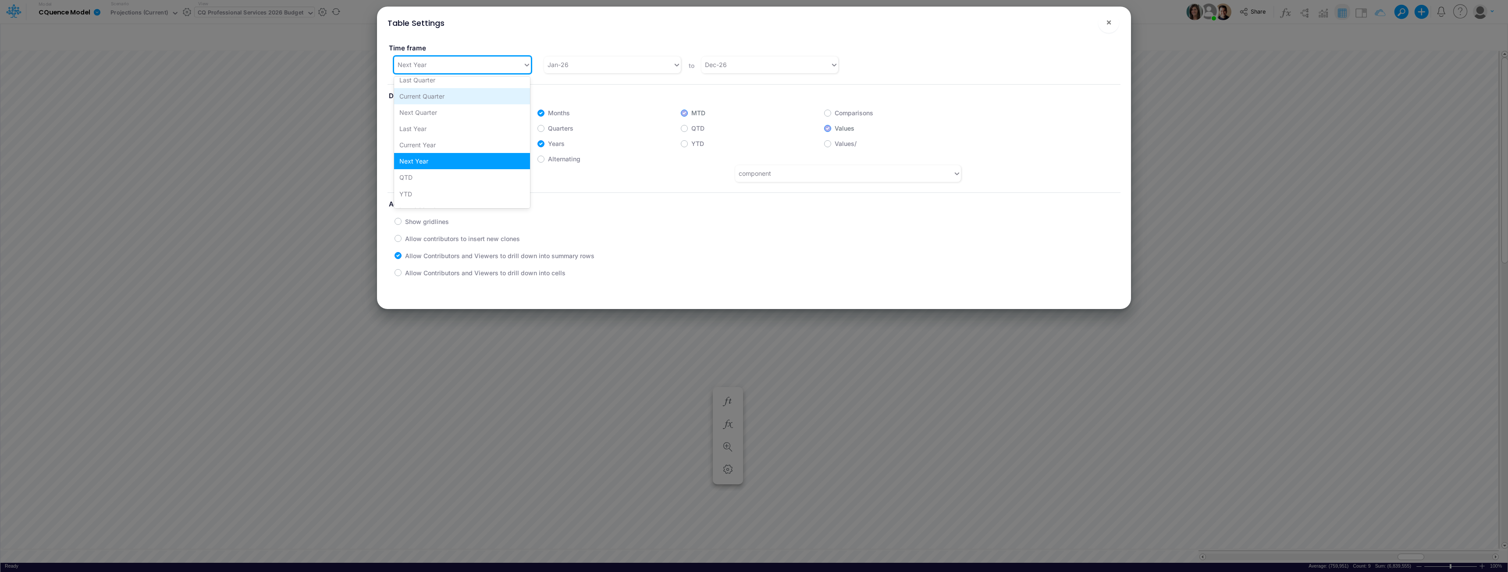
scroll to position [66, 0]
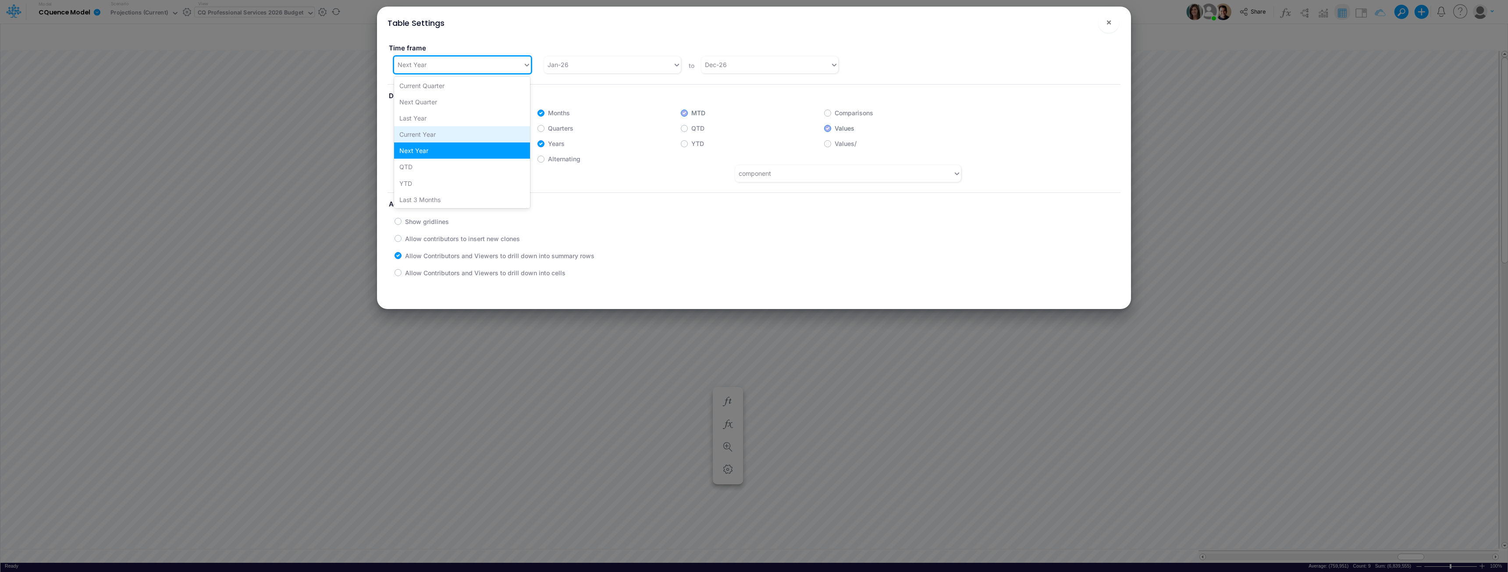
click at [428, 132] on div "Current Year" at bounding box center [462, 134] width 136 height 16
click at [156, 13] on div "Table Settings × Time frame option Current Year, selected. 0 results available.…" at bounding box center [754, 286] width 1508 height 572
click at [753, 23] on button "×" at bounding box center [1108, 22] width 21 height 21
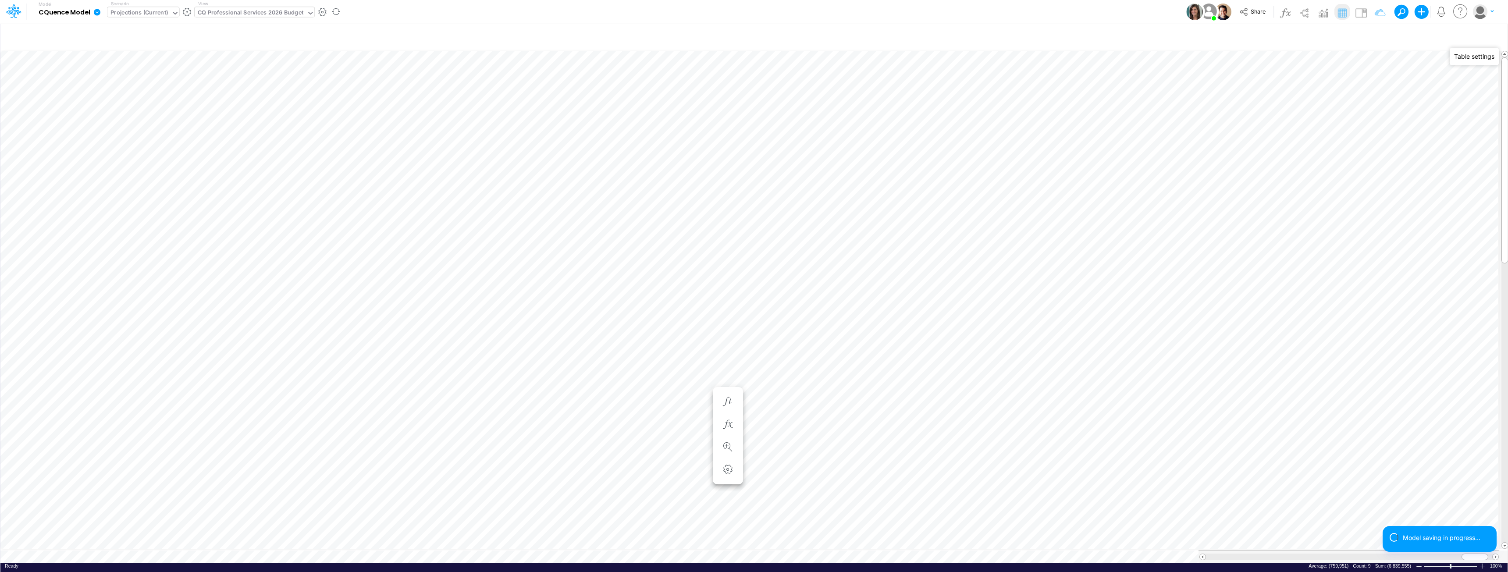
click at [149, 14] on div "Projections (Current)" at bounding box center [138, 13] width 57 height 10
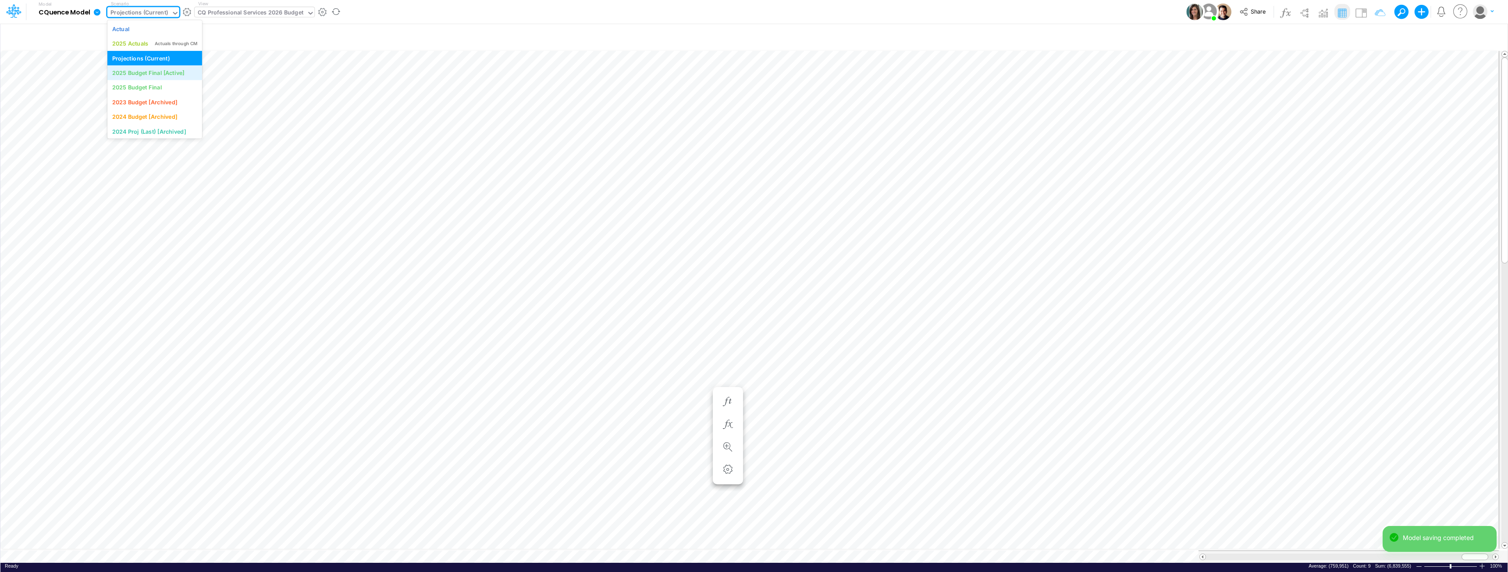
click at [150, 70] on div "2025 Budget Final [Active]" at bounding box center [148, 73] width 72 height 8
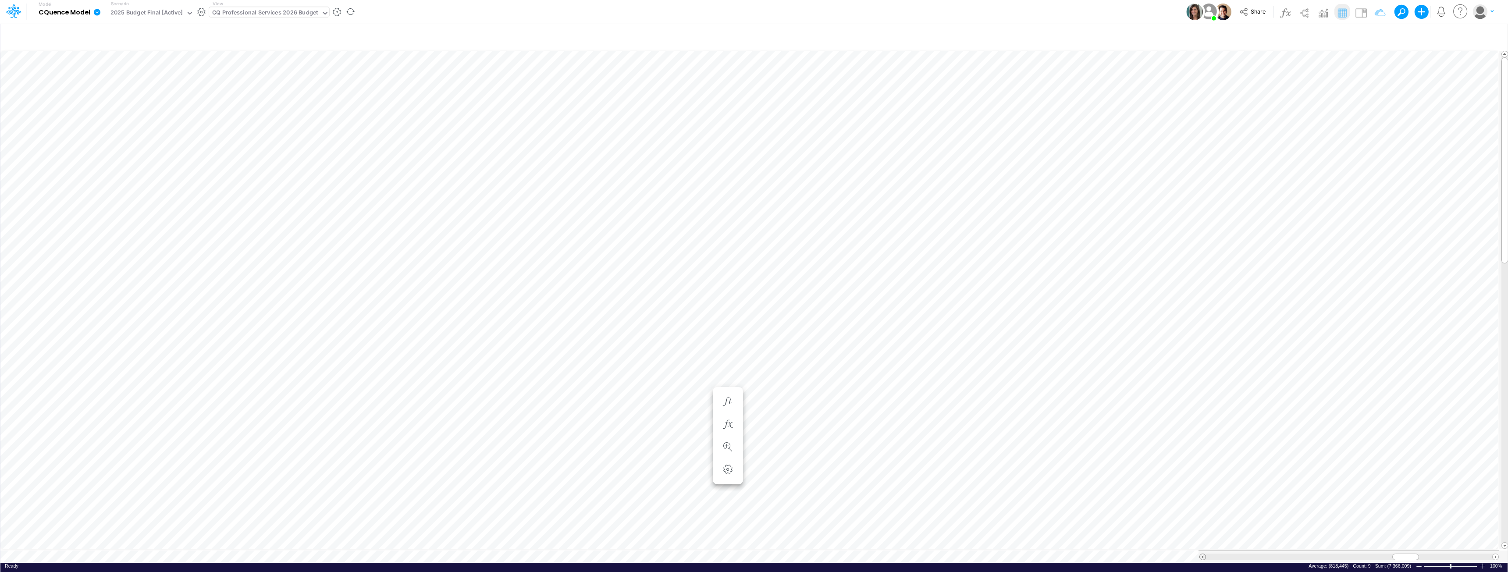
scroll to position [4, 0]
click at [753, 554] on span at bounding box center [1203, 557] width 6 height 6
click at [753, 38] on icon "button" at bounding box center [1491, 36] width 13 height 9
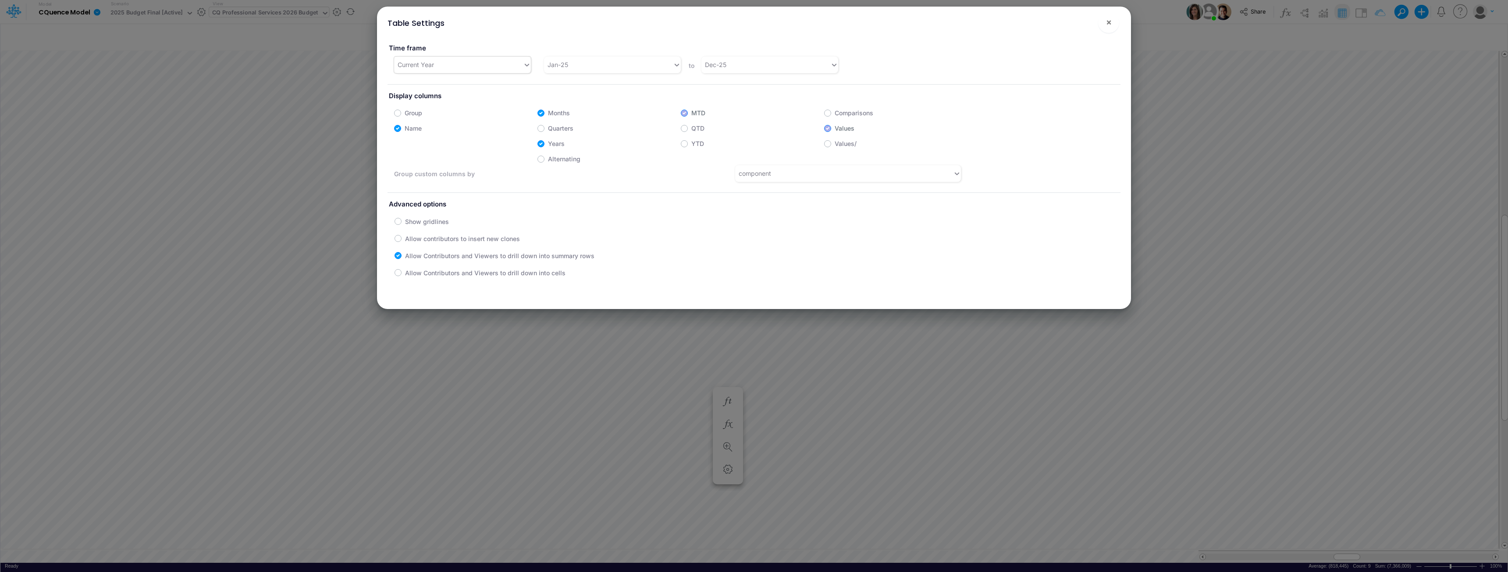
click at [470, 63] on div "Current Year" at bounding box center [458, 64] width 129 height 14
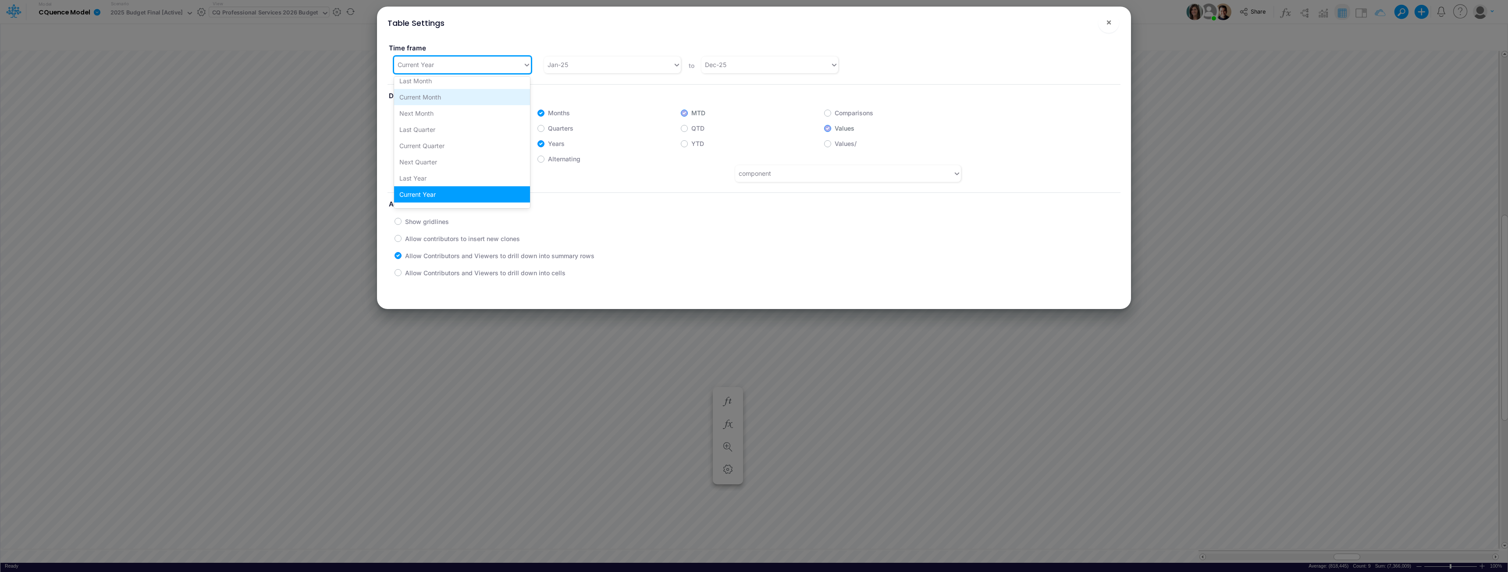
scroll to position [50, 0]
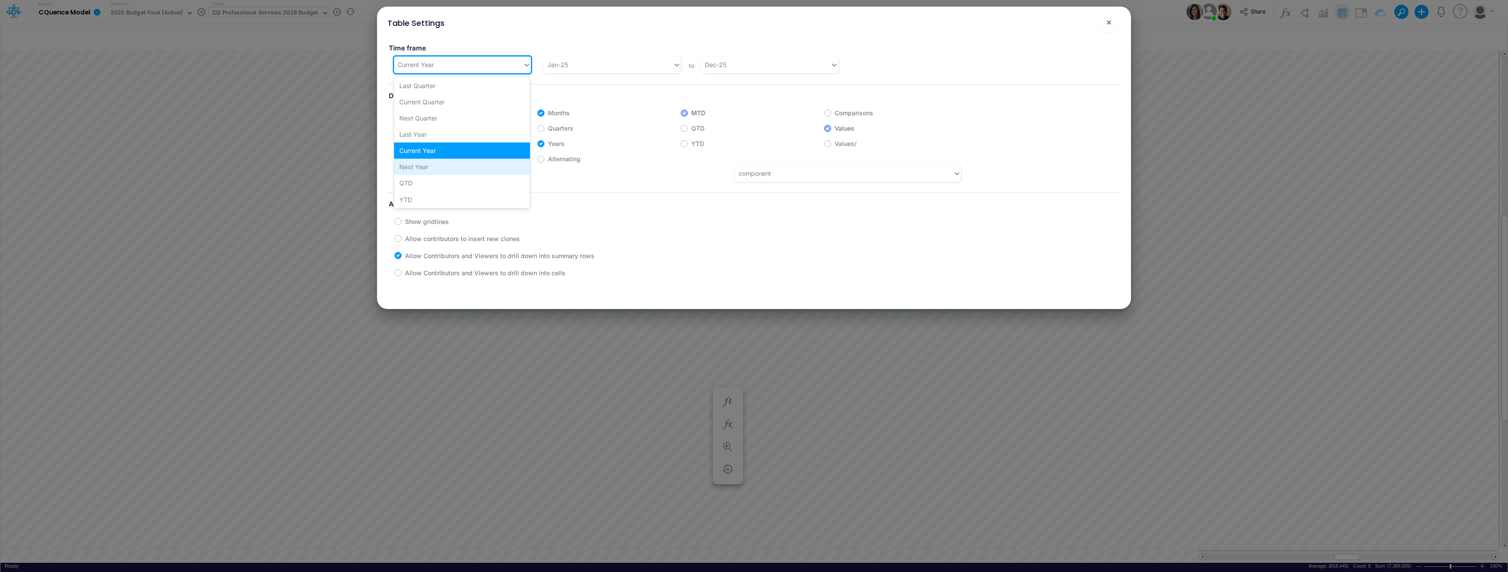
click at [413, 167] on div "Next Year" at bounding box center [462, 167] width 136 height 16
click at [753, 16] on button "×" at bounding box center [1108, 22] width 21 height 21
